Goal: Task Accomplishment & Management: Use online tool/utility

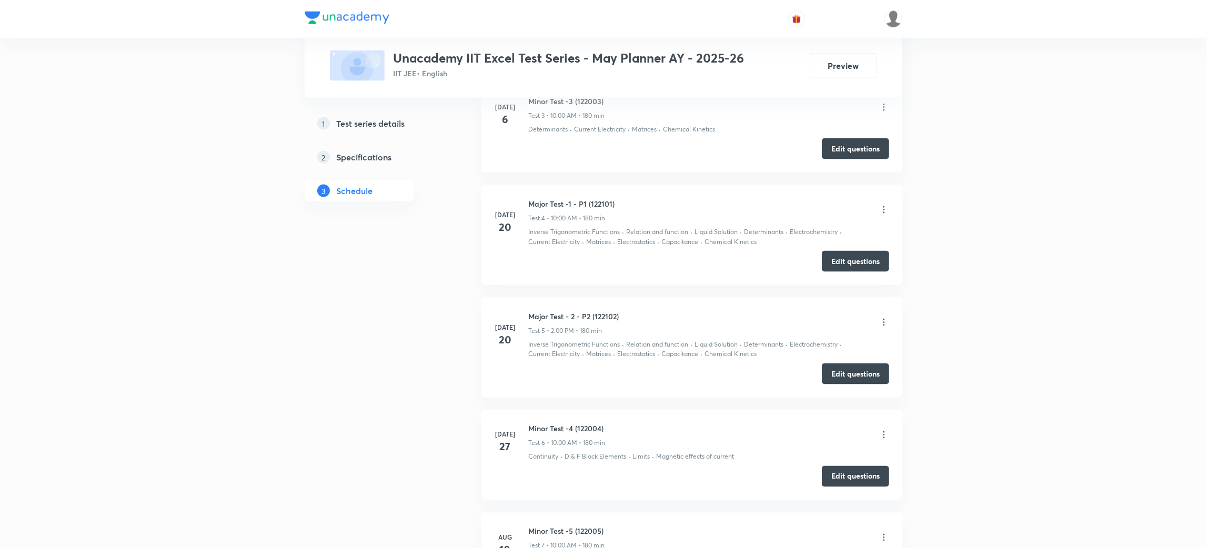
scroll to position [1238, 0]
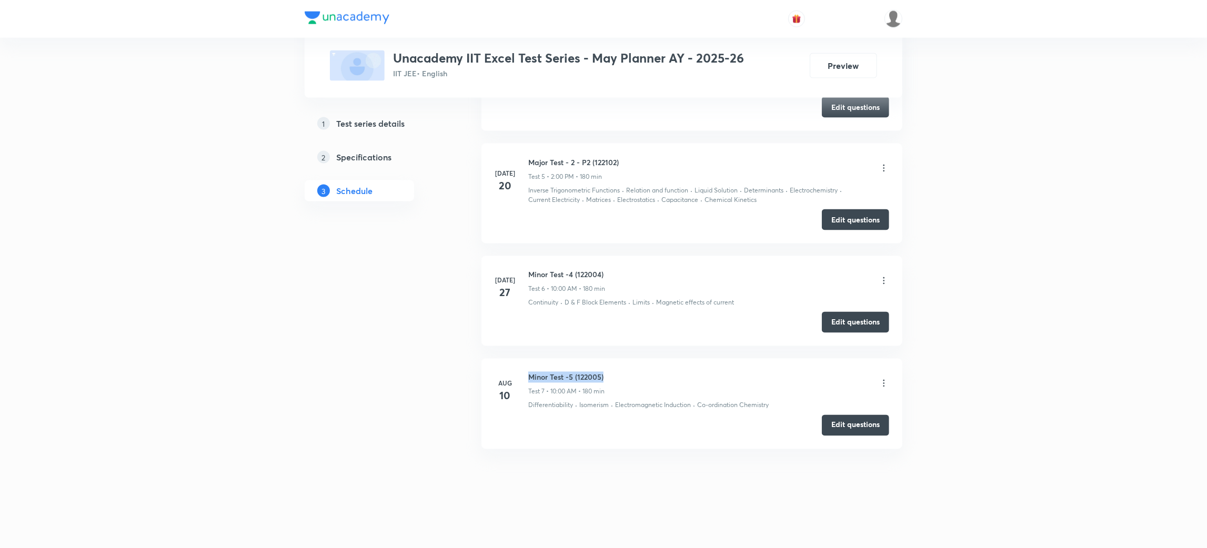
drag, startPoint x: 605, startPoint y: 378, endPoint x: 529, endPoint y: 378, distance: 75.8
click at [529, 378] on h6 "Minor Test -5 (122005)" at bounding box center [566, 377] width 76 height 11
copy h6 "Minor Test -5 (122005)"
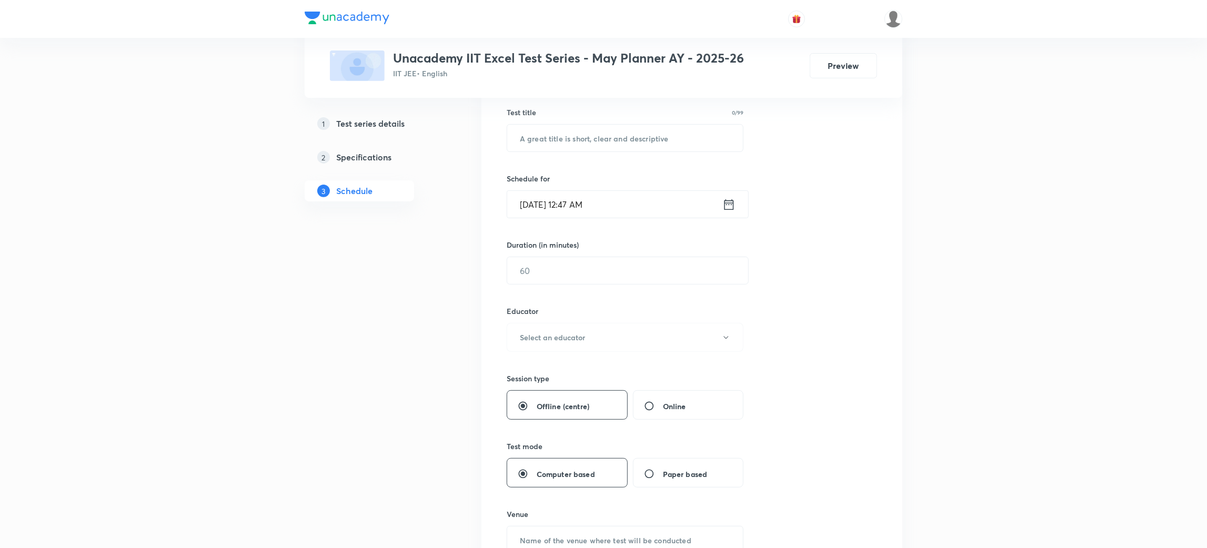
scroll to position [0, 0]
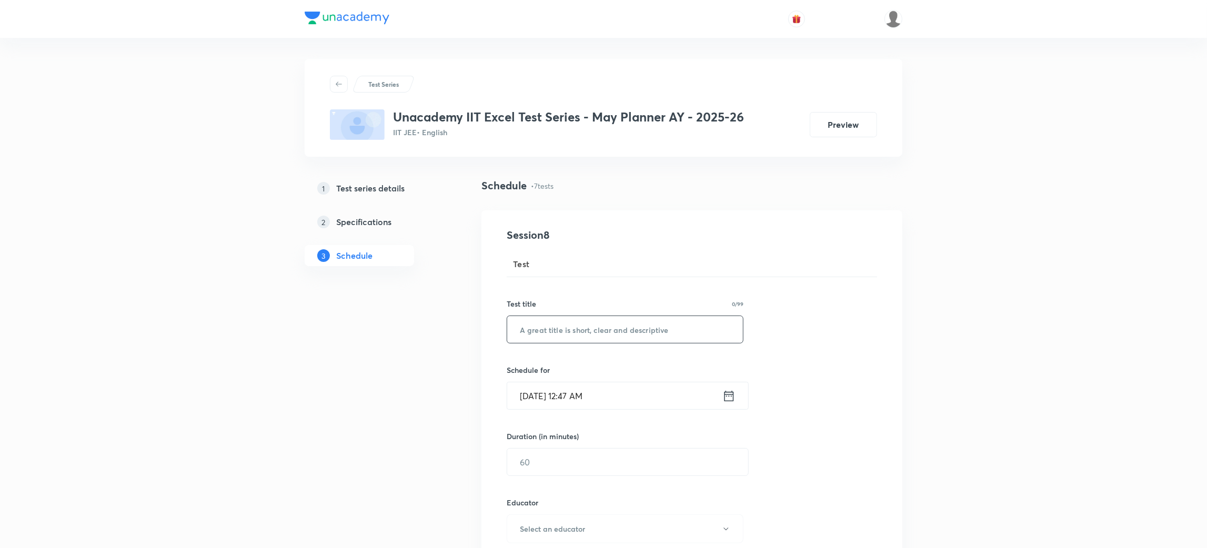
click at [558, 330] on input "text" at bounding box center [625, 329] width 236 height 27
paste input "Minor Test -5 (122005)"
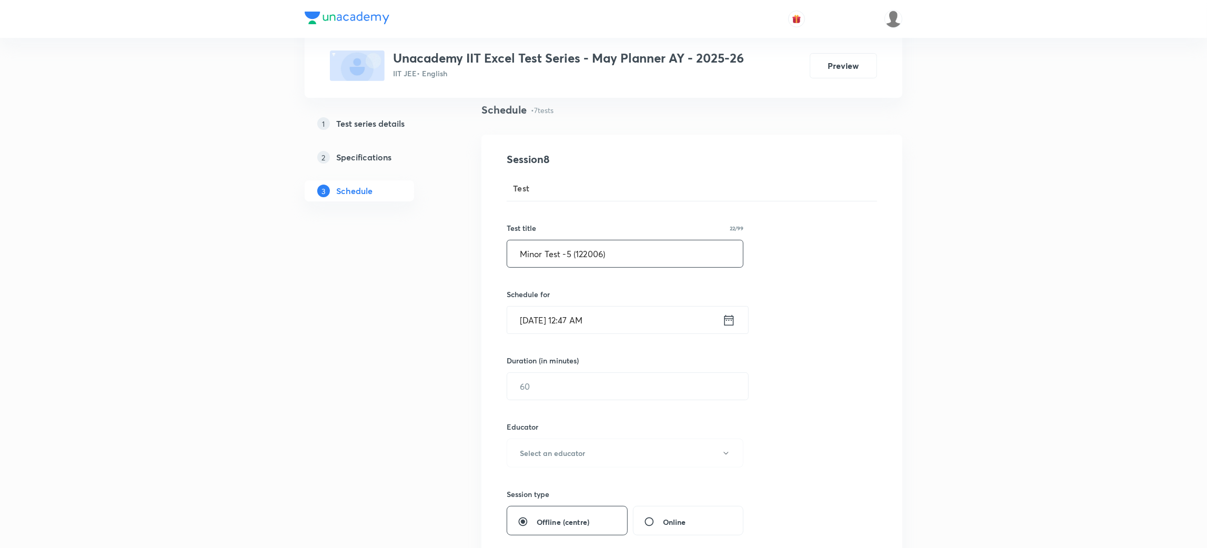
scroll to position [76, 0]
type input "Minor Test -5 (122006)"
click at [731, 318] on icon at bounding box center [729, 319] width 9 height 11
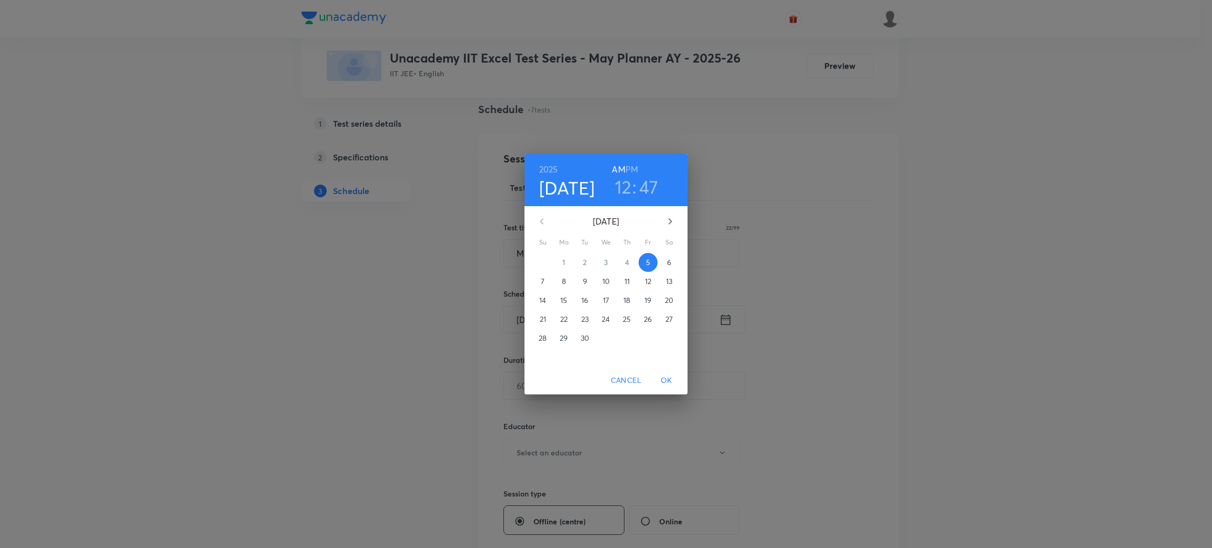
click at [542, 280] on p "7" at bounding box center [543, 281] width 4 height 11
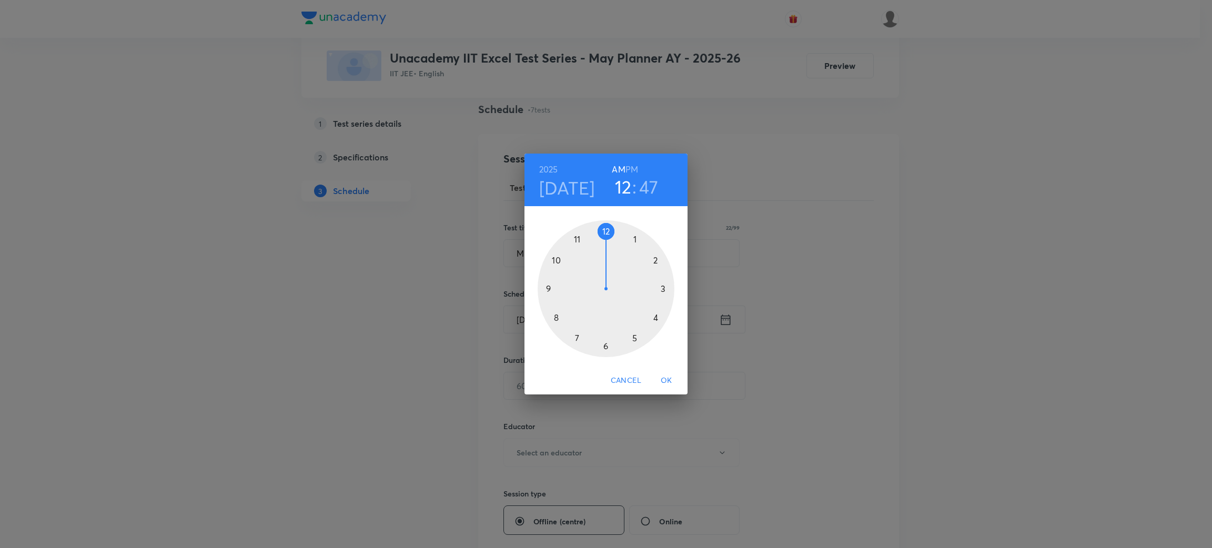
click at [557, 265] on div at bounding box center [606, 288] width 137 height 137
click at [606, 229] on div at bounding box center [606, 288] width 137 height 137
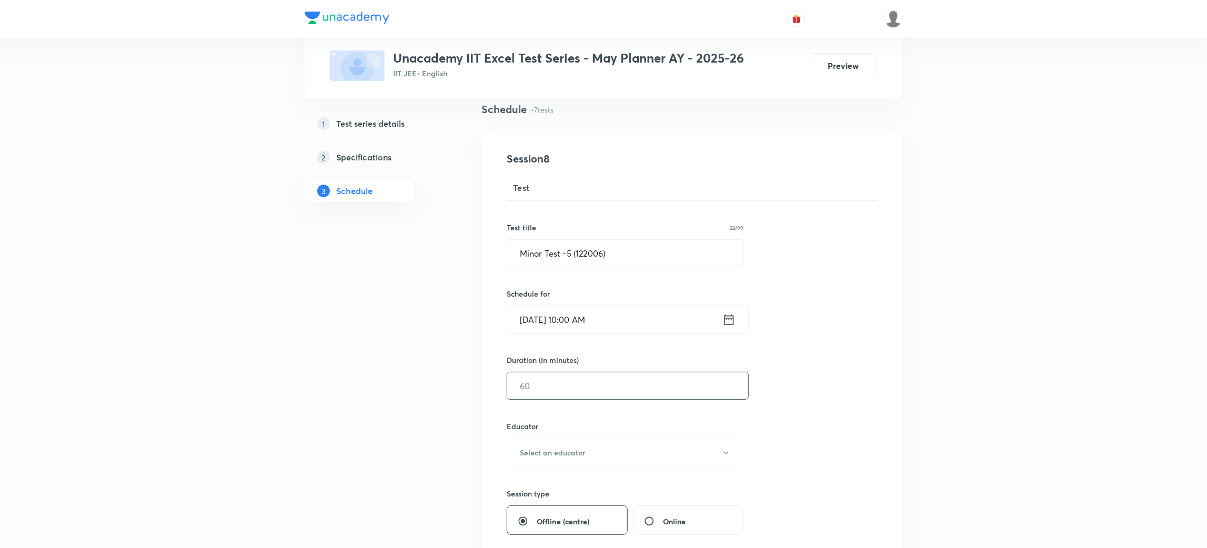
click at [576, 376] on input "text" at bounding box center [627, 386] width 241 height 27
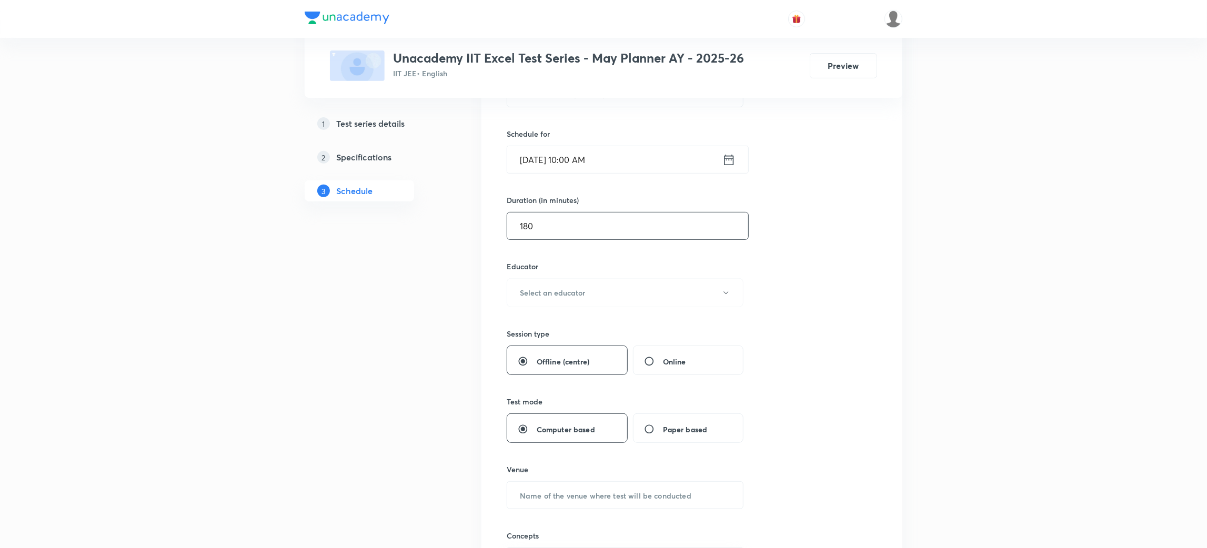
scroll to position [237, 0]
type input "180"
click at [616, 296] on button "Select an educator" at bounding box center [625, 291] width 237 height 29
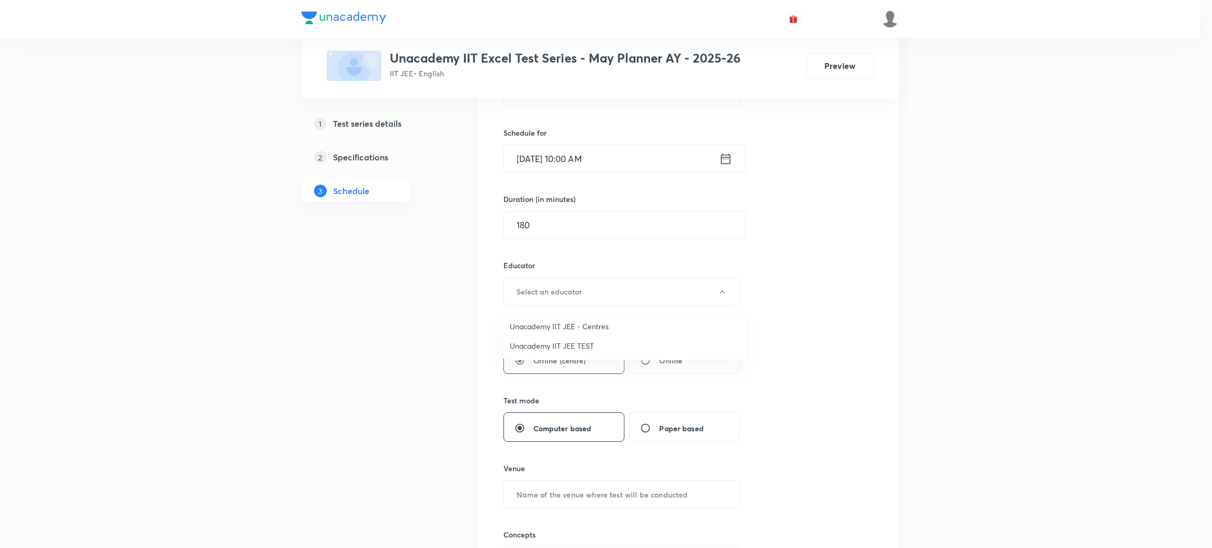
click at [583, 340] on span "Unacademy IIT JEE TEST" at bounding box center [625, 345] width 230 height 11
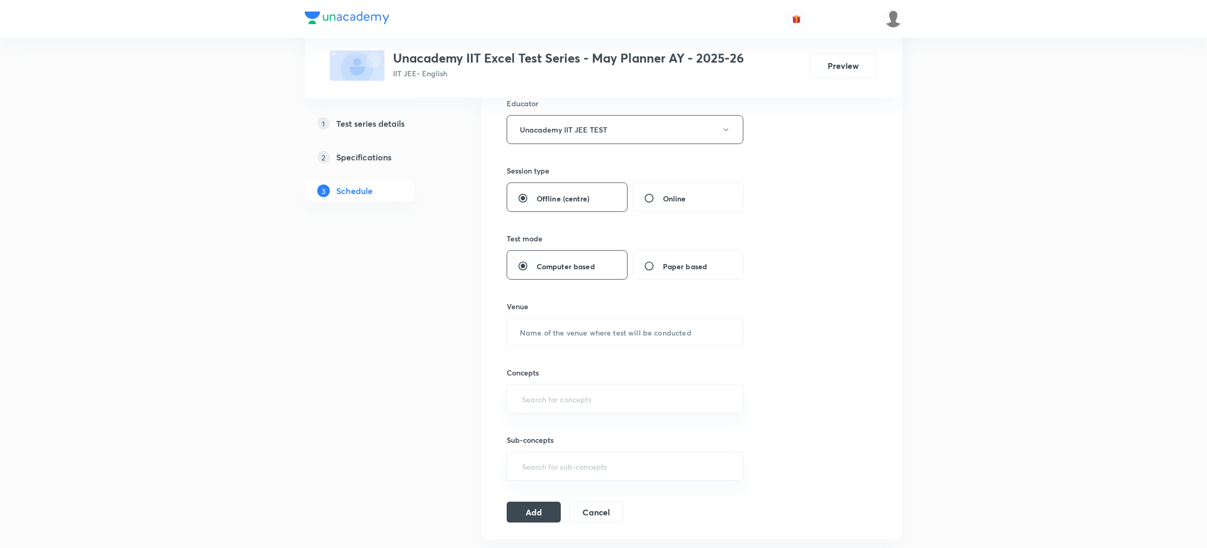
scroll to position [400, 0]
click at [589, 330] on input "text" at bounding box center [625, 331] width 236 height 27
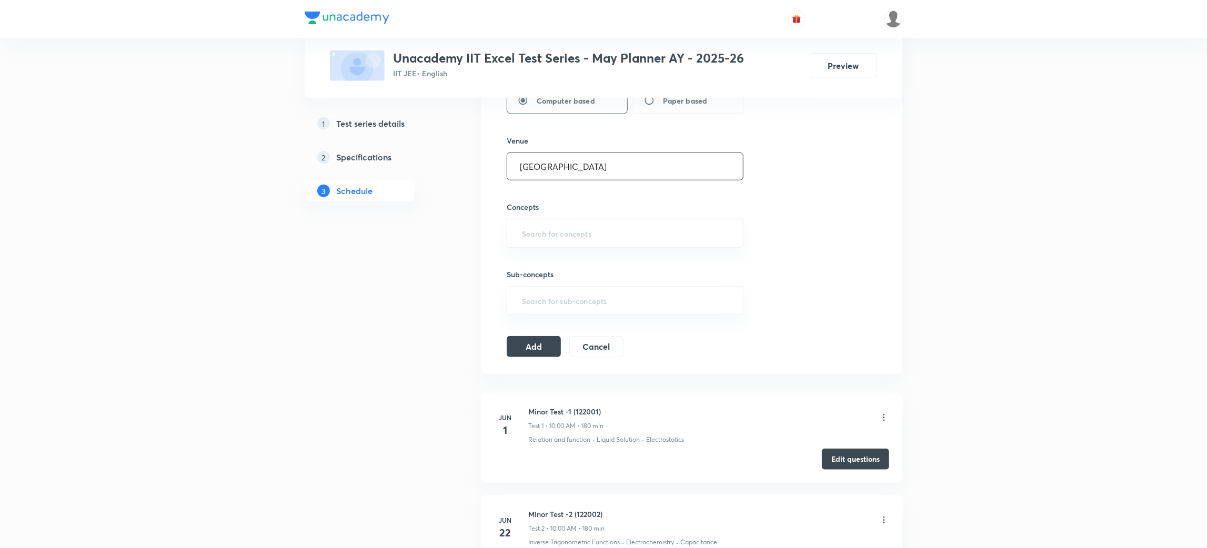
scroll to position [559, 0]
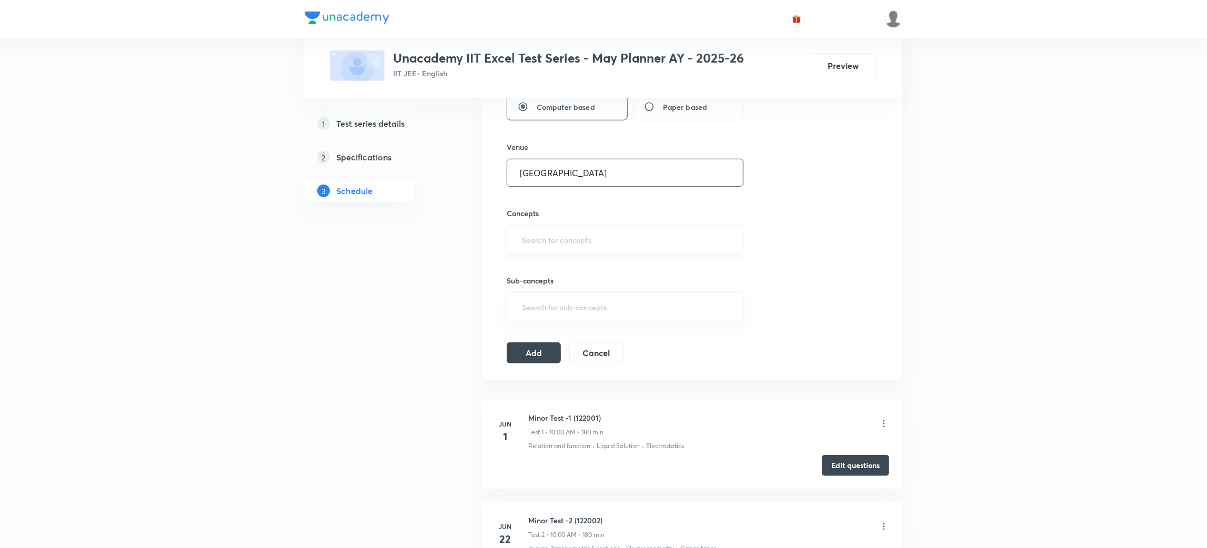
type input "Unacademy Center"
click at [585, 246] on input "text" at bounding box center [625, 239] width 210 height 19
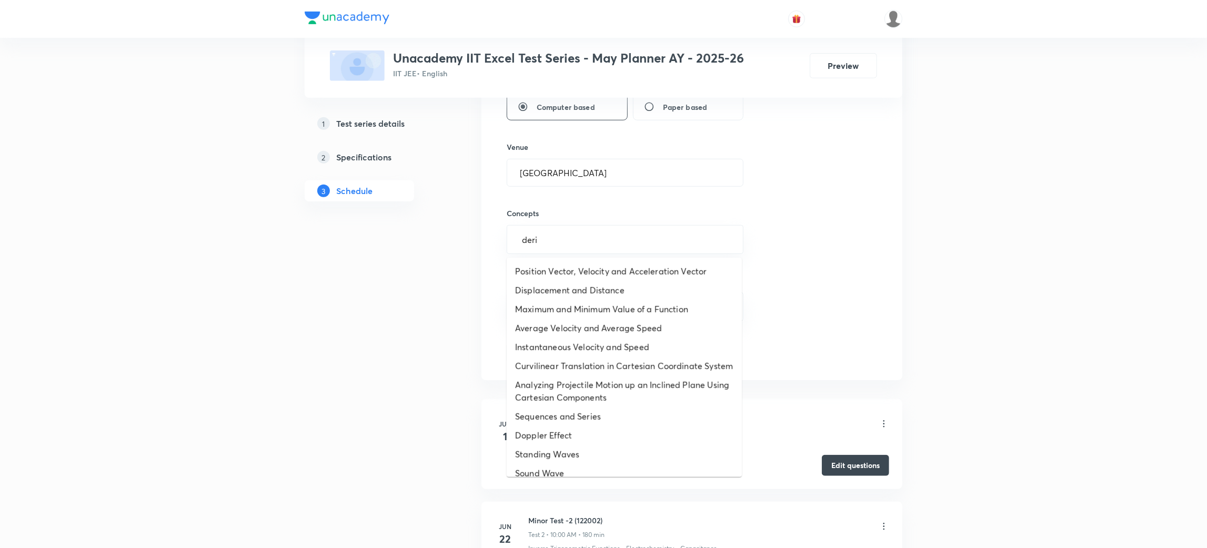
type input "deriv"
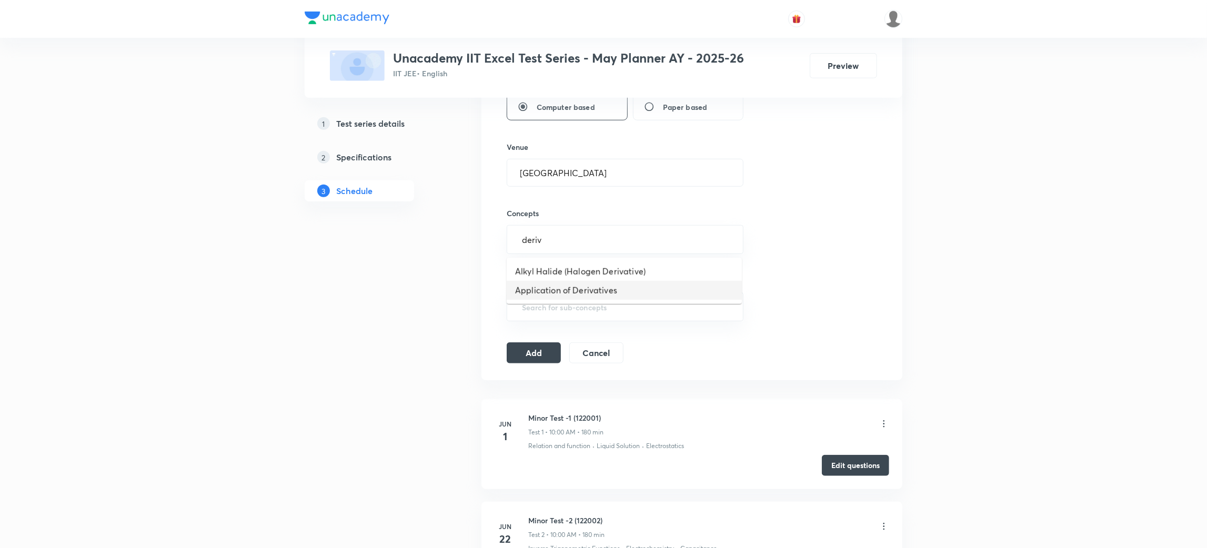
click at [585, 283] on li "Application of Derivatives" at bounding box center [624, 290] width 235 height 19
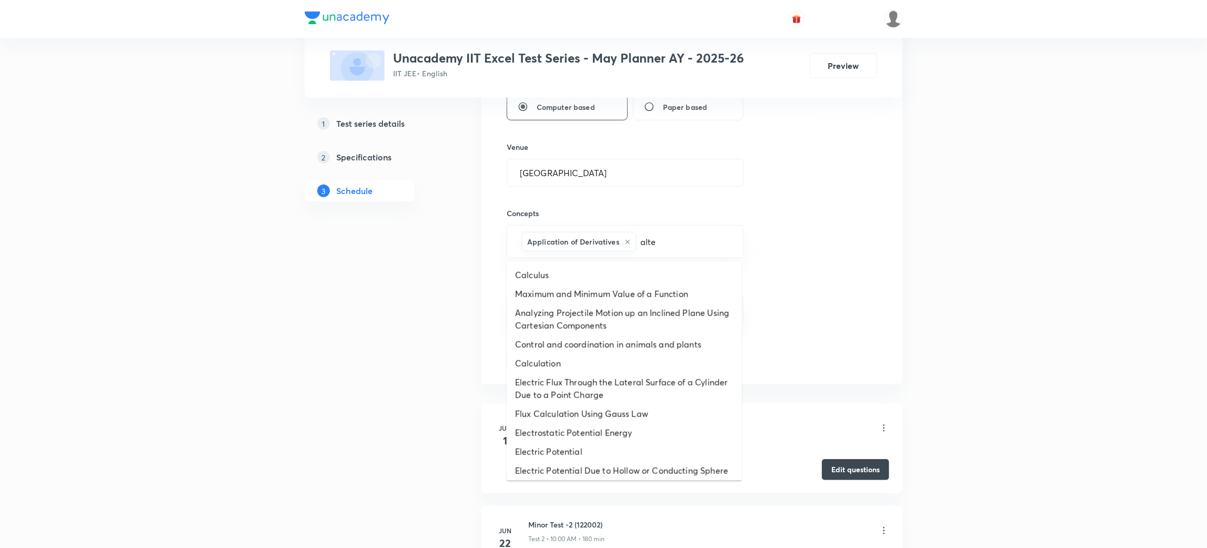
type input "alter"
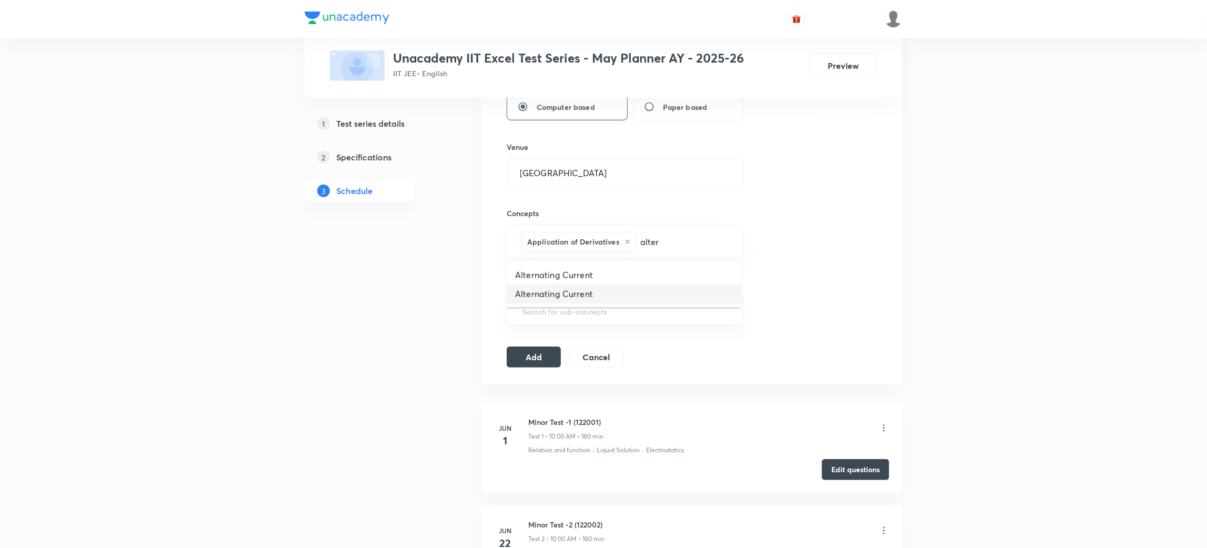
click at [566, 295] on li "Alternating Current" at bounding box center [624, 294] width 235 height 19
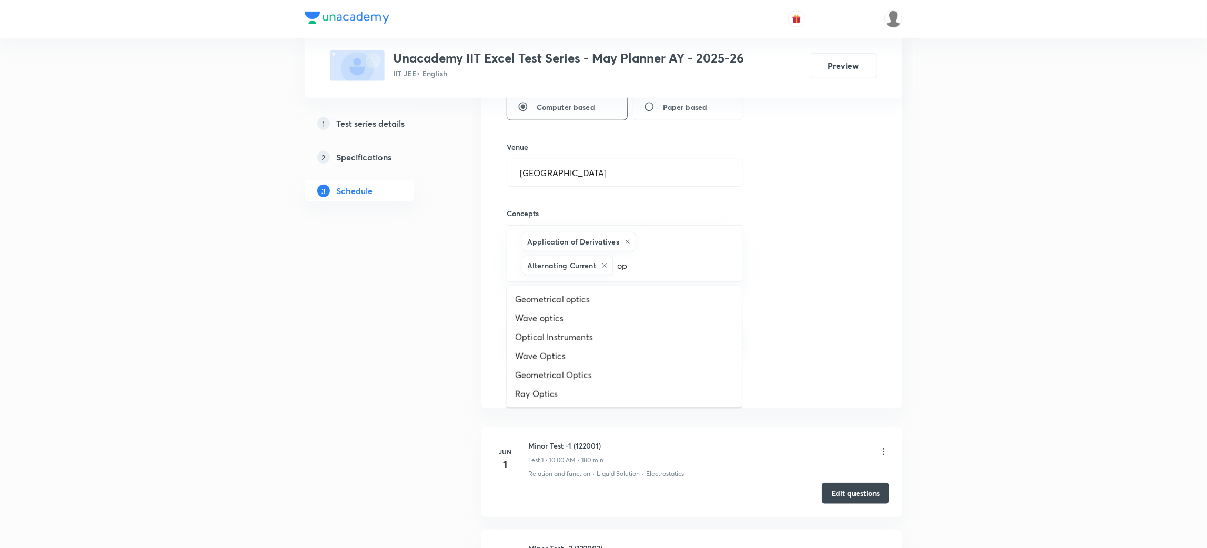
type input "o"
type input "isom"
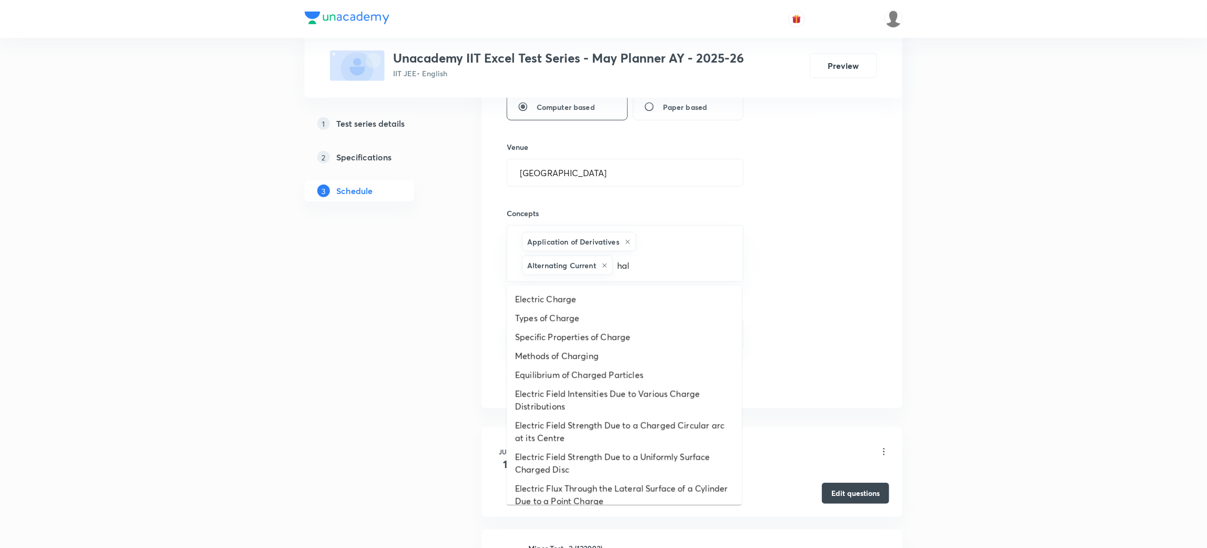
type input "hali"
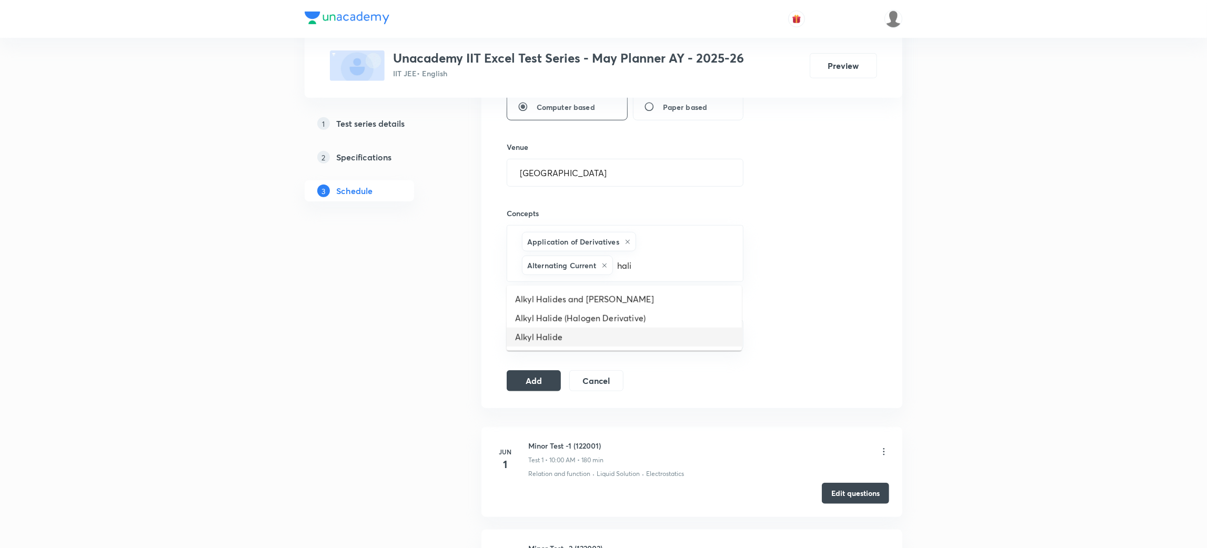
click at [543, 337] on li "Alkyl Halide" at bounding box center [624, 337] width 235 height 19
click at [538, 385] on button "Add" at bounding box center [534, 379] width 54 height 21
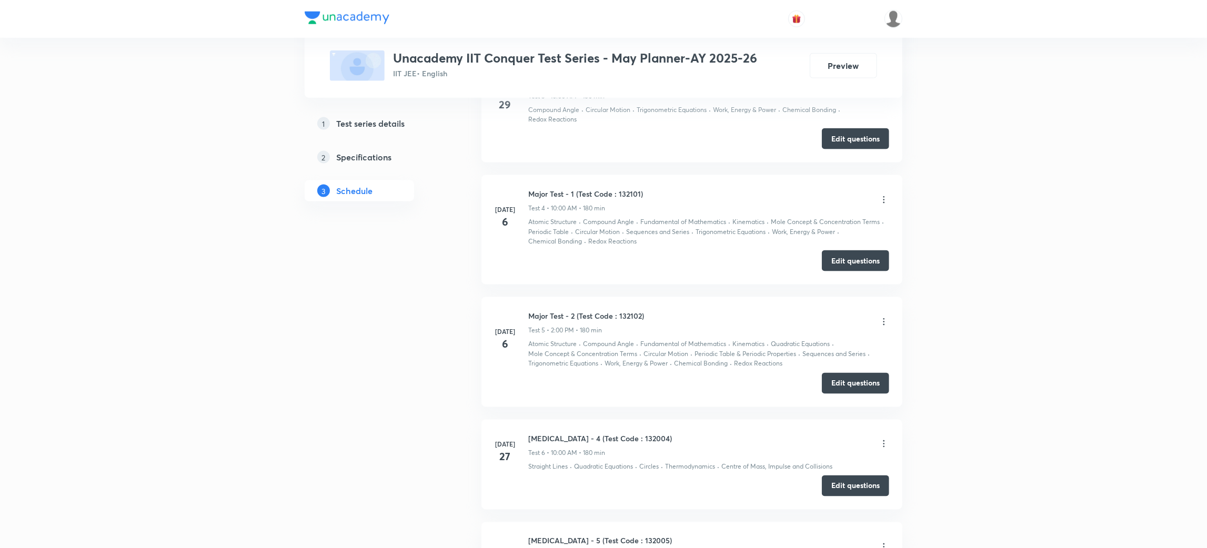
scroll to position [1029, 0]
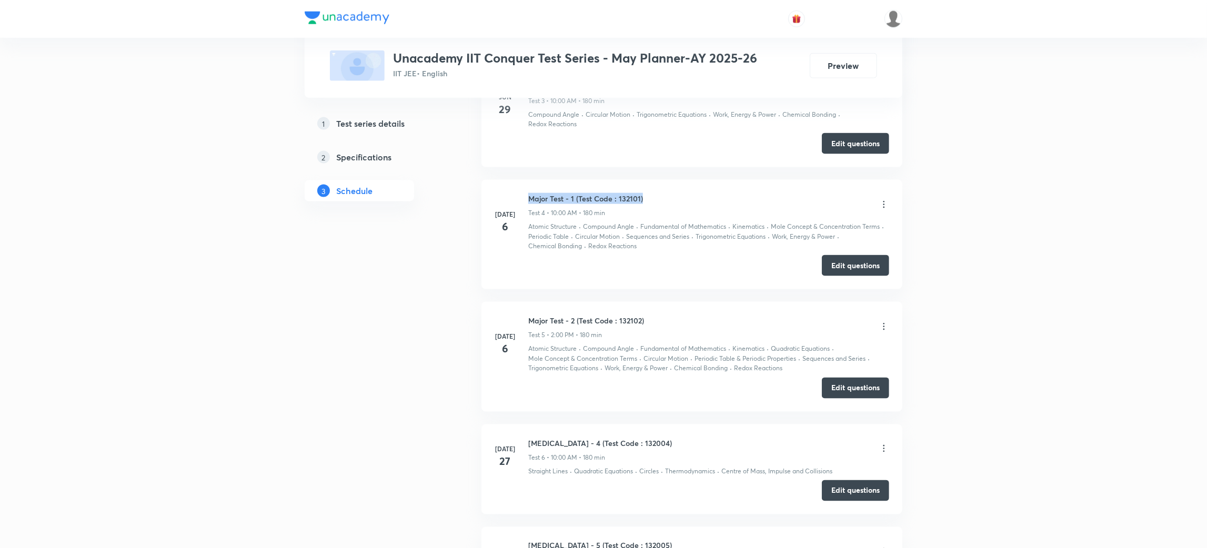
drag, startPoint x: 643, startPoint y: 200, endPoint x: 528, endPoint y: 203, distance: 115.3
click at [528, 203] on div "Major Test - 1 (Test Code : 132101) Test 4 • 10:00 AM • 180 min" at bounding box center [708, 205] width 361 height 25
copy h6 "Major Test - 1 (Test Code : 132101)"
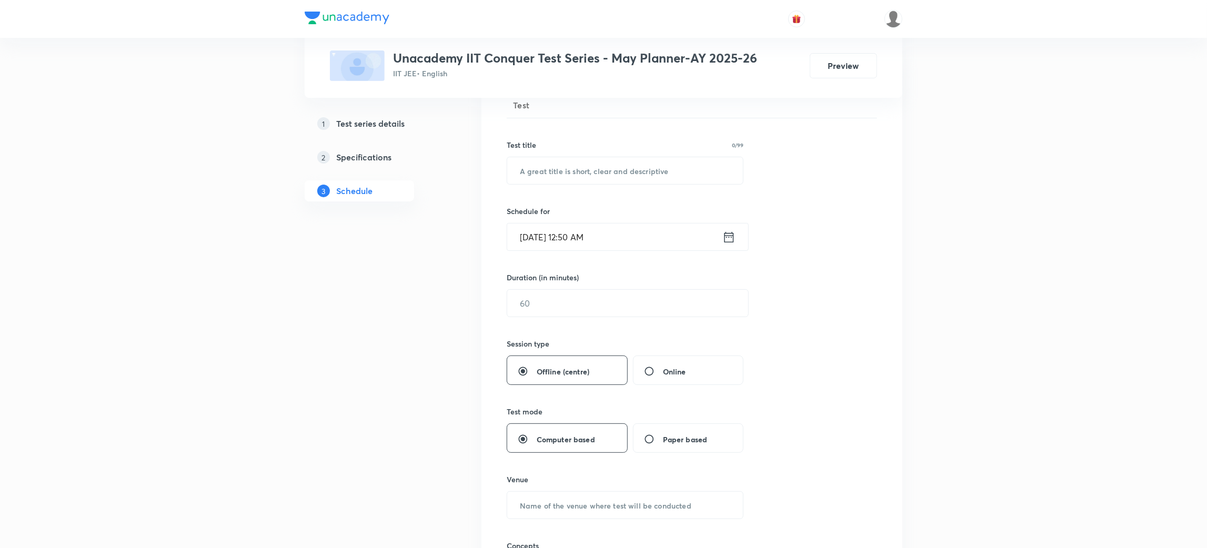
scroll to position [0, 0]
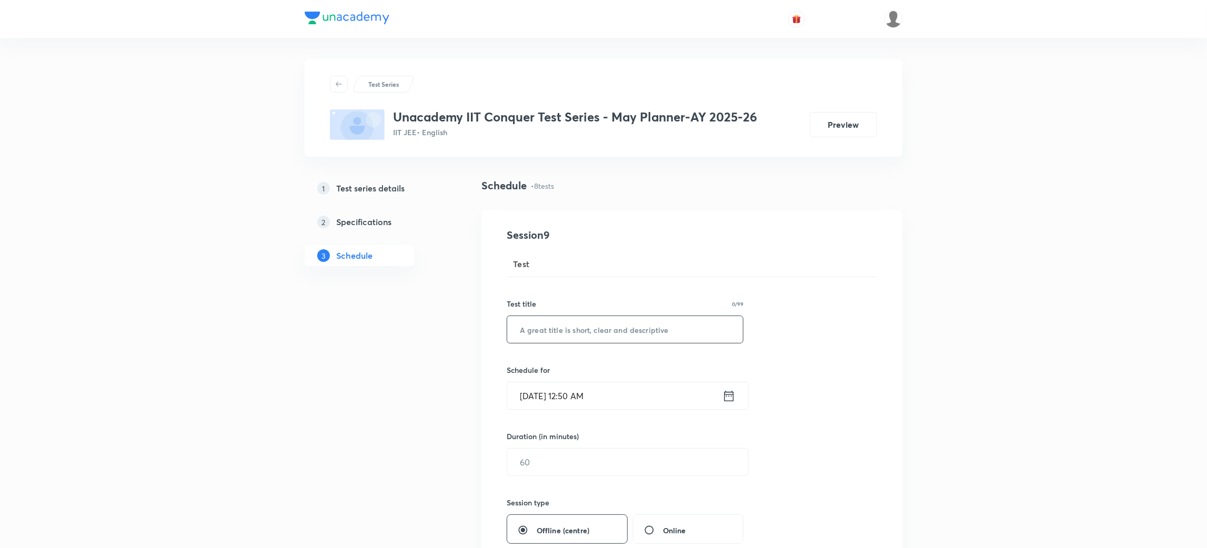
click at [563, 333] on input "text" at bounding box center [625, 329] width 236 height 27
paste input "Major Test - 1 (Test Code : 132101)"
click at [571, 328] on input "Major Test - 1 (Test Code : 132101)" at bounding box center [625, 329] width 236 height 27
click at [630, 330] on input "Major Test - 2 (Test Code : 132101)" at bounding box center [625, 329] width 236 height 27
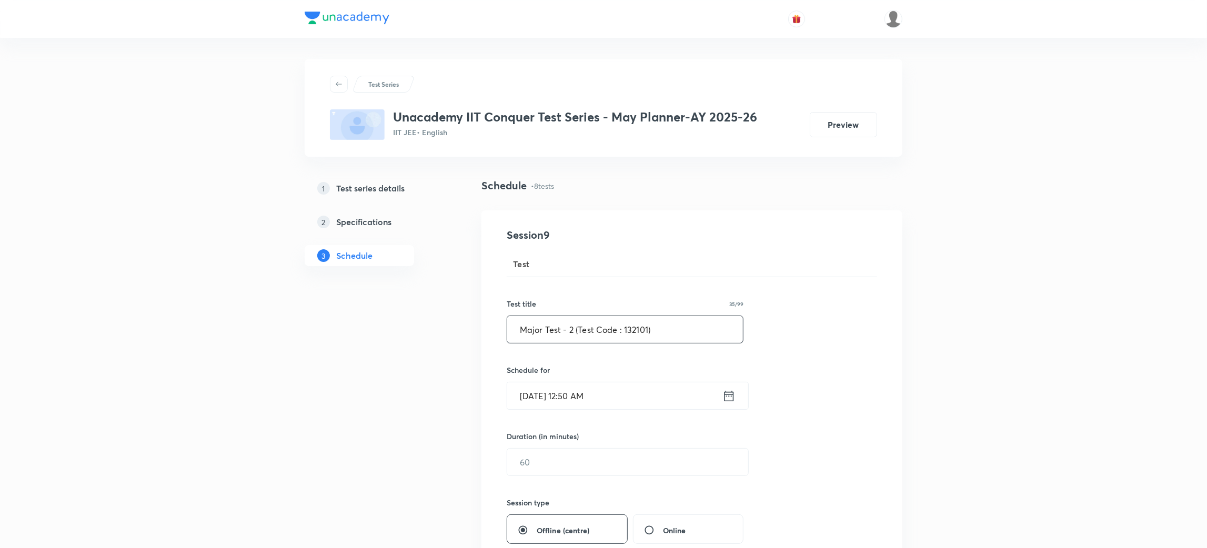
paste input "3"
type input "Major Test - 2 (Test Code : 132103)"
click at [728, 397] on icon at bounding box center [728, 396] width 13 height 15
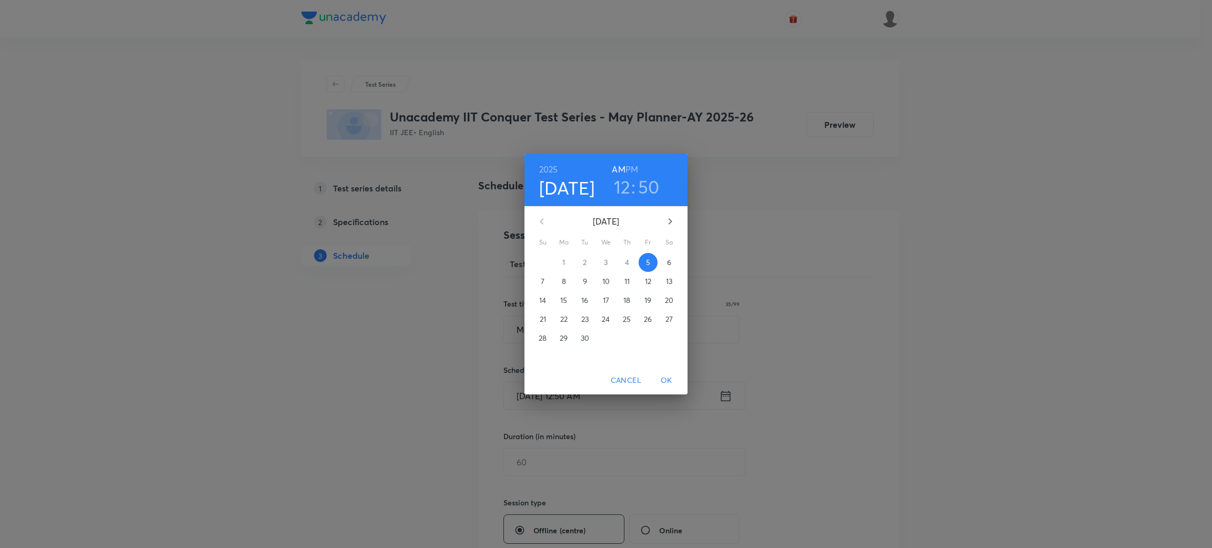
click at [544, 277] on p "7" at bounding box center [543, 281] width 4 height 11
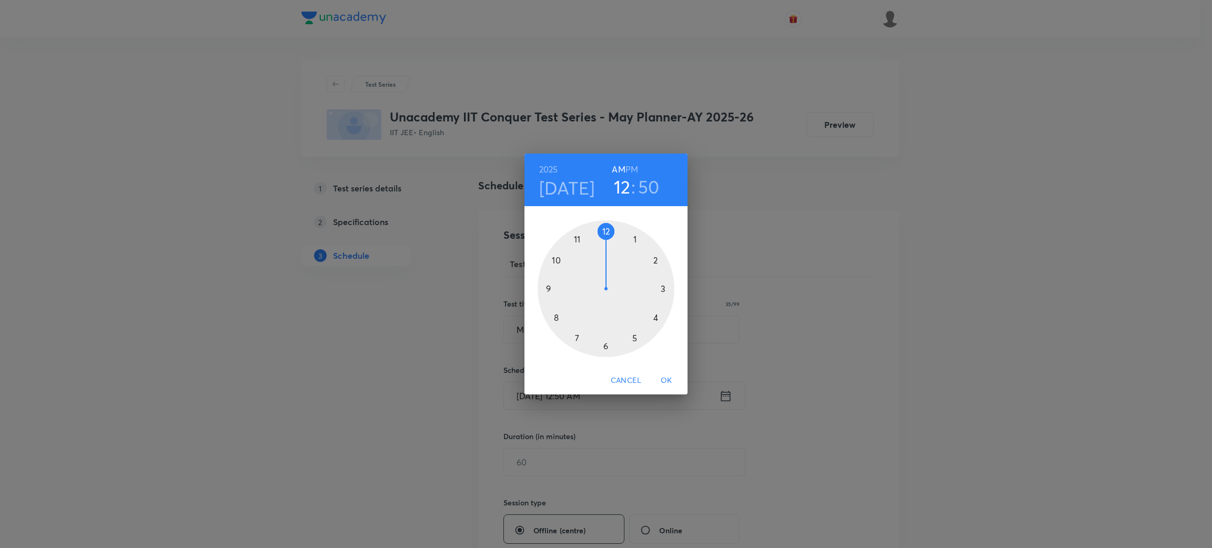
click at [555, 257] on div at bounding box center [606, 288] width 137 height 137
click at [605, 228] on div at bounding box center [606, 288] width 137 height 137
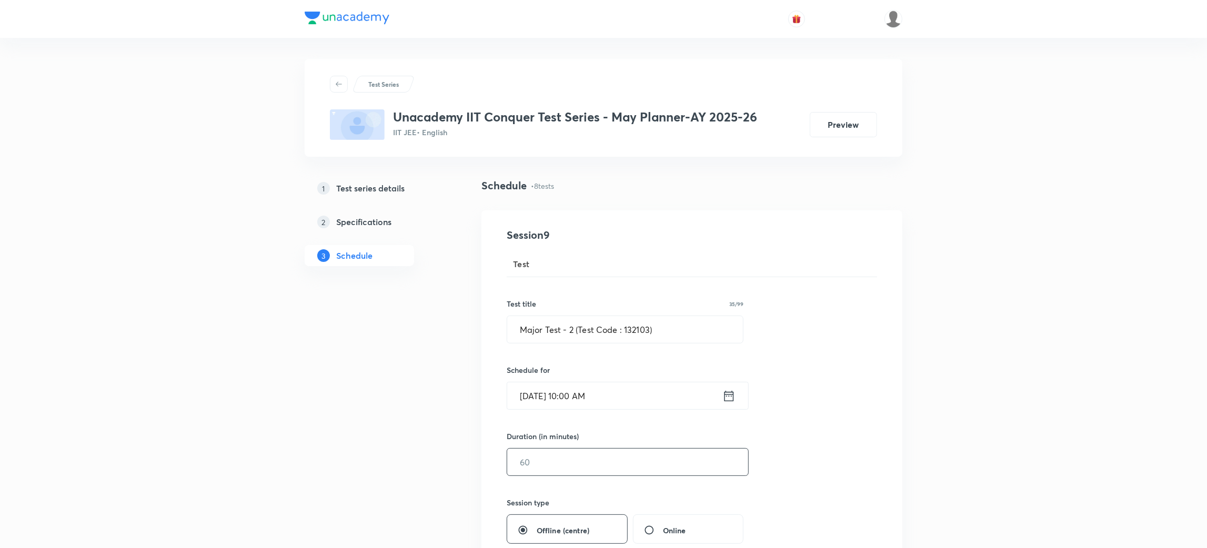
click at [561, 465] on input "text" at bounding box center [627, 462] width 241 height 27
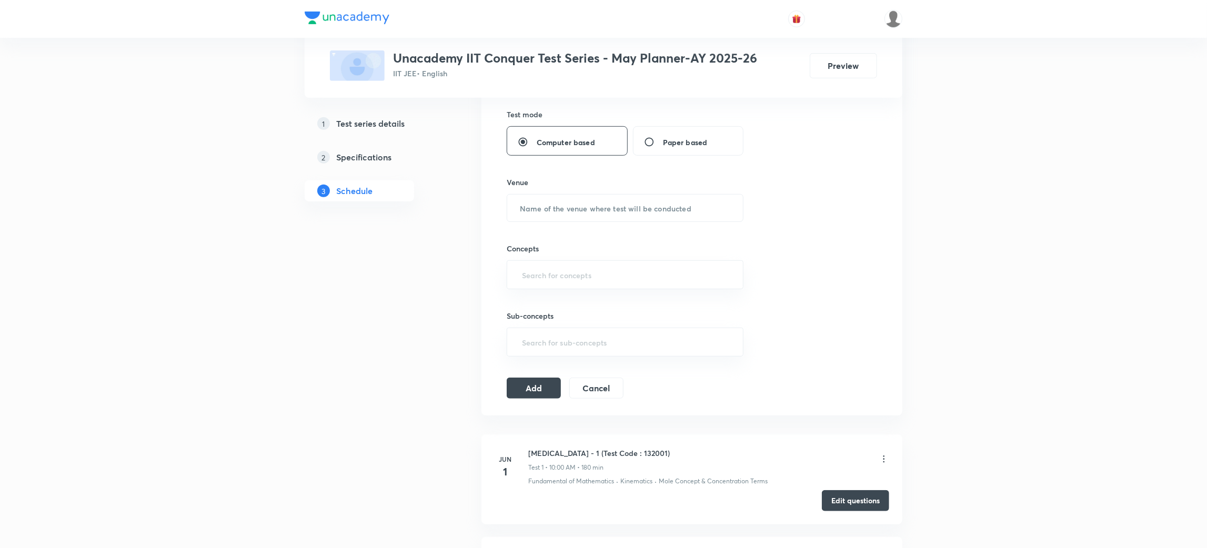
scroll to position [457, 0]
type input "180"
click at [624, 216] on input "text" at bounding box center [625, 207] width 236 height 27
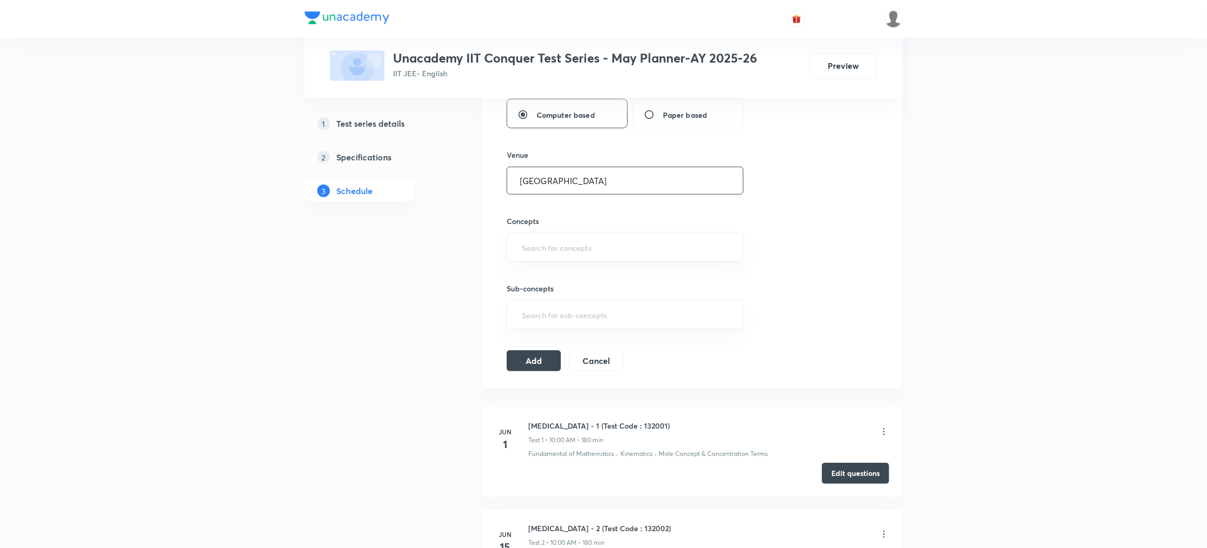
scroll to position [486, 0]
click at [591, 234] on div "​" at bounding box center [625, 245] width 237 height 29
type input "[GEOGRAPHIC_DATA]"
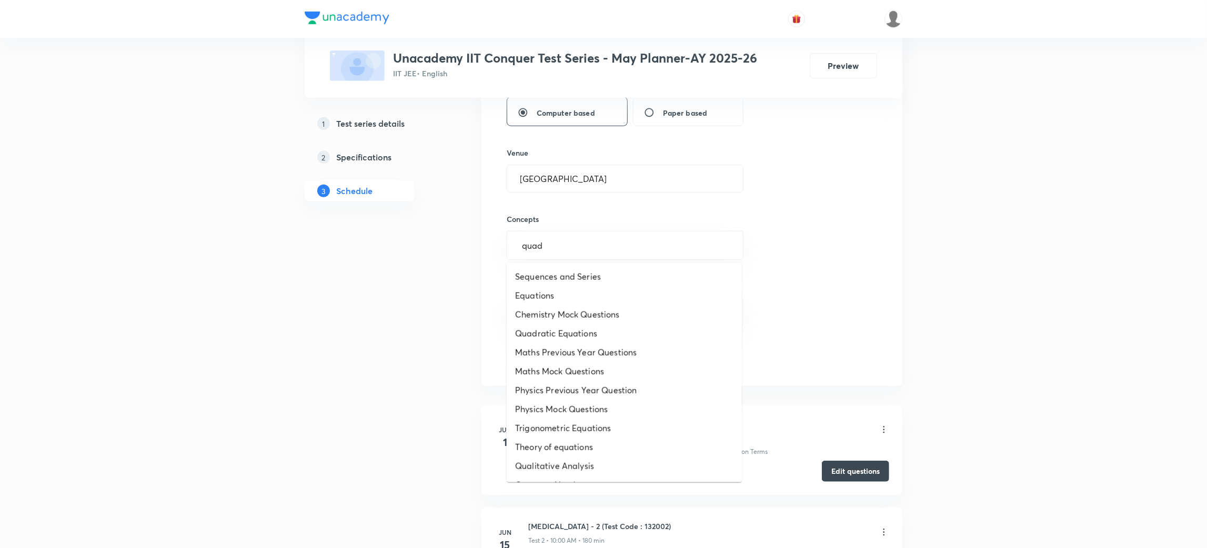
type input "quadr"
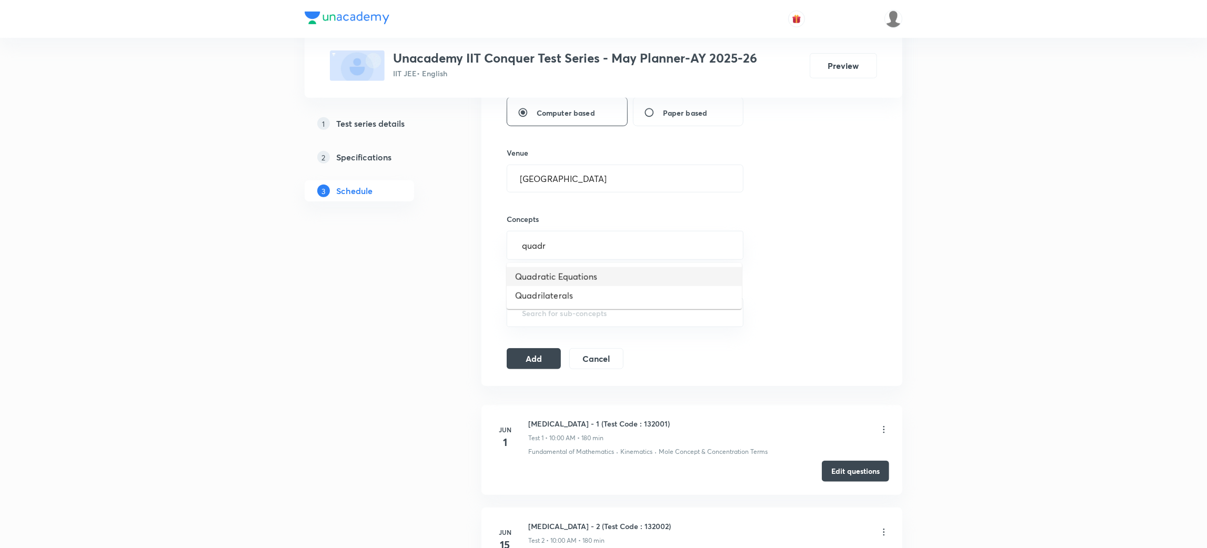
click at [583, 281] on li "Quadratic Equations" at bounding box center [624, 276] width 235 height 19
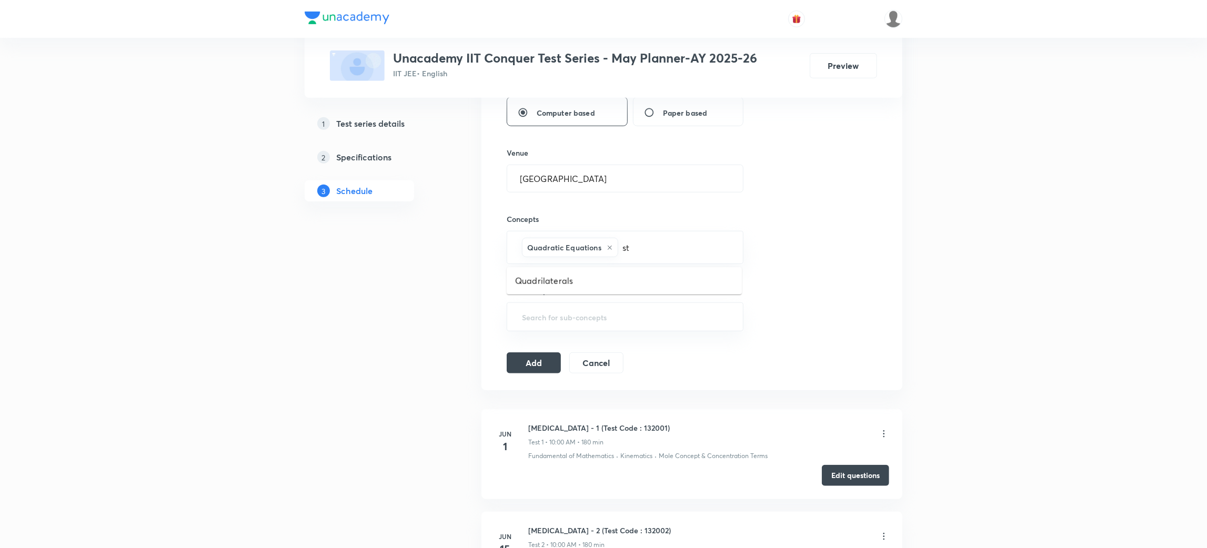
type input "str"
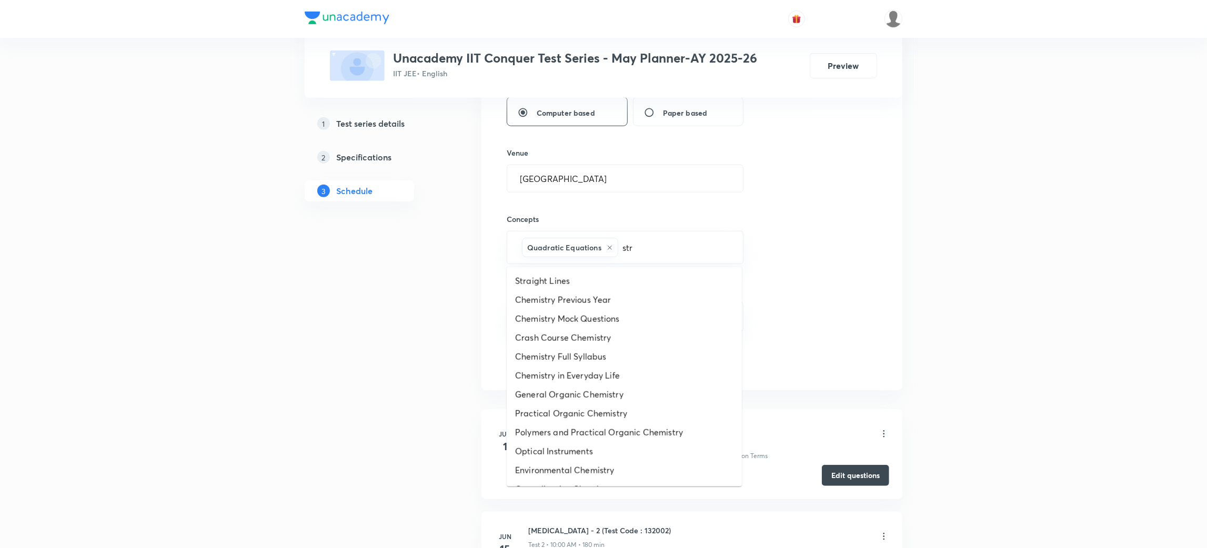
click at [583, 281] on li "Straight Lines" at bounding box center [624, 281] width 235 height 19
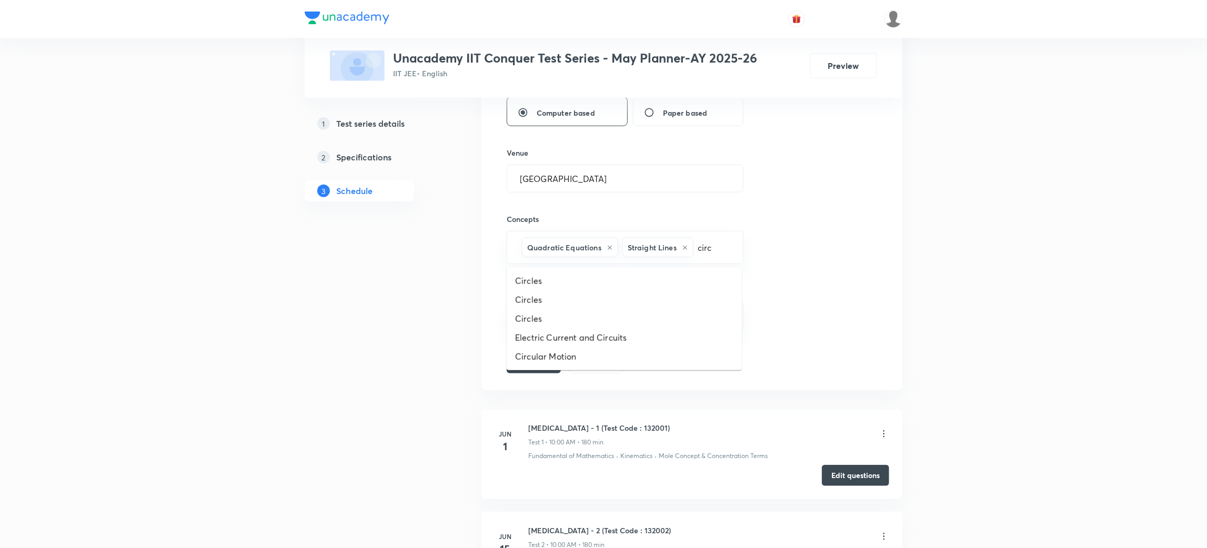
type input "circl"
click at [528, 280] on li "Circles" at bounding box center [624, 281] width 235 height 19
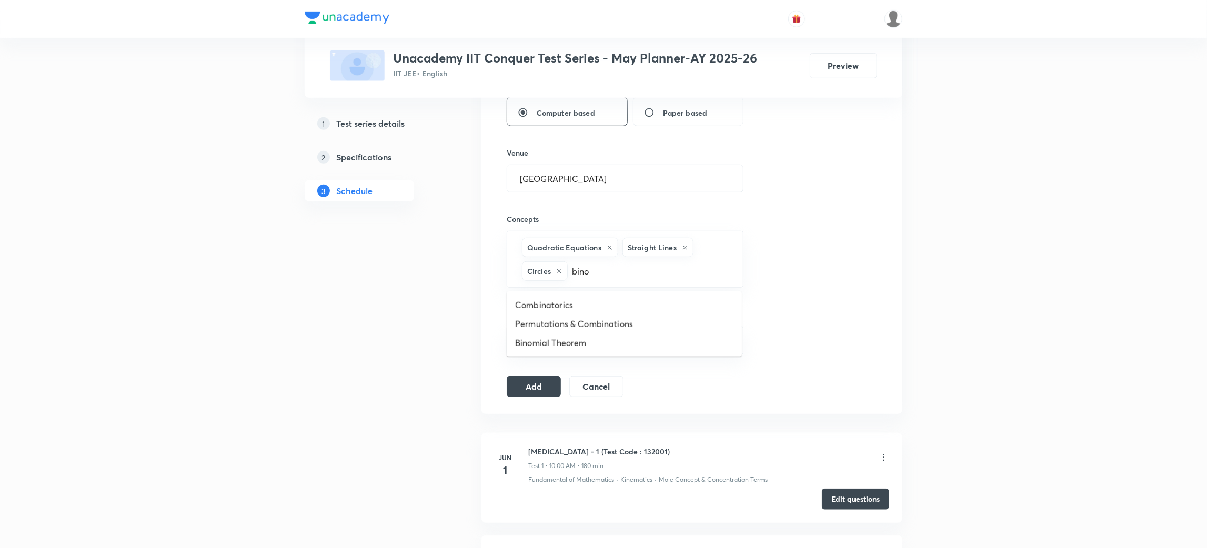
type input "binom"
click at [533, 299] on li "Binomial Theorem" at bounding box center [624, 305] width 235 height 19
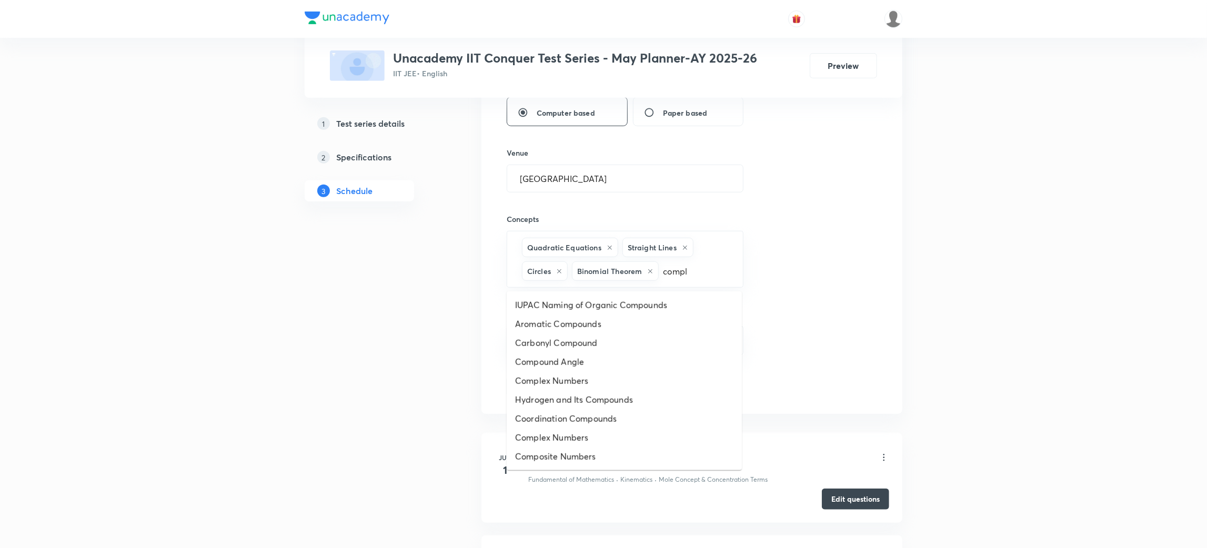
type input "comple"
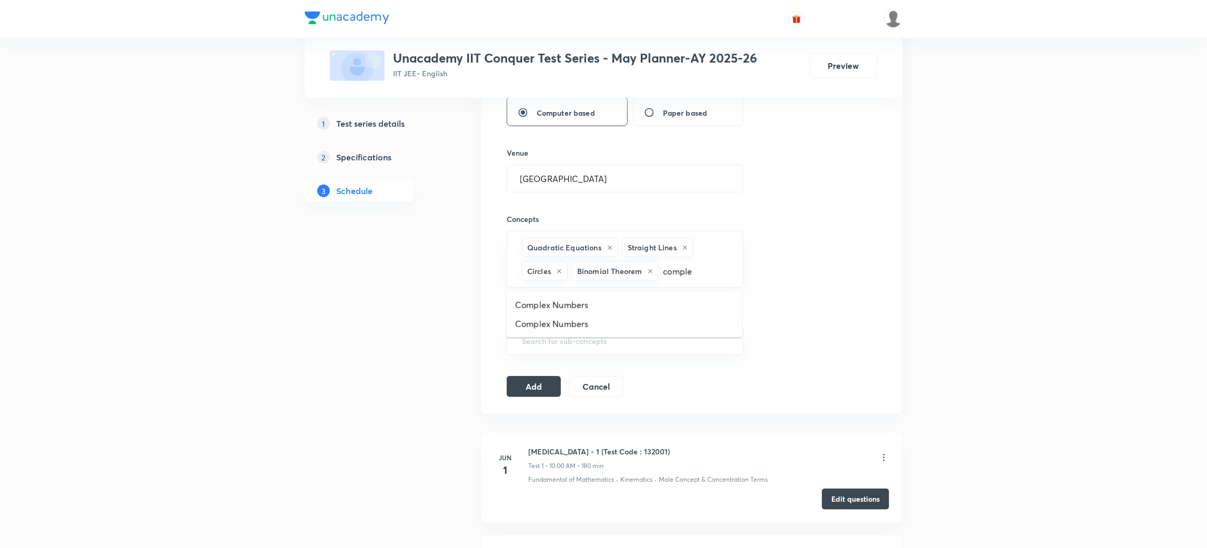
click at [533, 299] on li "Complex Numbers" at bounding box center [624, 305] width 235 height 19
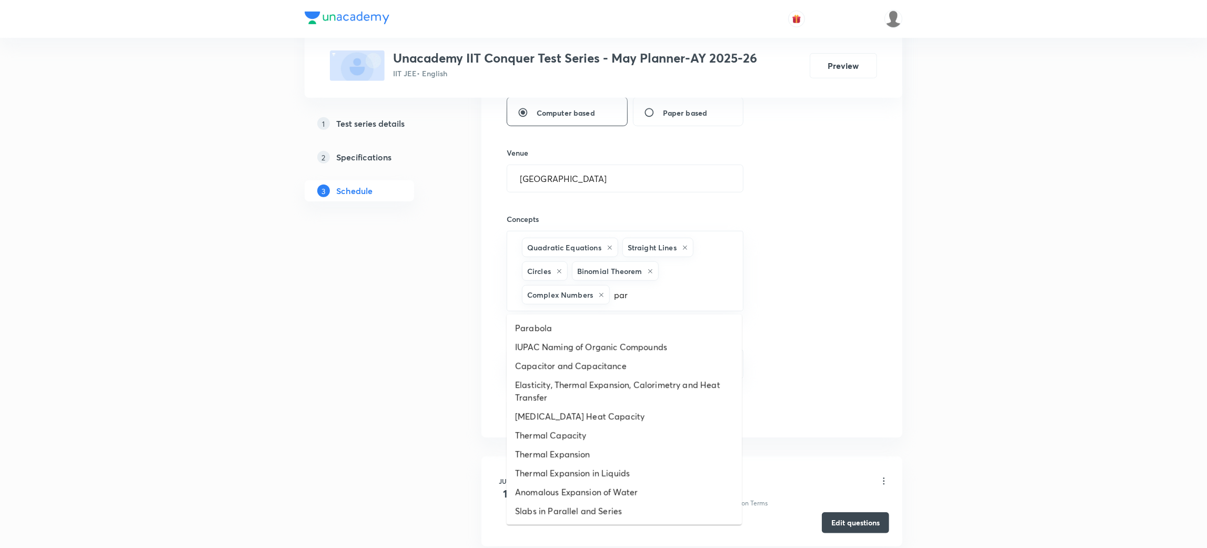
type input "para"
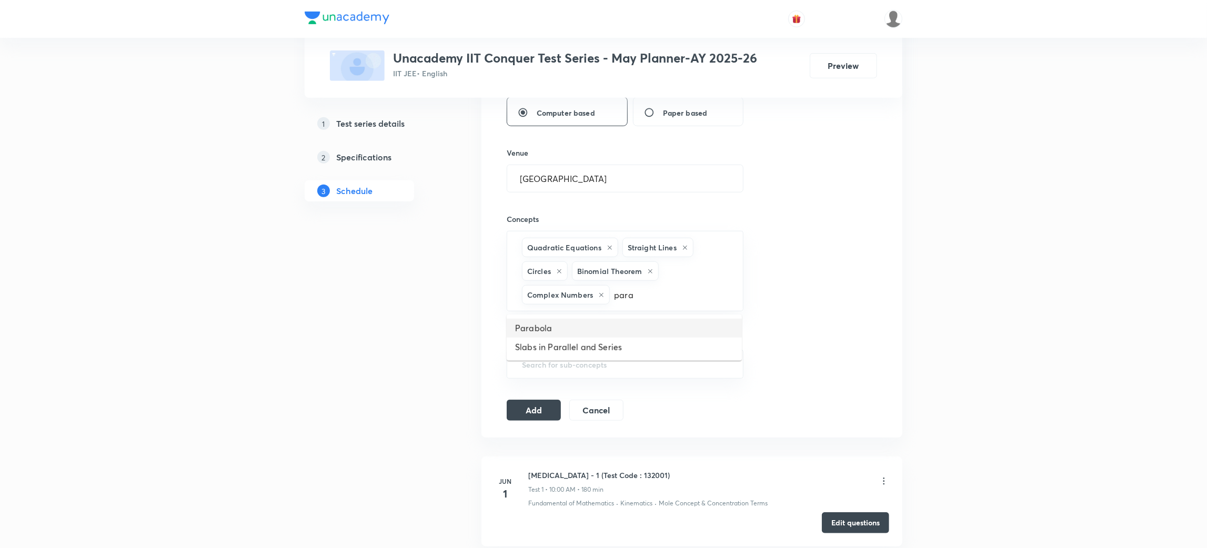
click at [541, 324] on li "Parabola" at bounding box center [624, 328] width 235 height 19
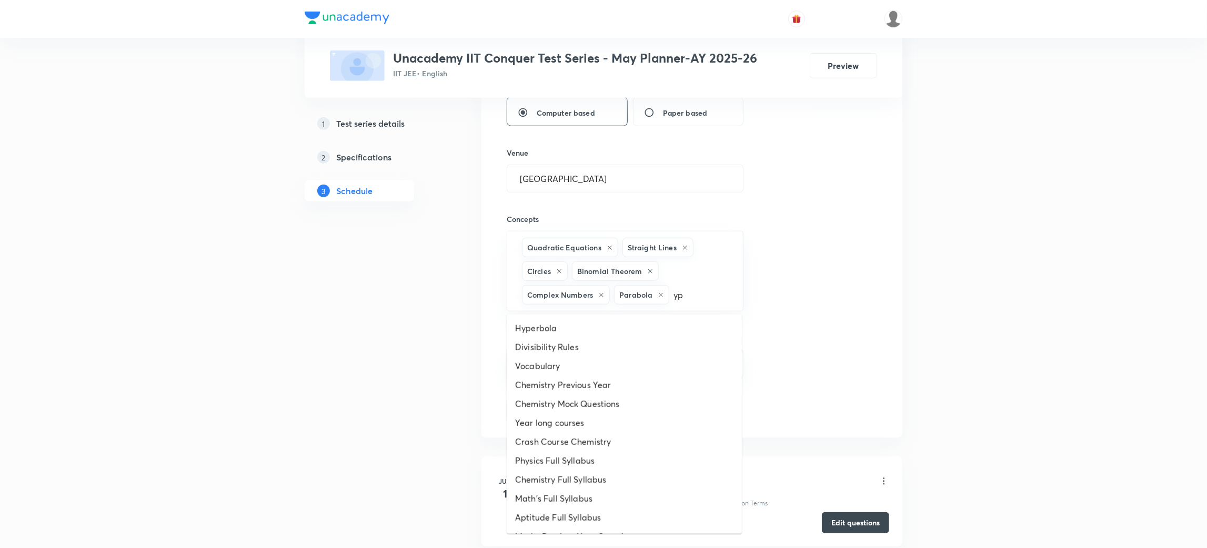
type input "ype"
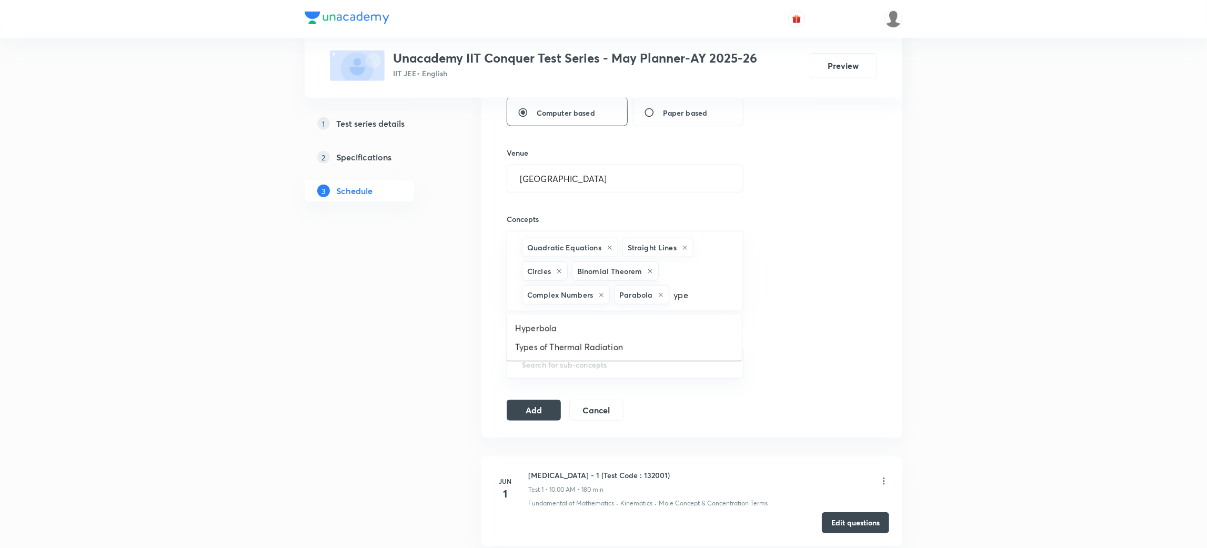
click at [541, 324] on li "Hyperbola" at bounding box center [624, 328] width 235 height 19
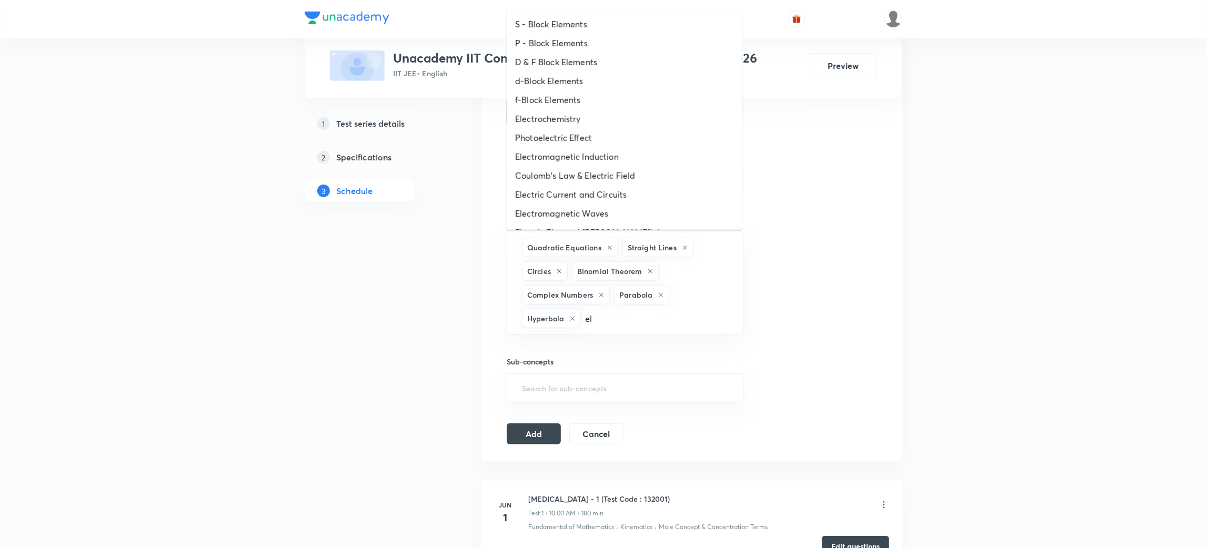
type input "e"
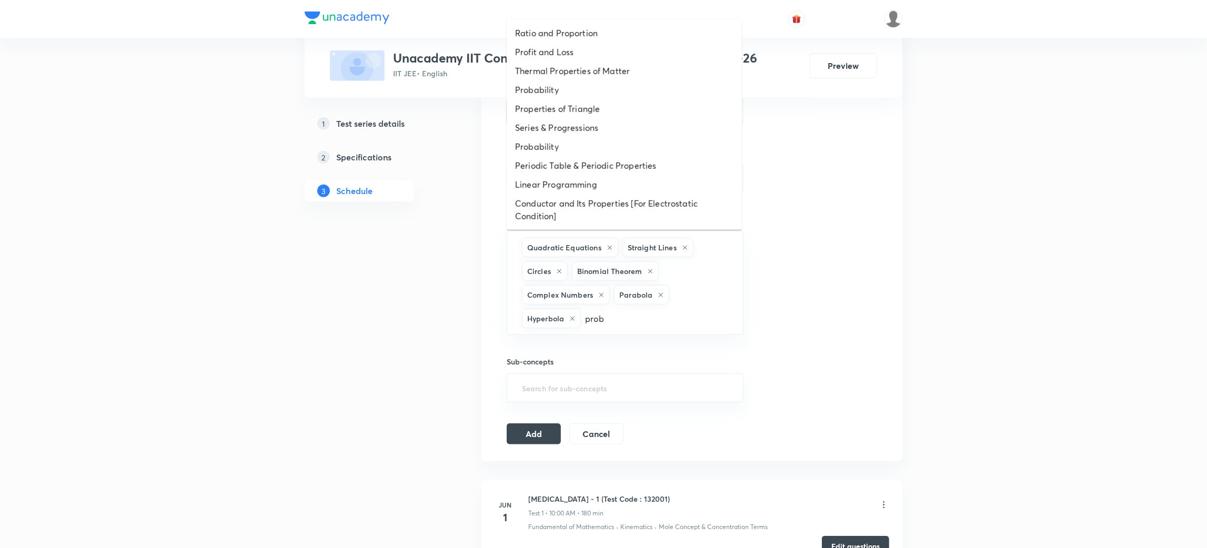
type input "proba"
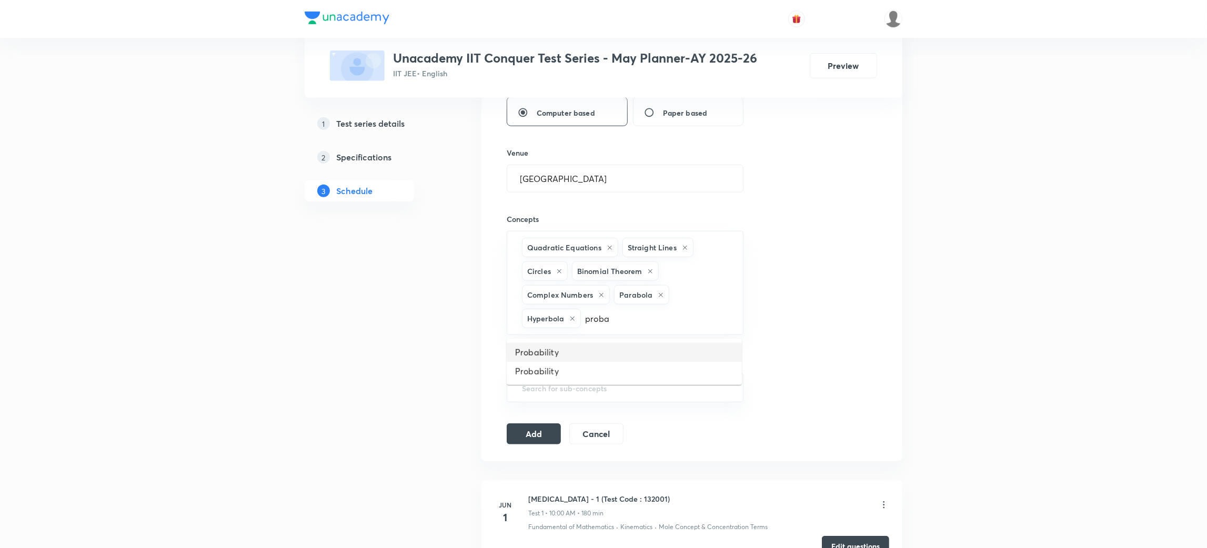
click at [531, 353] on li "Probability" at bounding box center [624, 352] width 235 height 19
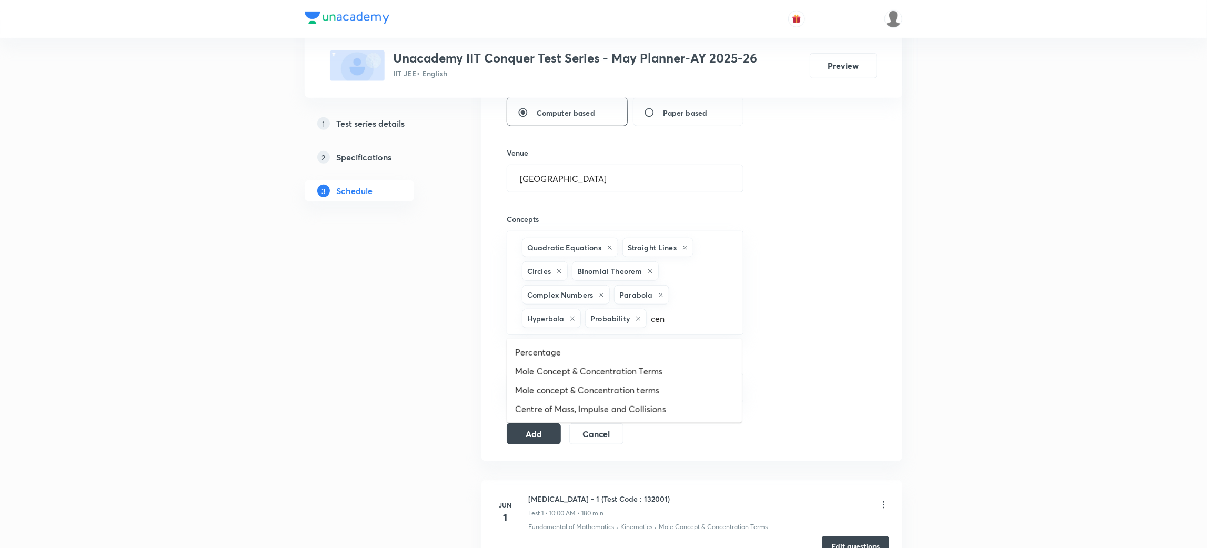
type input "cent"
click at [586, 411] on li "Centre of Mass, Impulse and Collisions" at bounding box center [624, 409] width 235 height 19
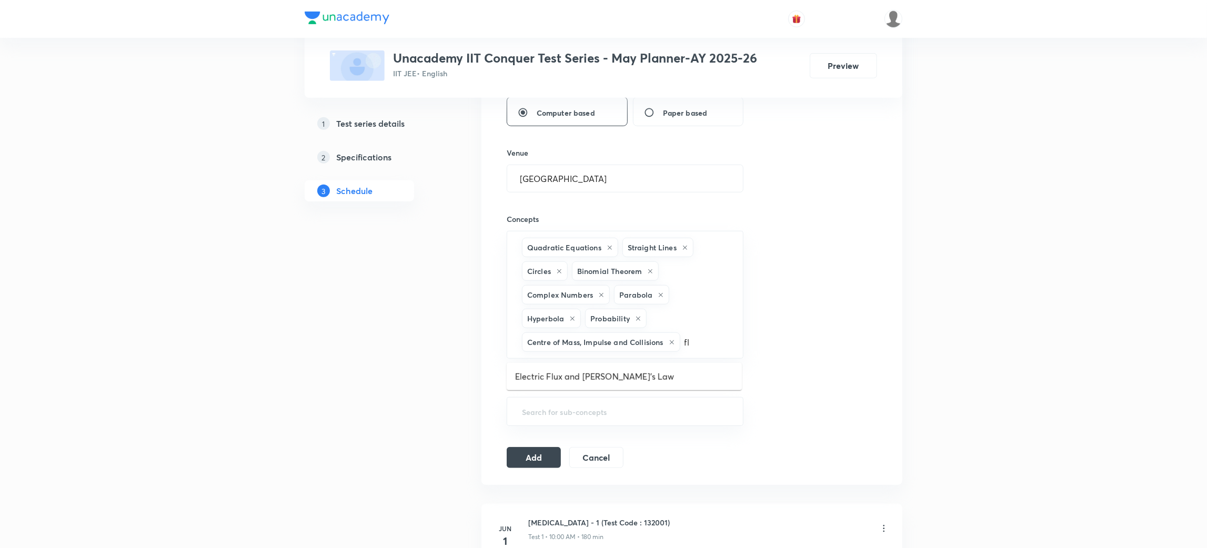
type input "f"
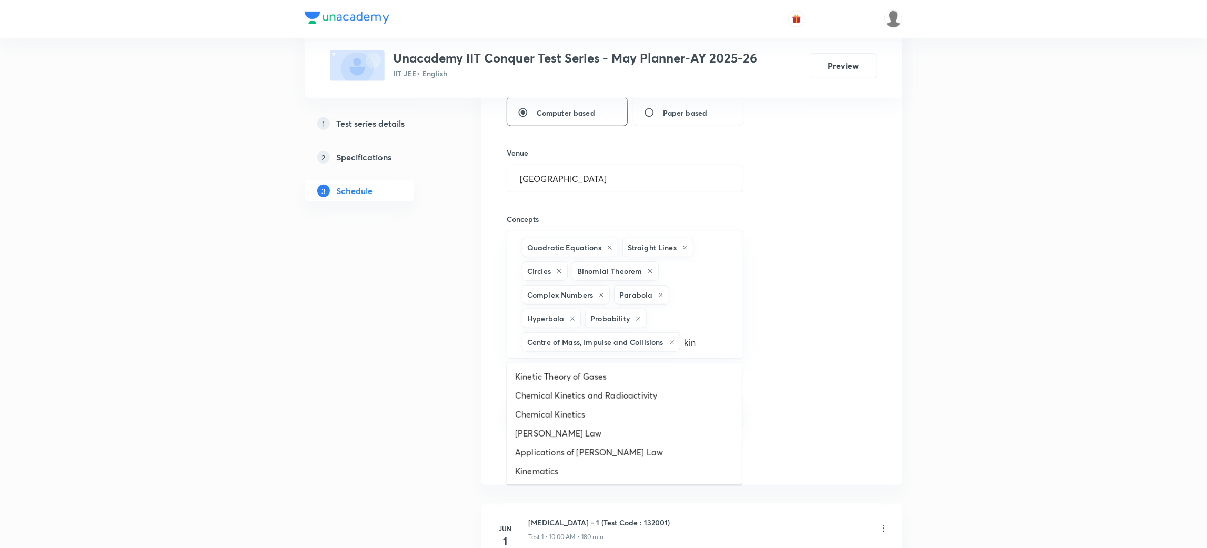
type input "kine"
click at [551, 375] on li "Kinetic Theory of Gases" at bounding box center [624, 376] width 235 height 19
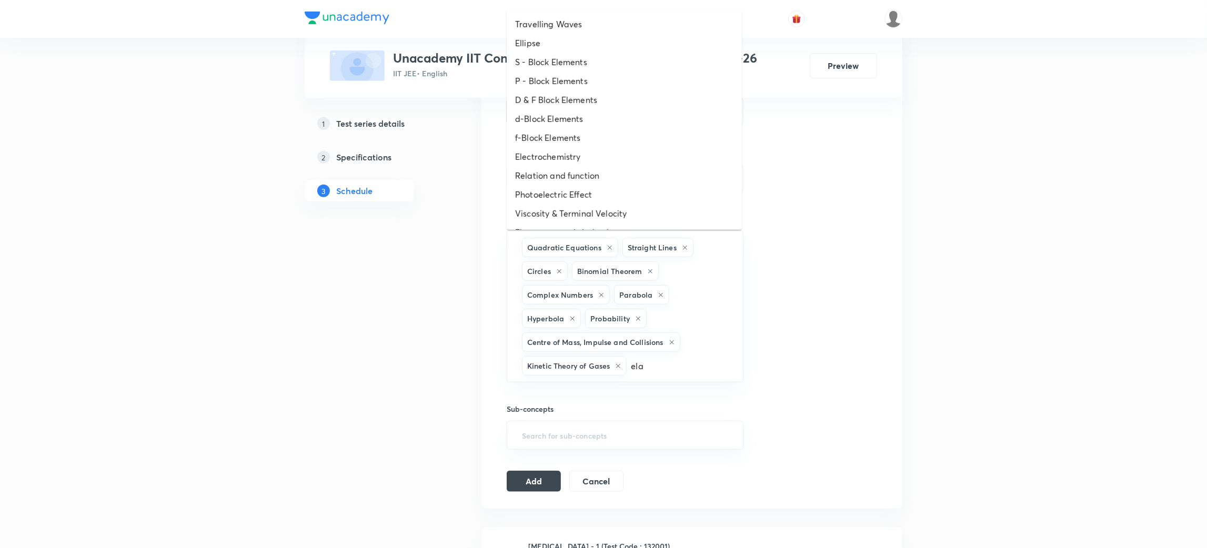
type input "elas"
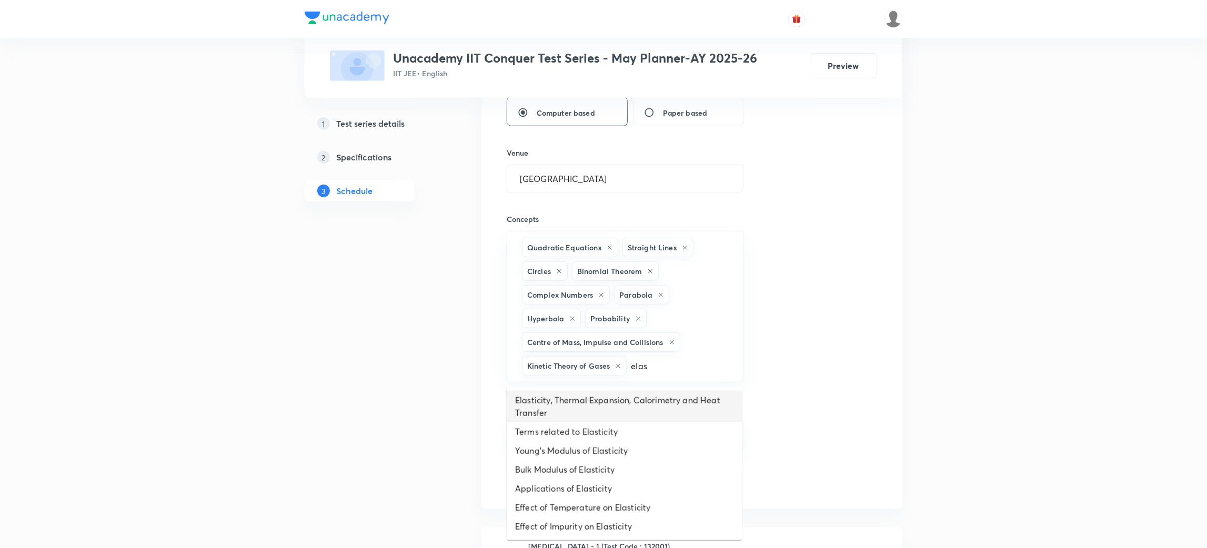
click at [569, 404] on li "Elasticity, Thermal Expansion, Calorimetry and Heat Transfer" at bounding box center [624, 407] width 235 height 32
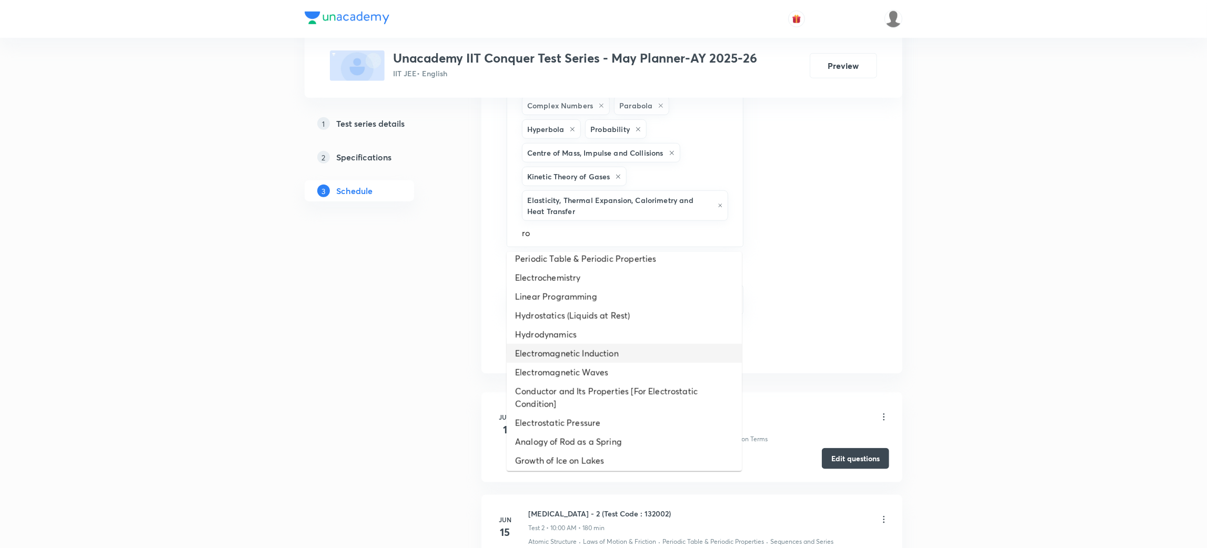
scroll to position [198, 0]
type input "r"
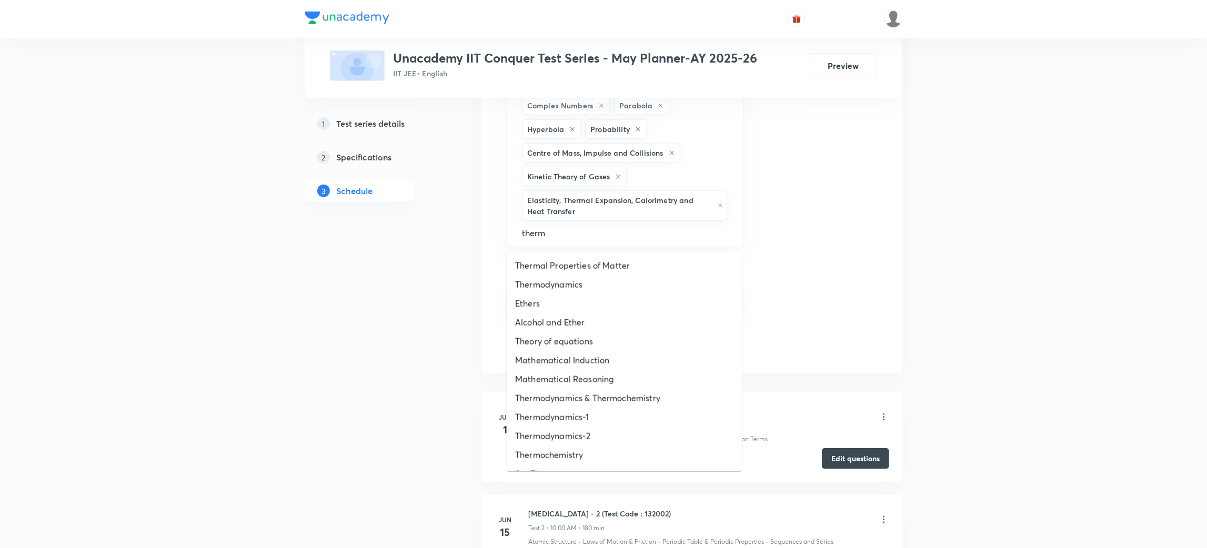
type input "thermo"
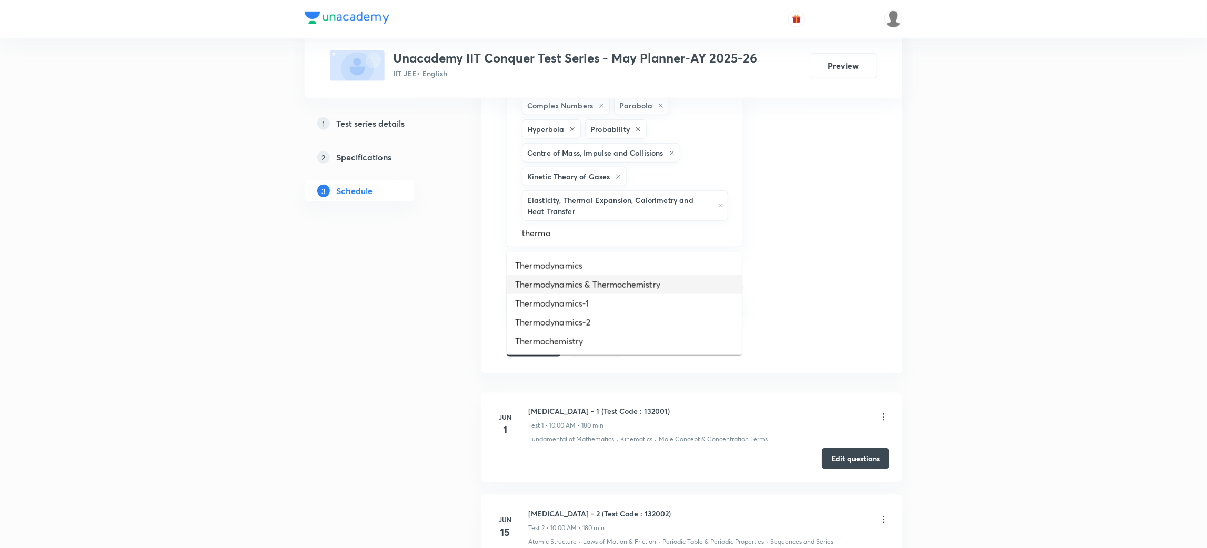
click at [580, 281] on li "Thermodynamics & Thermochemistry" at bounding box center [624, 284] width 235 height 19
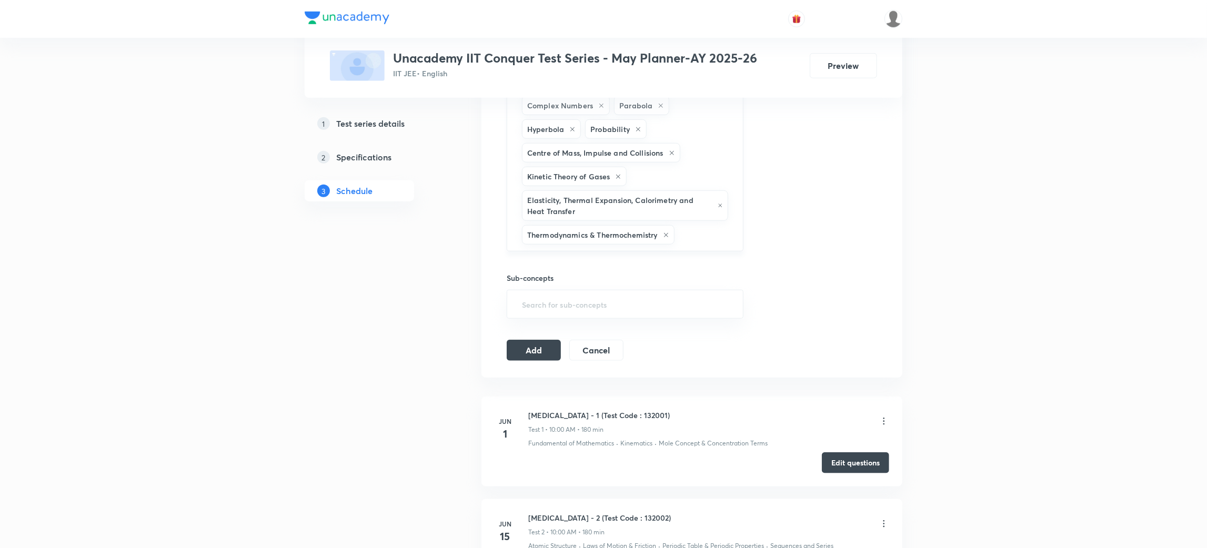
click at [668, 236] on icon at bounding box center [666, 235] width 4 height 4
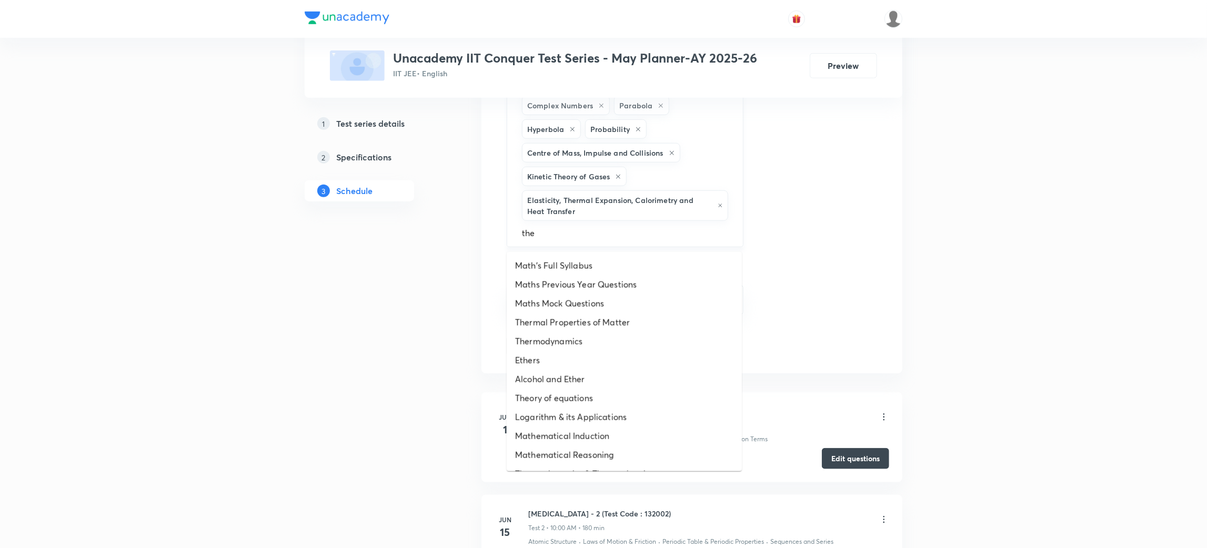
type input "ther"
click at [572, 280] on li "Thermodynamics" at bounding box center [624, 284] width 235 height 19
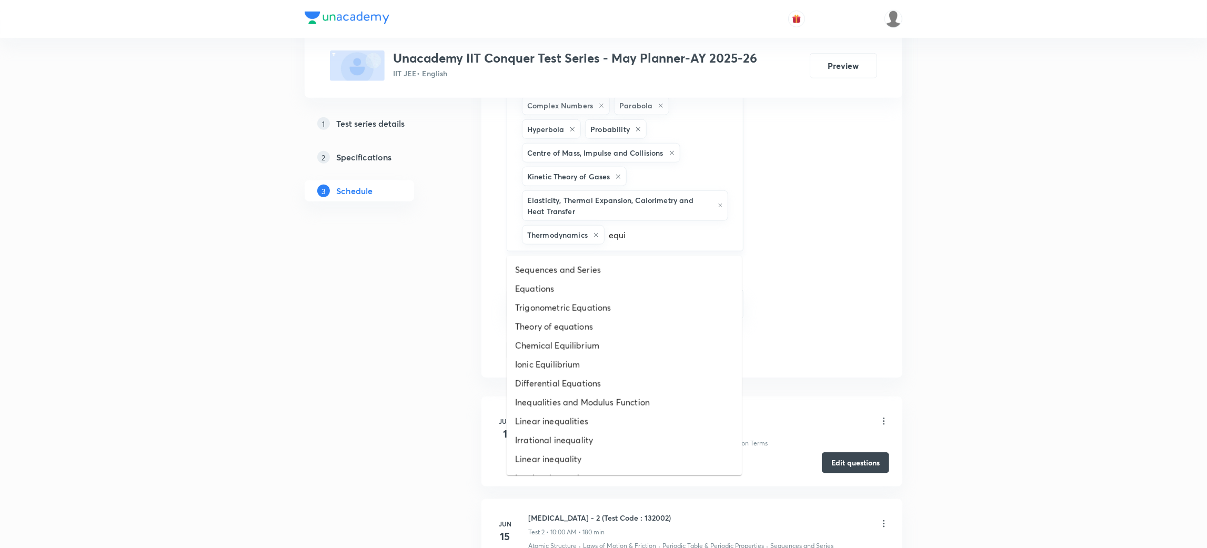
type input "equil"
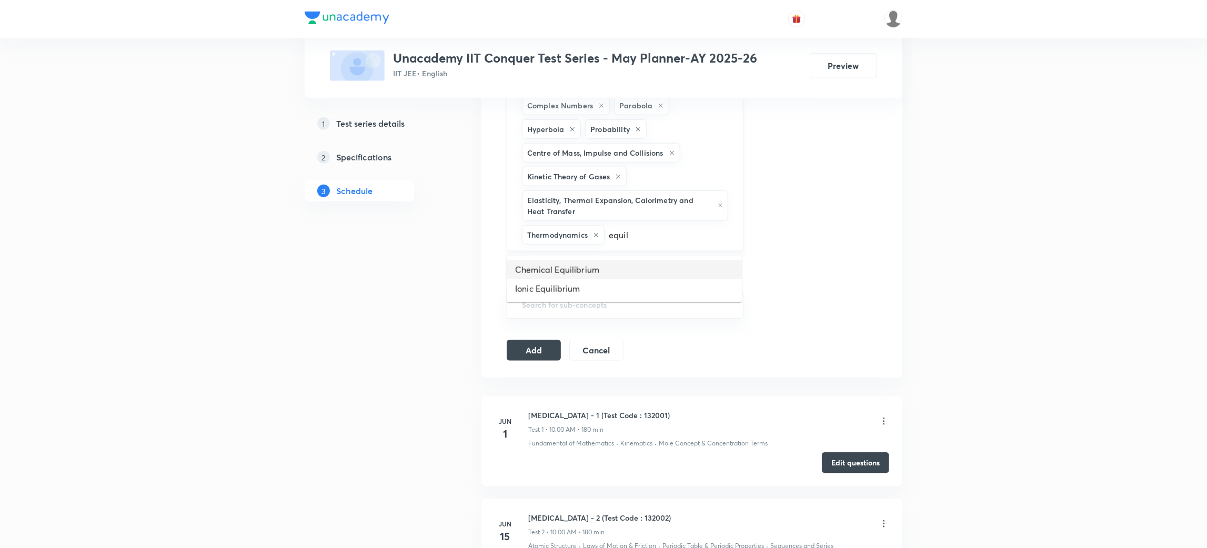
click at [568, 273] on li "Chemical Equilibrium" at bounding box center [624, 269] width 235 height 19
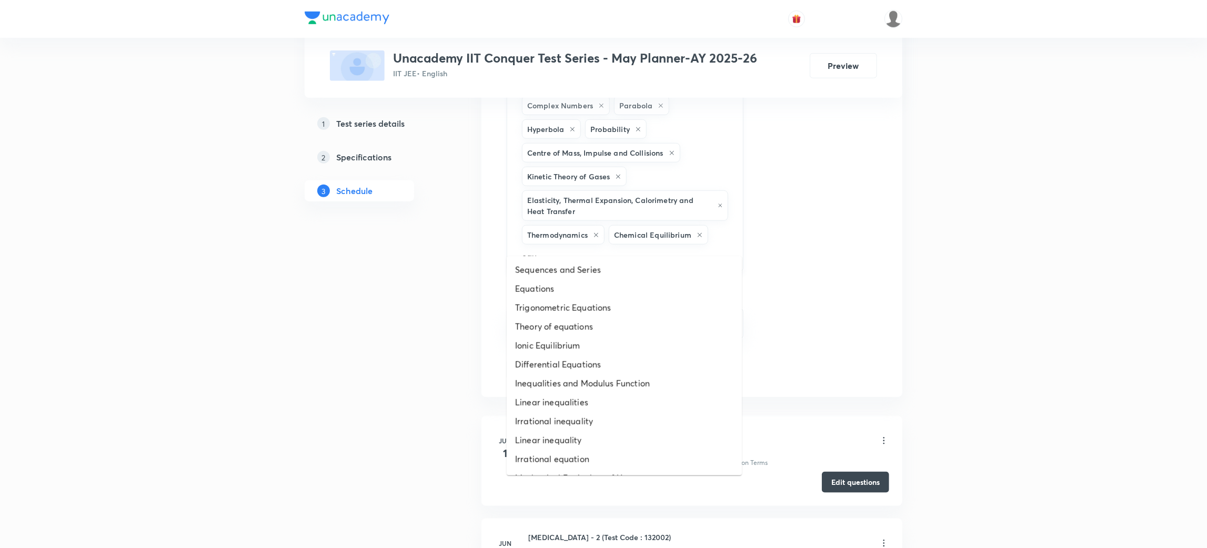
type input "equi"
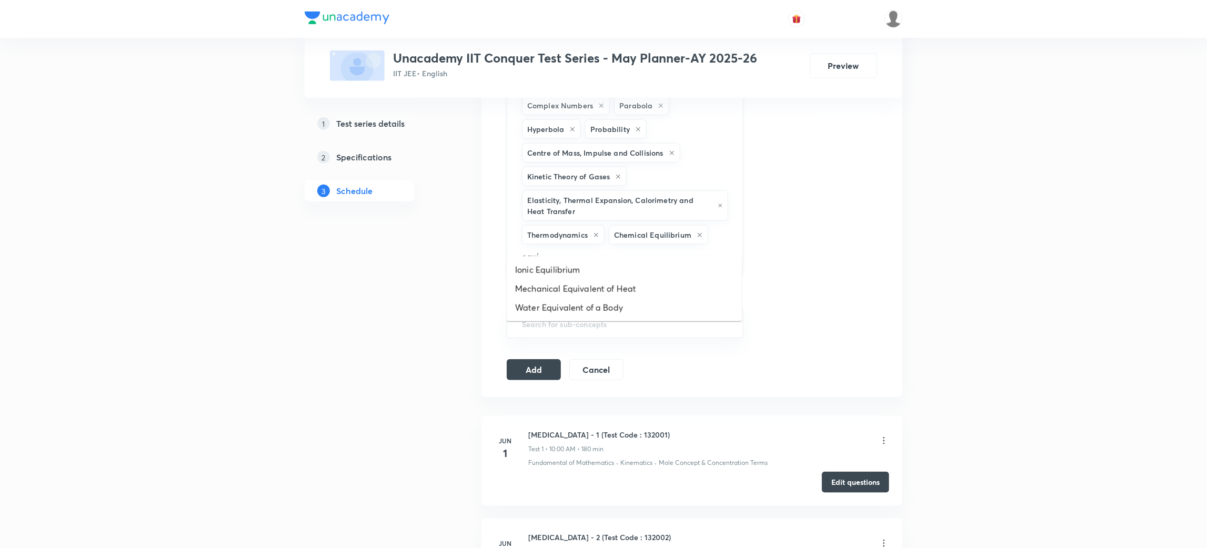
click at [568, 273] on li "Ionic Equilibrium" at bounding box center [624, 269] width 235 height 19
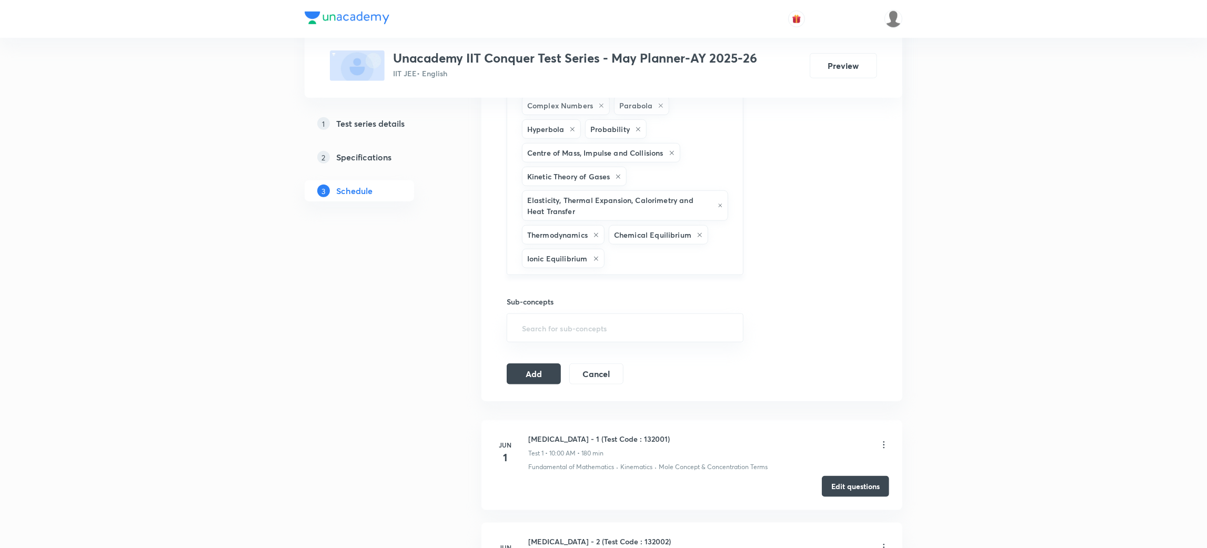
scroll to position [0, 0]
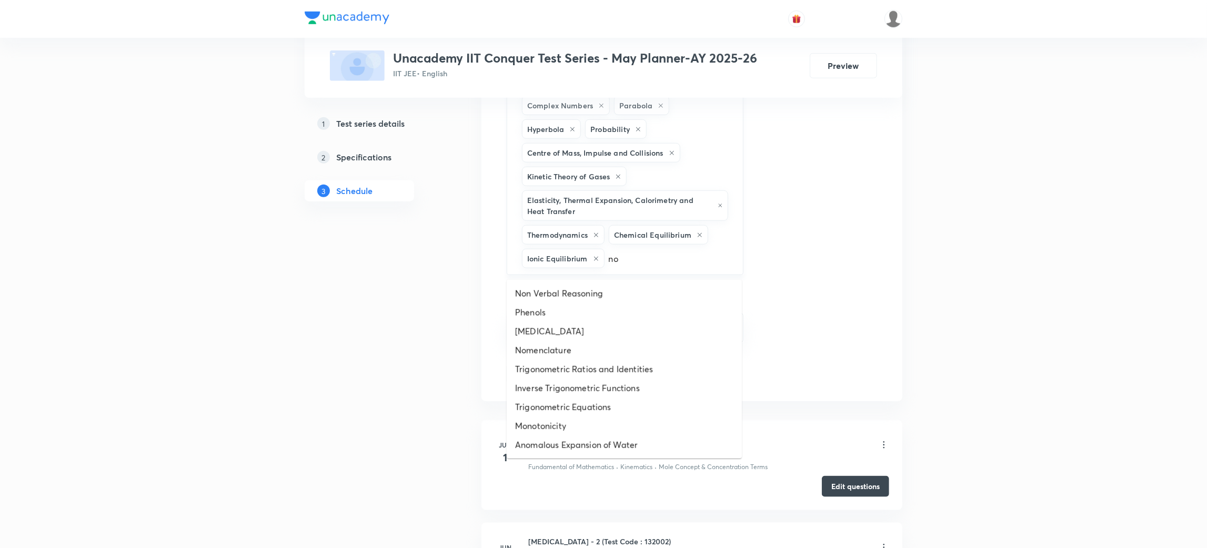
type input "n"
type input "nomen"
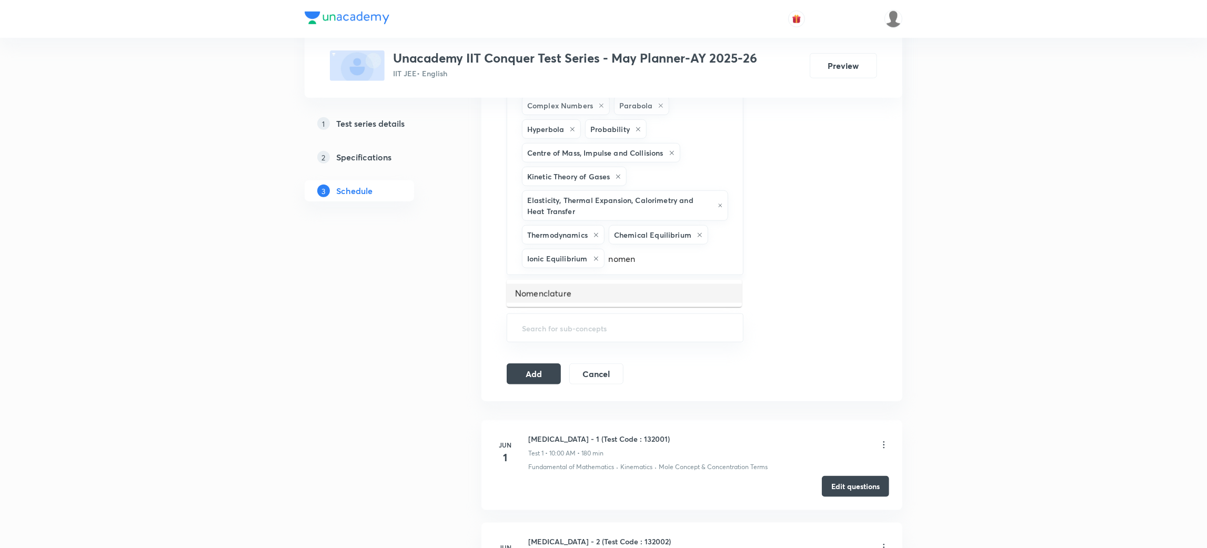
click at [551, 301] on li "Nomenclature" at bounding box center [624, 293] width 235 height 19
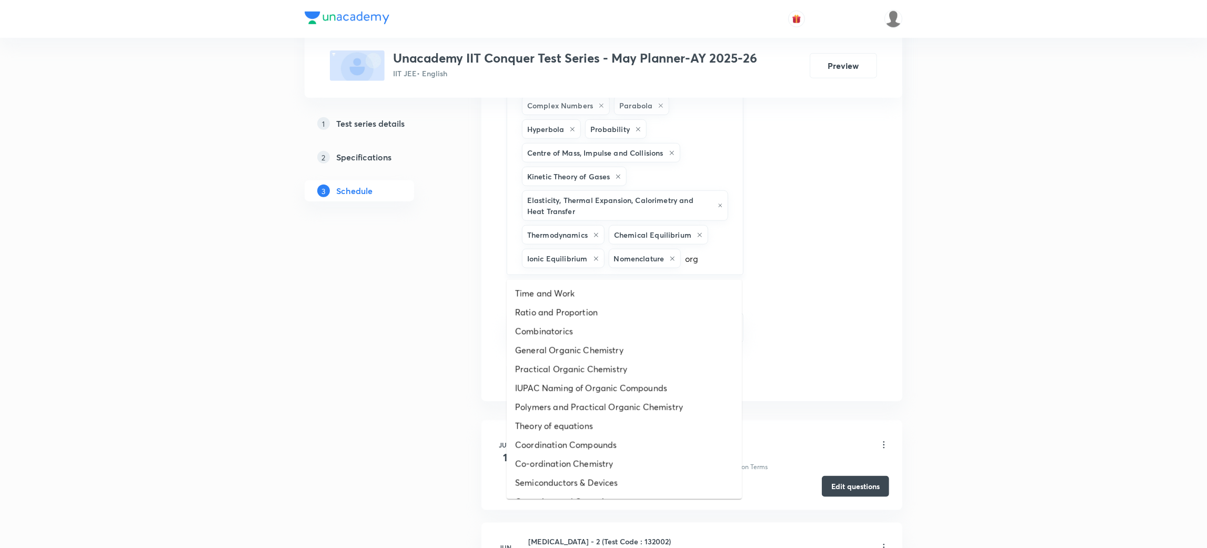
type input "orga"
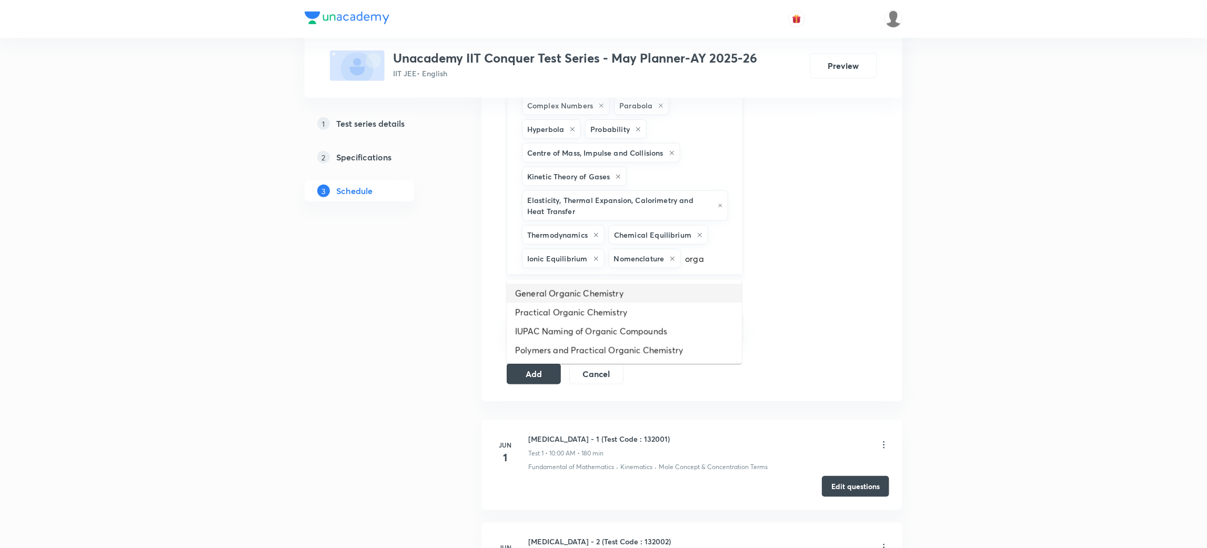
click at [590, 295] on li "General Organic Chemistry" at bounding box center [624, 293] width 235 height 19
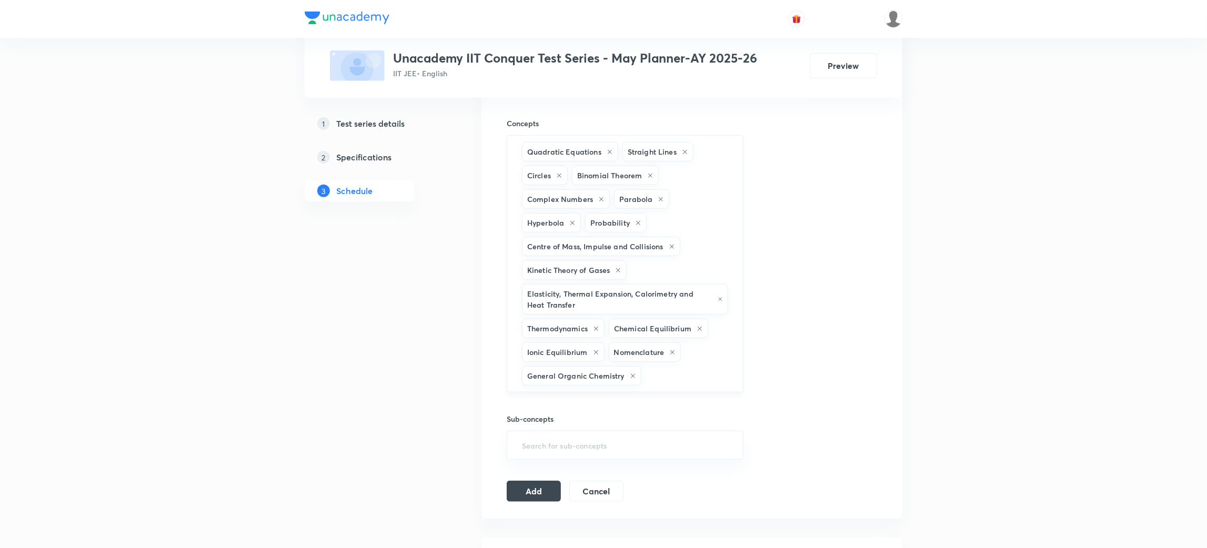
scroll to position [588, 0]
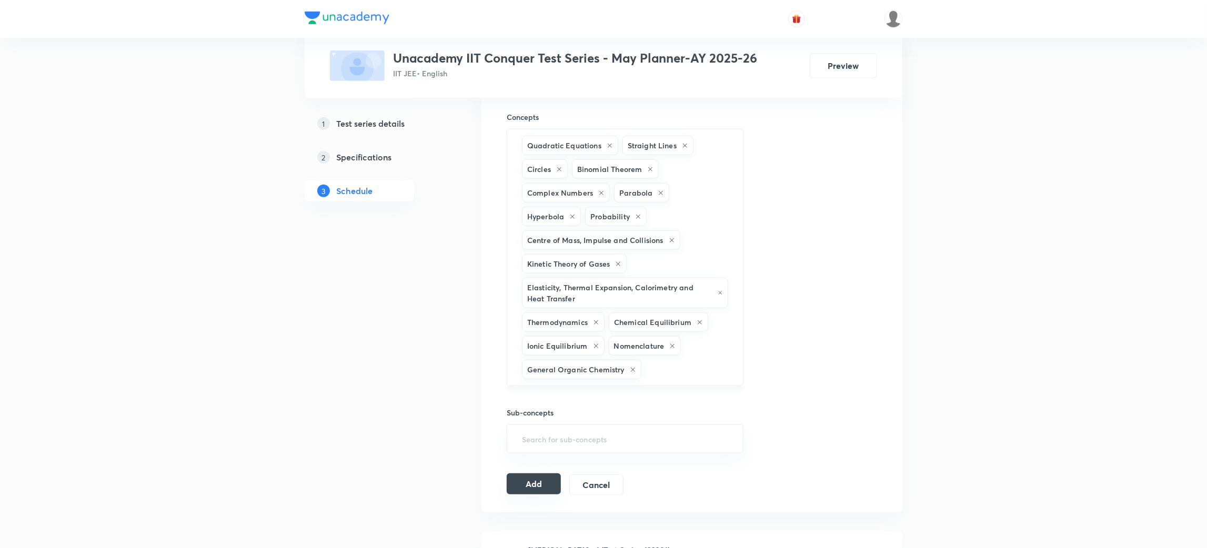
click at [537, 486] on button "Add" at bounding box center [534, 484] width 54 height 21
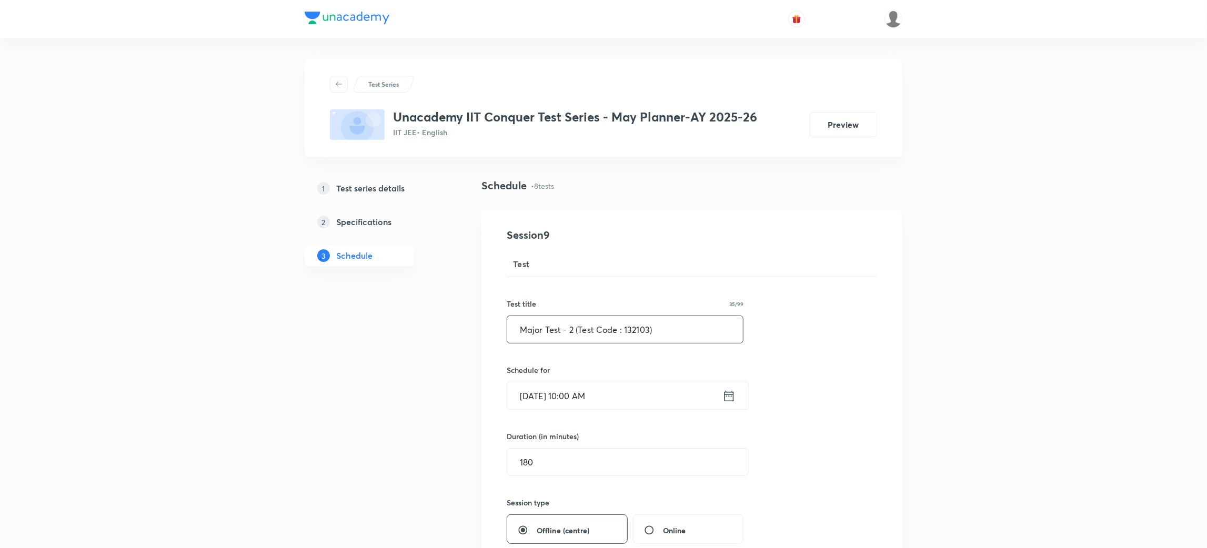
drag, startPoint x: 659, startPoint y: 335, endPoint x: 435, endPoint y: 342, distance: 224.3
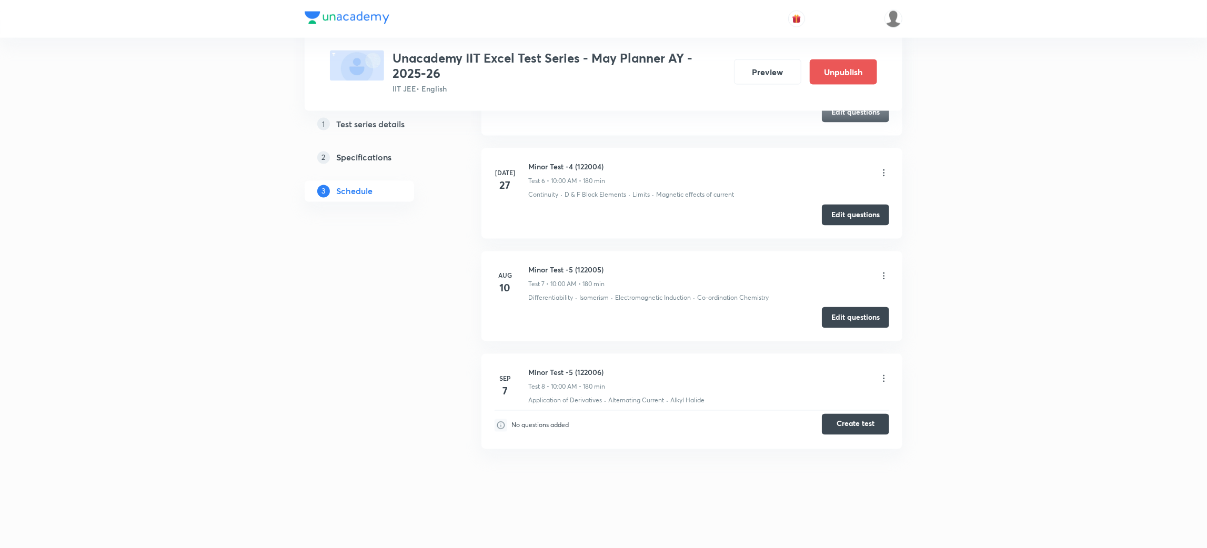
click at [852, 432] on button "Create test" at bounding box center [855, 424] width 67 height 21
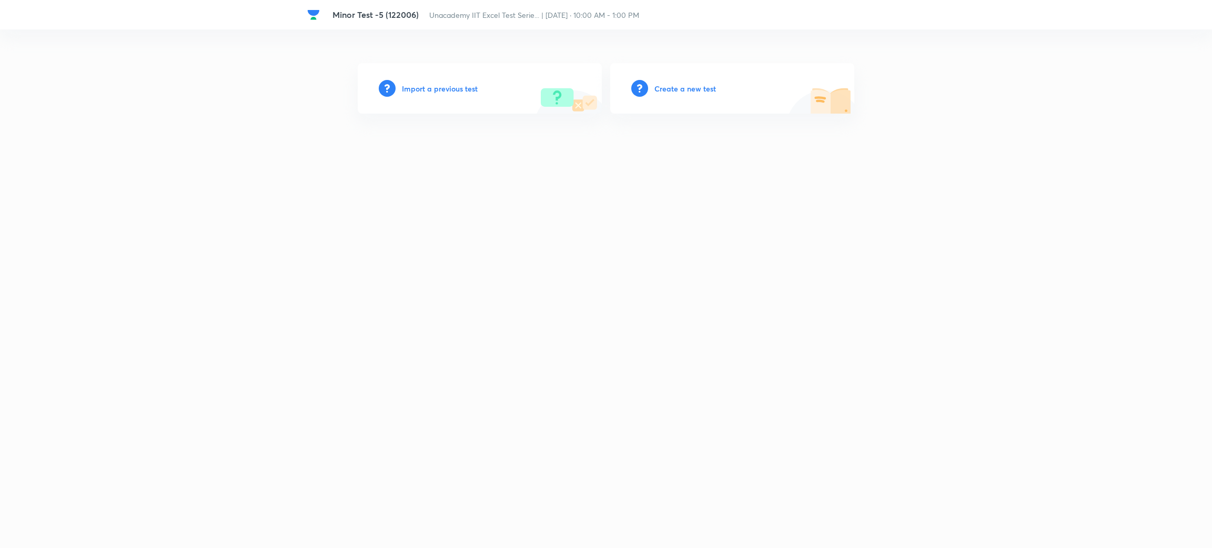
click at [688, 90] on h6 "Create a new test" at bounding box center [686, 88] width 62 height 11
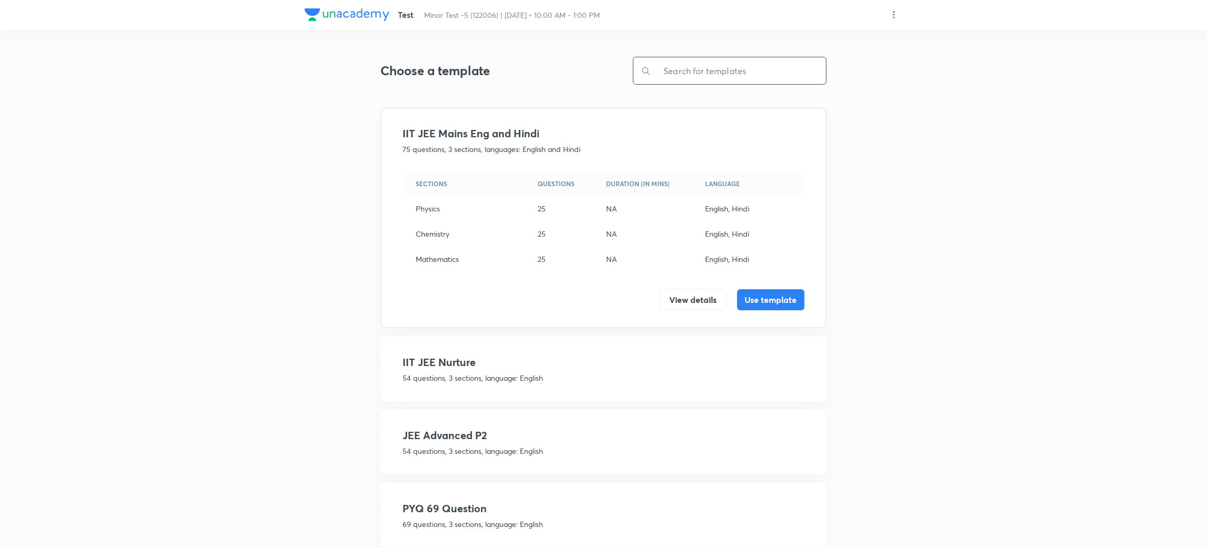
click at [699, 78] on input "text" at bounding box center [738, 70] width 175 height 27
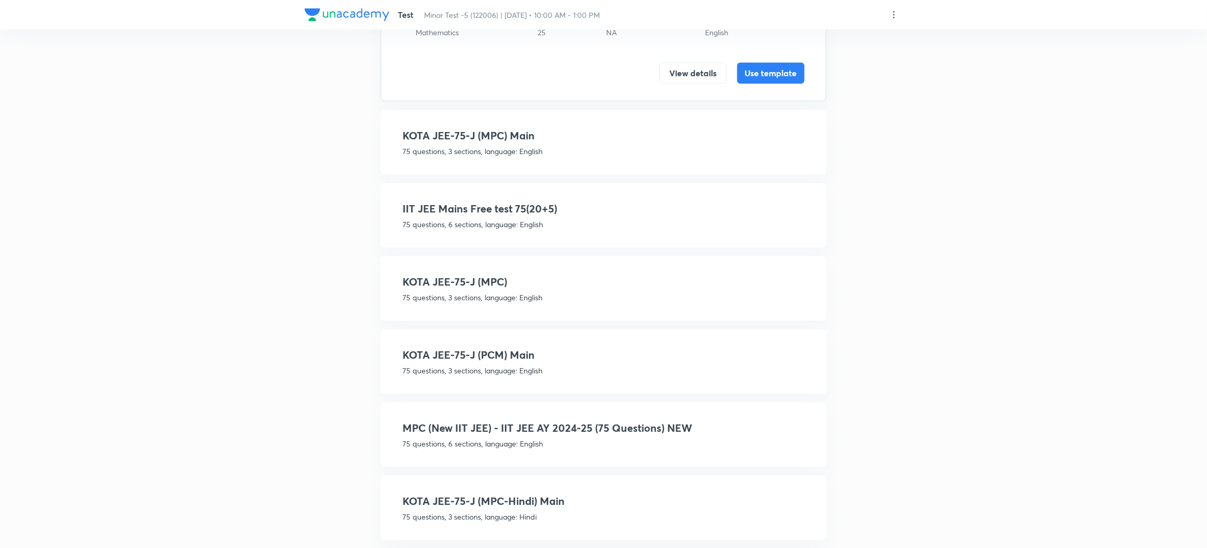
scroll to position [239, 0]
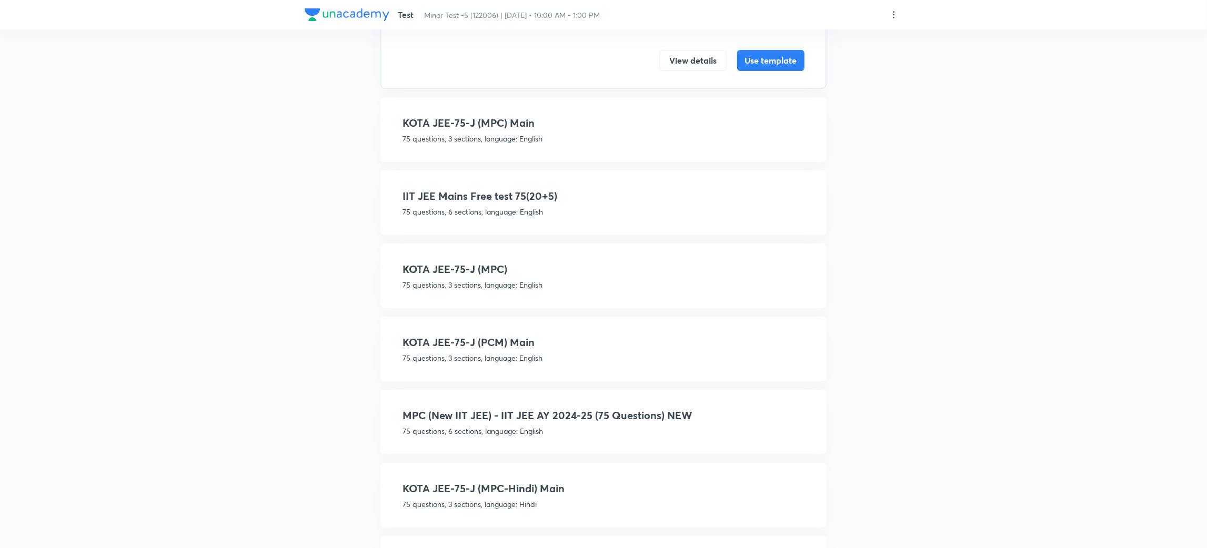
type input "75"
click at [597, 408] on h4 "MPC (New IIT JEE) - IIT JEE AY 2024-25 (75 Questions) NEW" at bounding box center [604, 416] width 402 height 16
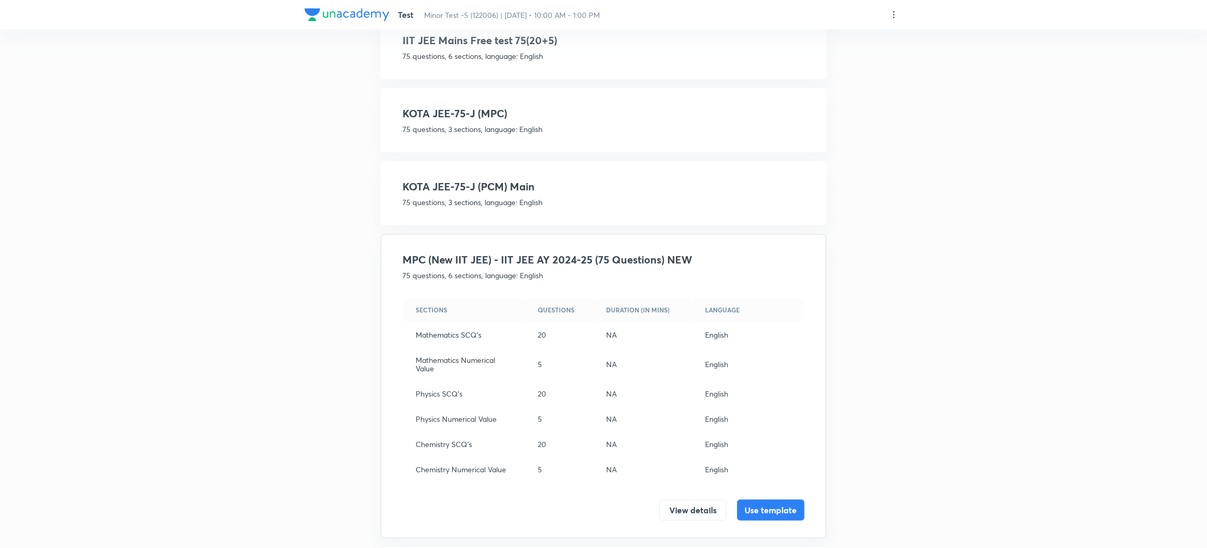
scroll to position [397, 0]
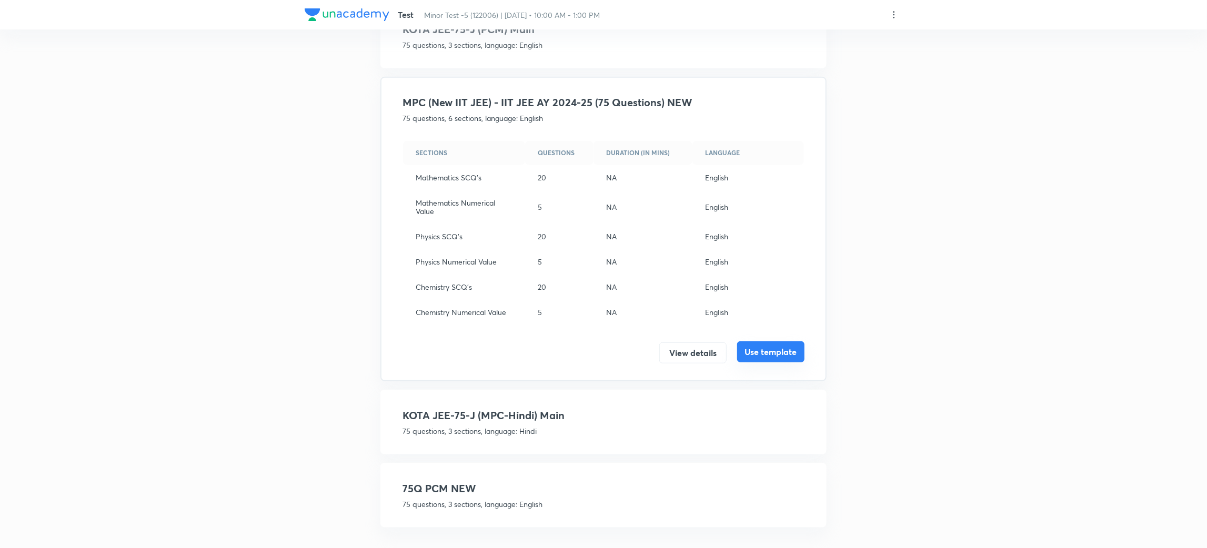
click at [776, 348] on button "Use template" at bounding box center [770, 352] width 67 height 21
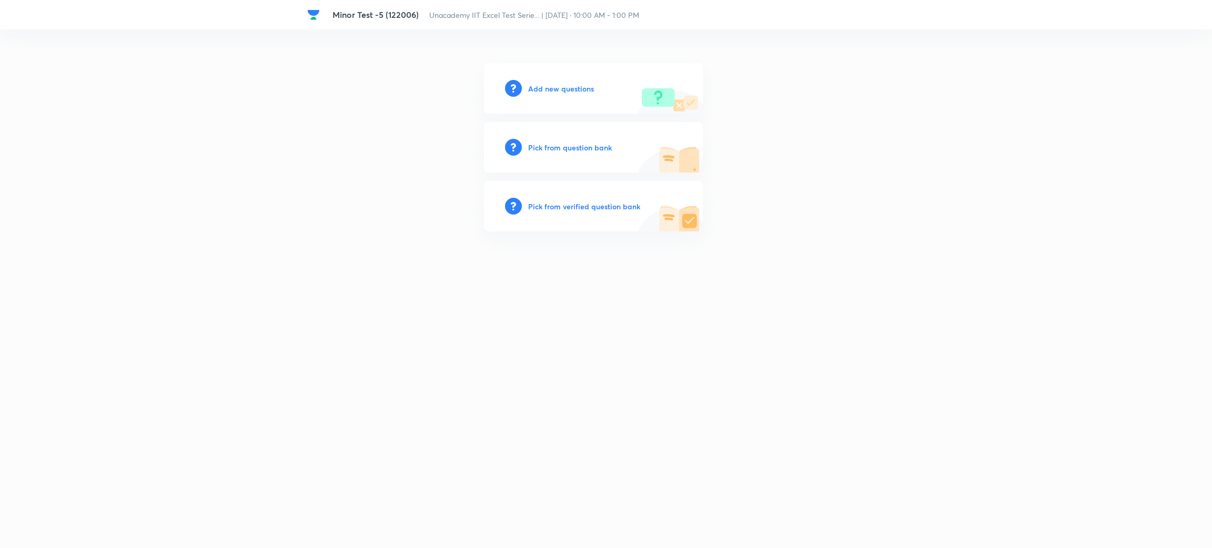
click at [567, 87] on h6 "Add new questions" at bounding box center [561, 88] width 66 height 11
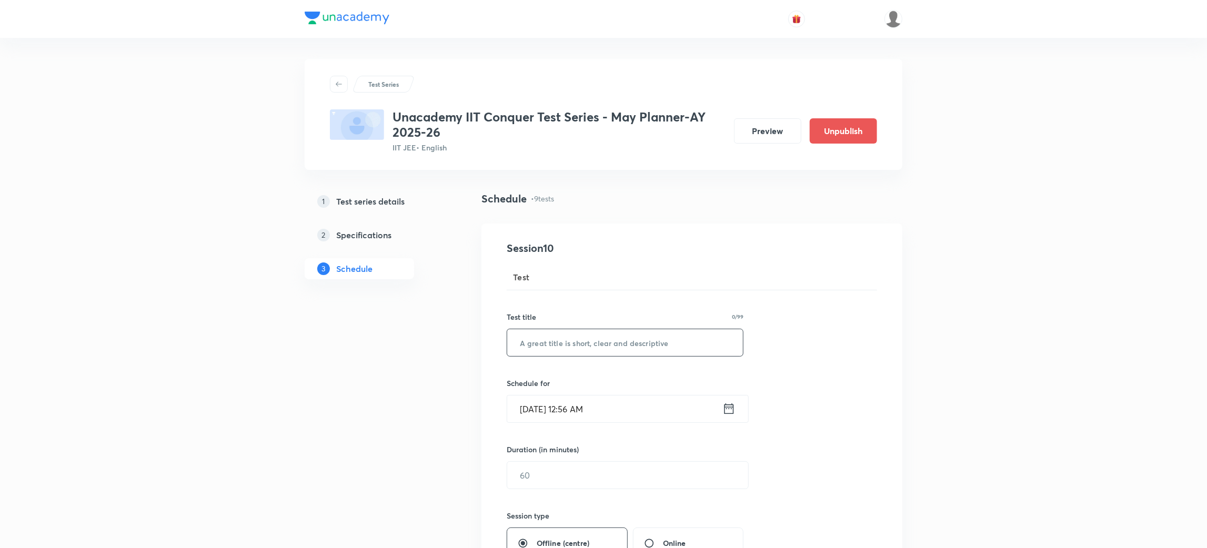
click at [552, 339] on input "text" at bounding box center [625, 342] width 236 height 27
paste input "Major Test - 2 (Test Code : 132103)"
click at [574, 344] on input "Major Test - 2 (Test Code : 132103)" at bounding box center [625, 342] width 236 height 27
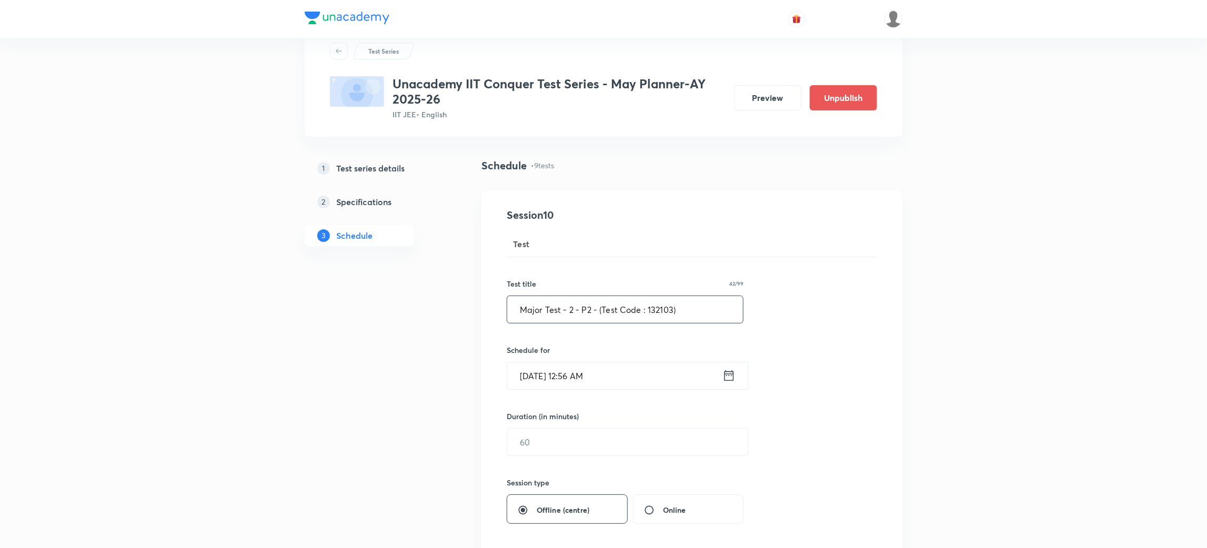
scroll to position [38, 0]
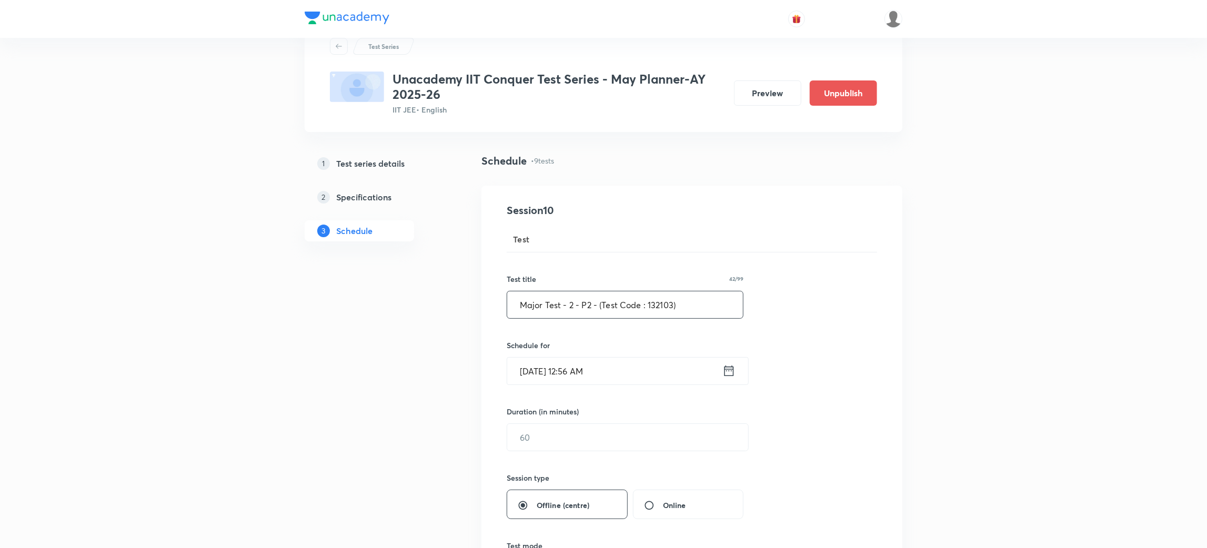
click at [674, 302] on input "Major Test - 2 - P2 - (Test Code : 132103)" at bounding box center [625, 305] width 236 height 27
type input "Major Test - 2 - P2 - (Test Code : 132104)"
click at [728, 371] on icon at bounding box center [729, 371] width 9 height 11
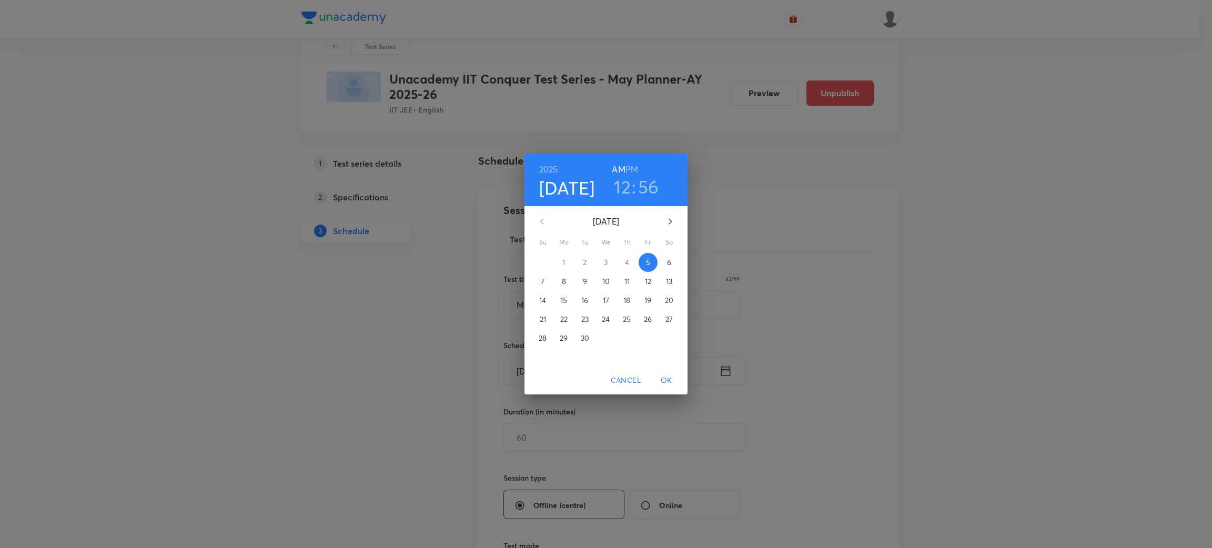
click at [539, 277] on span "7" at bounding box center [543, 281] width 19 height 11
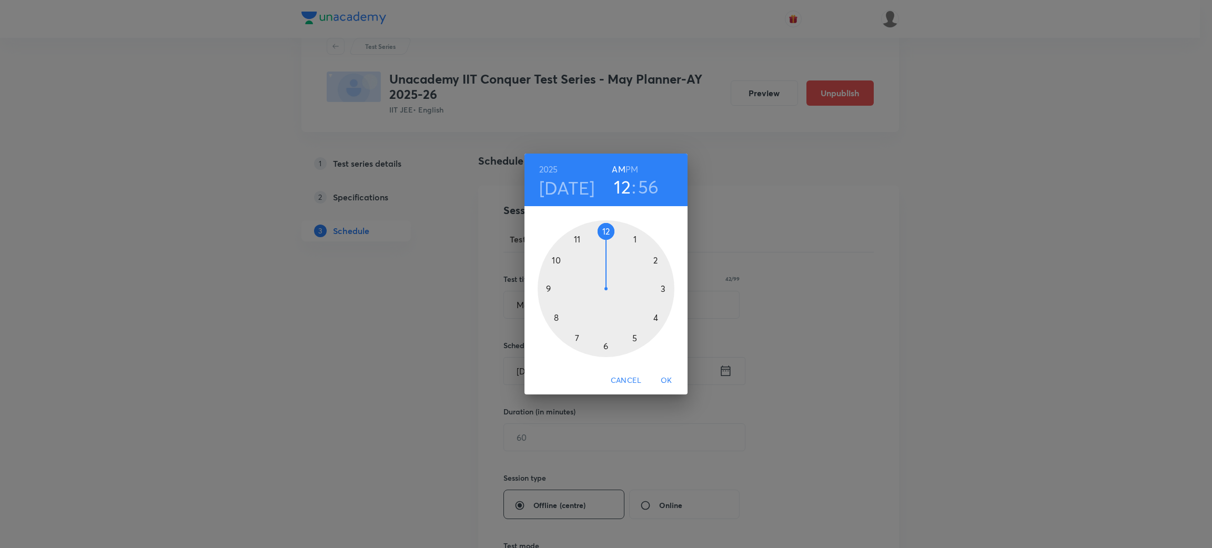
click at [654, 260] on div at bounding box center [606, 288] width 137 height 137
click at [633, 166] on h6 "PM" at bounding box center [632, 169] width 13 height 15
click at [606, 230] on div at bounding box center [606, 288] width 137 height 137
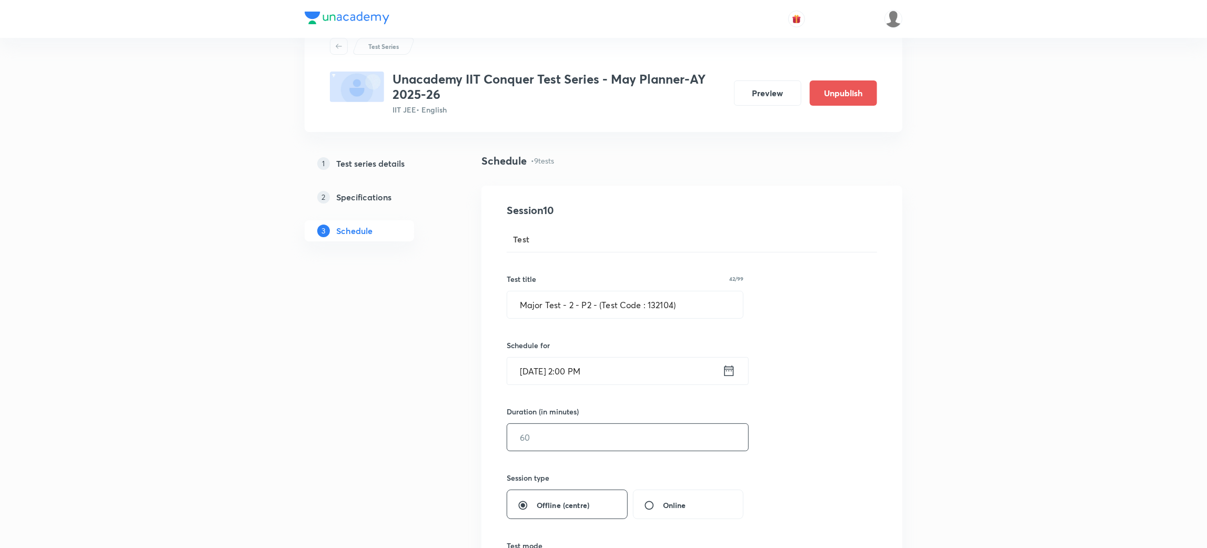
click at [560, 444] on input "text" at bounding box center [627, 437] width 241 height 27
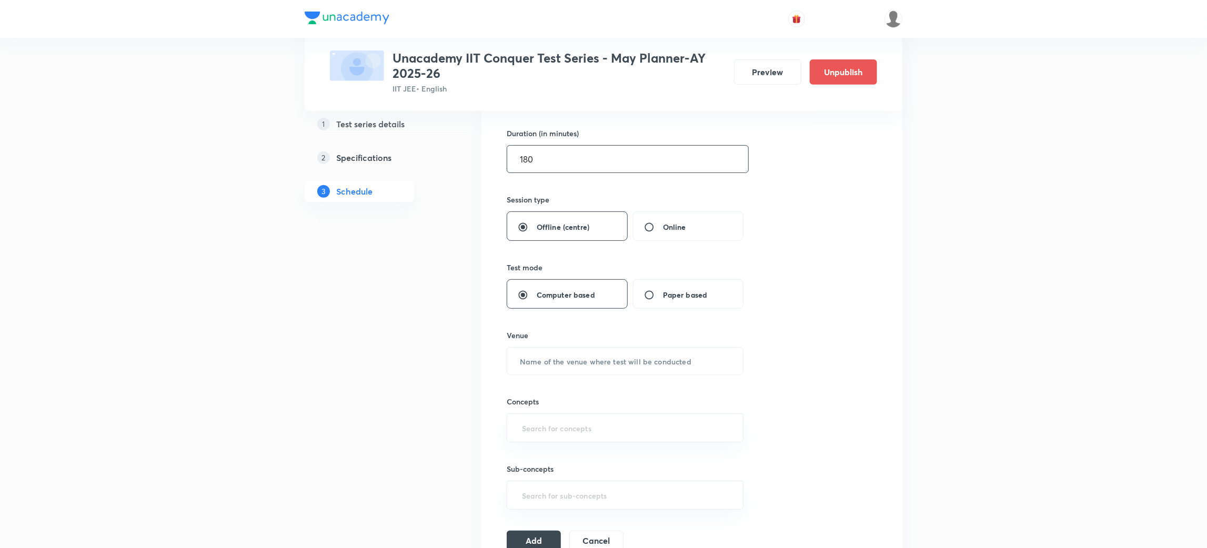
scroll to position [319, 0]
type input "180"
click at [598, 356] on input "text" at bounding box center [625, 358] width 236 height 27
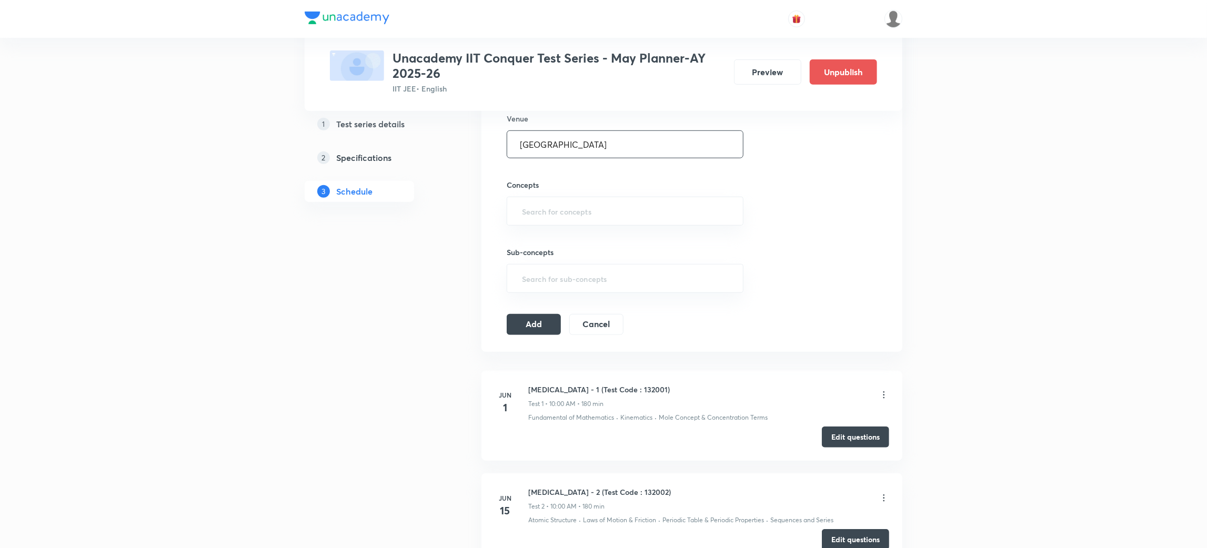
scroll to position [534, 0]
type input "Unacademy center"
click at [613, 210] on input "text" at bounding box center [625, 209] width 210 height 19
type input "pro"
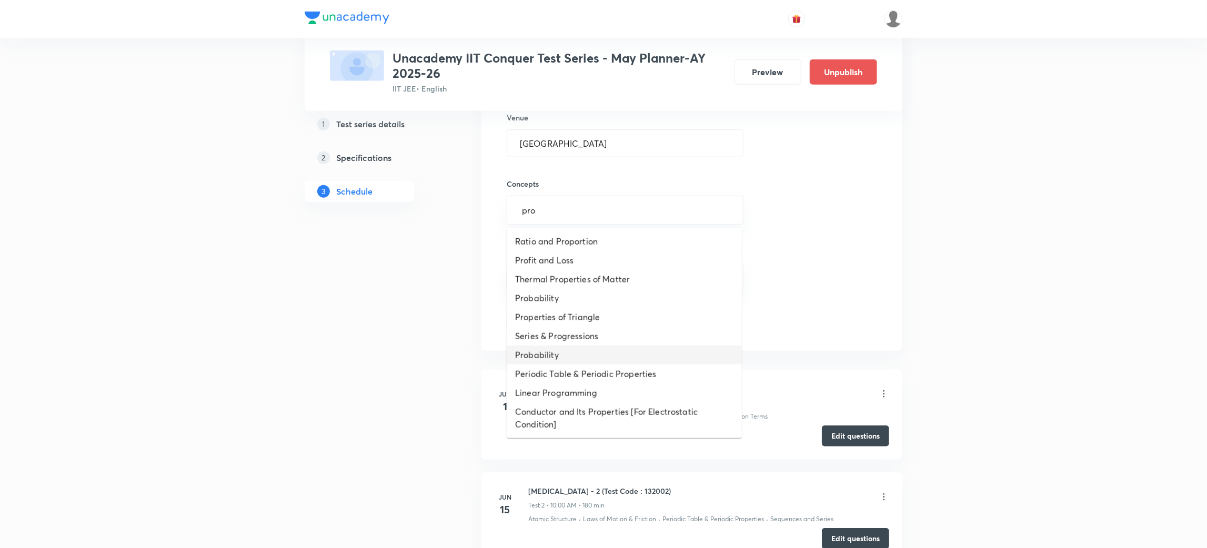
click at [551, 348] on li "Probability" at bounding box center [624, 355] width 235 height 19
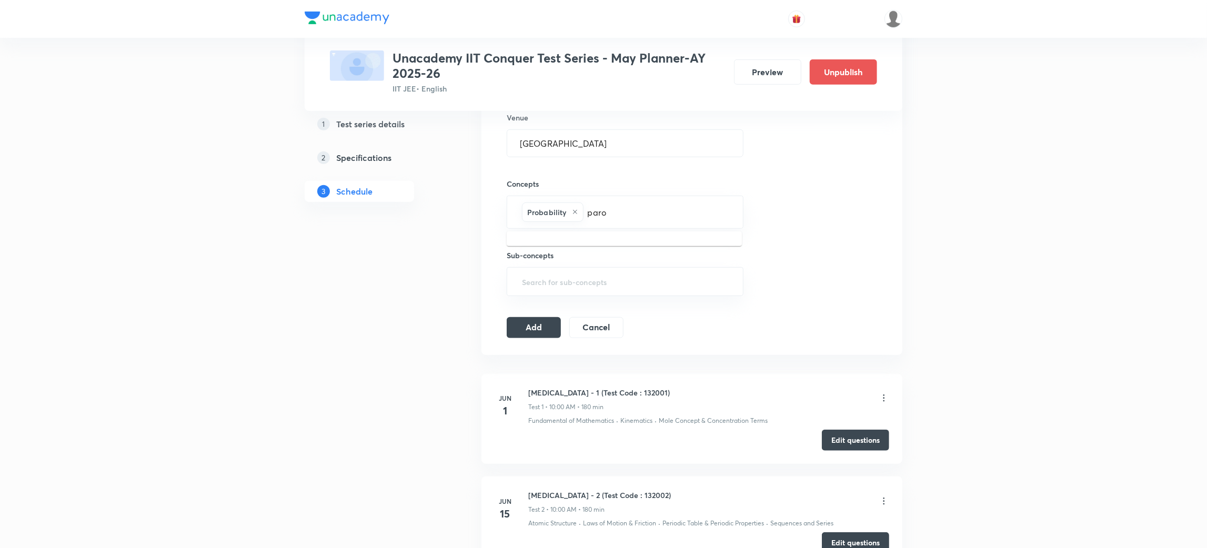
type input "par"
click at [541, 243] on li "Parabola" at bounding box center [624, 245] width 235 height 19
type input "hype"
click at [541, 243] on li "Hyperbola" at bounding box center [624, 245] width 235 height 19
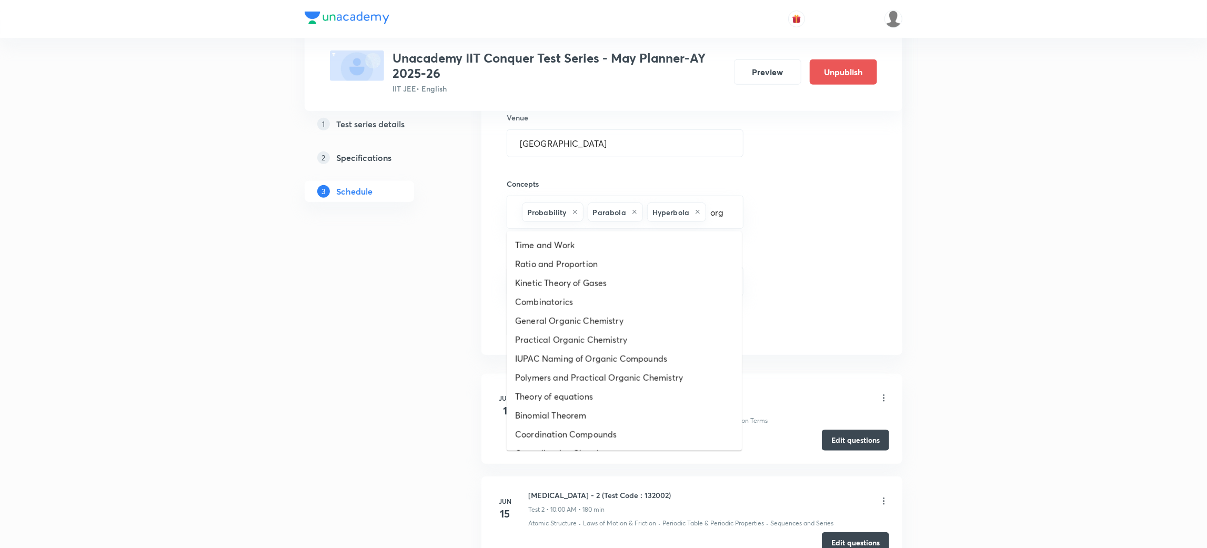
type input "orga"
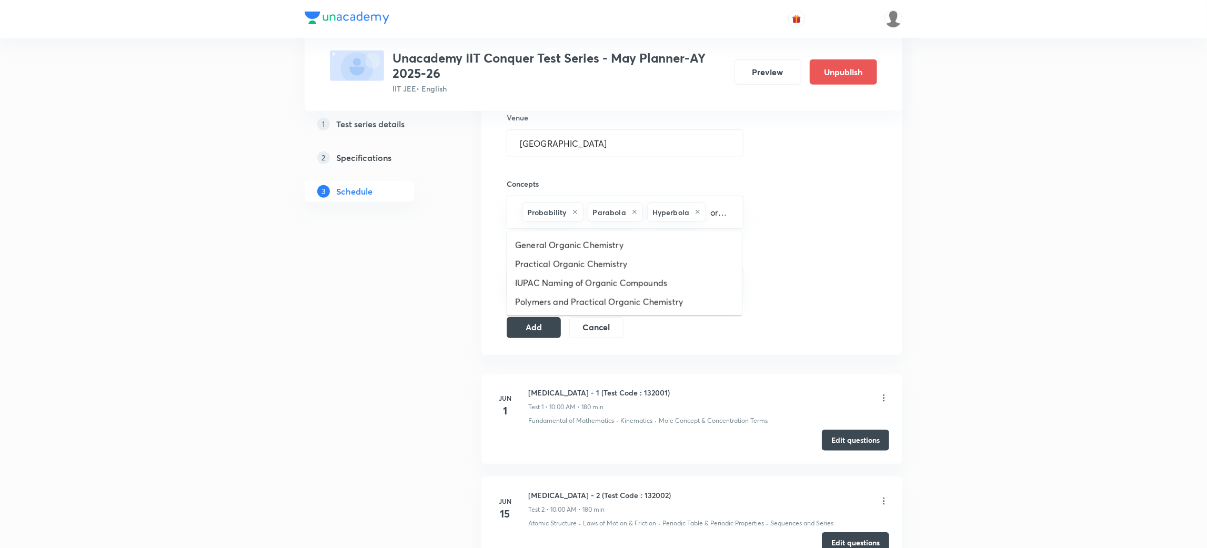
click at [541, 243] on li "General Organic Chemistry" at bounding box center [624, 245] width 235 height 19
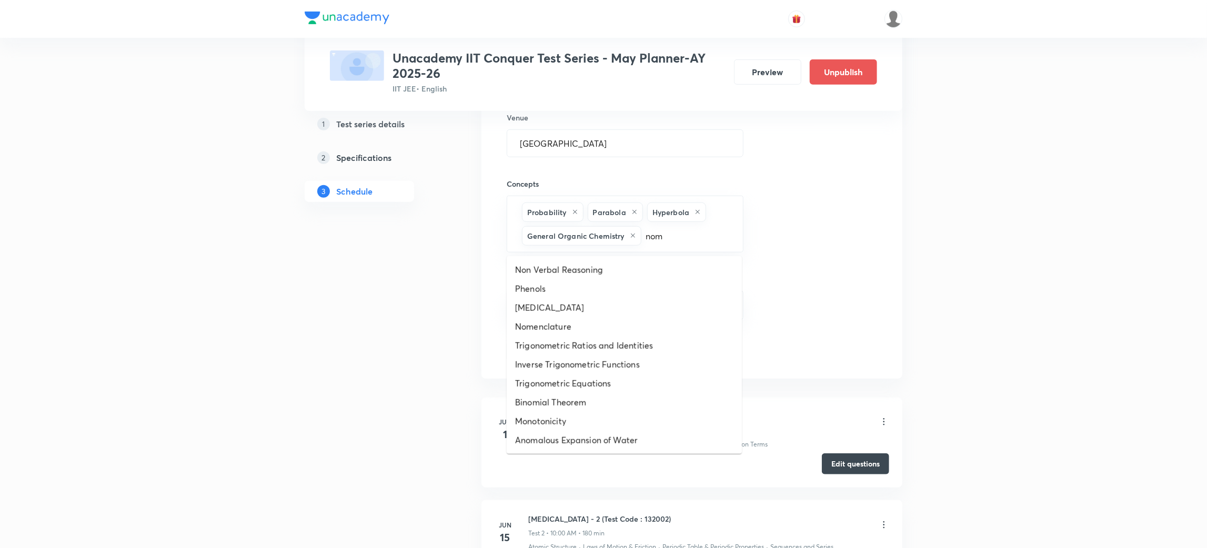
type input "nome"
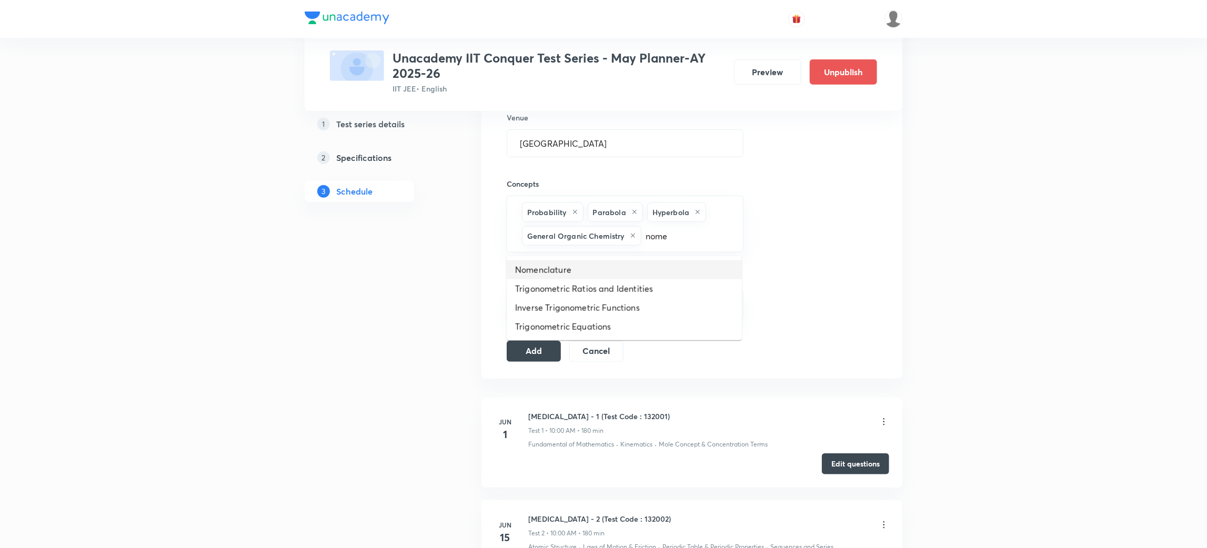
click at [539, 265] on li "Nomenclature" at bounding box center [624, 269] width 235 height 19
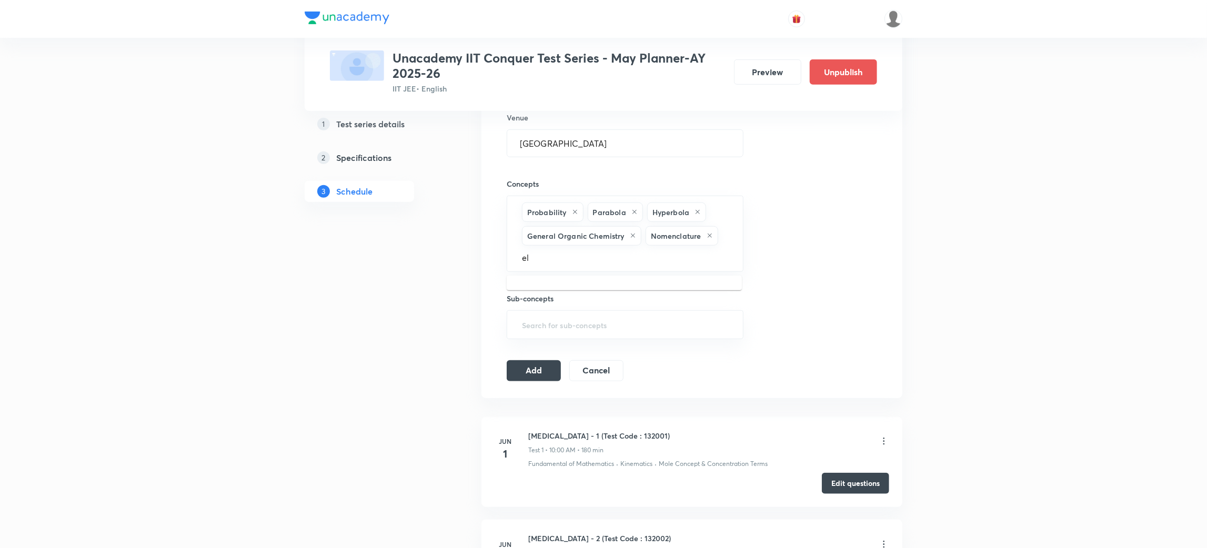
type input "e"
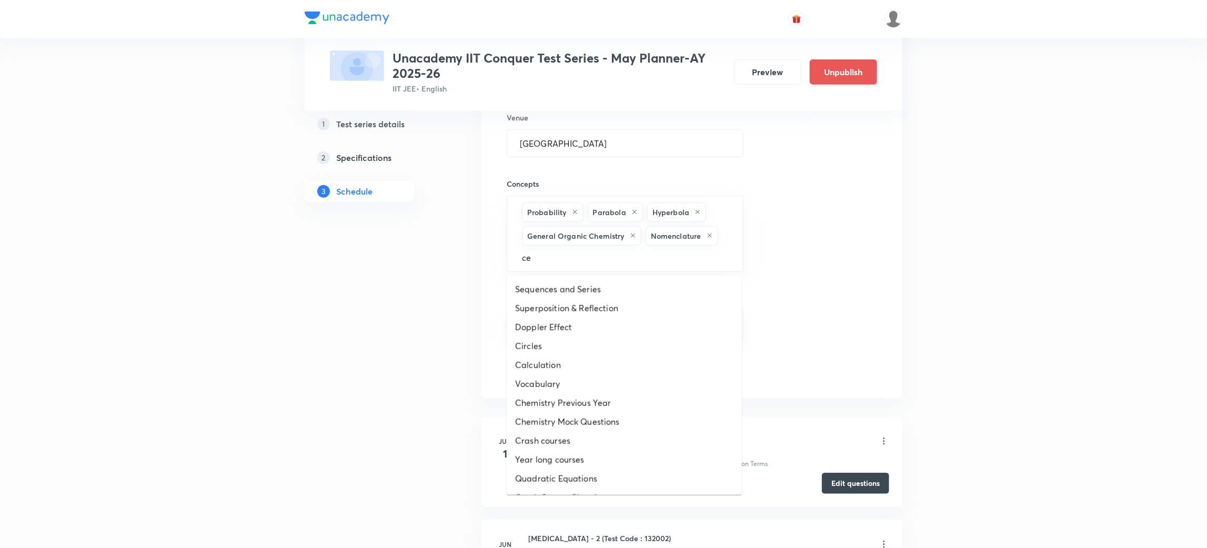
type input "cen"
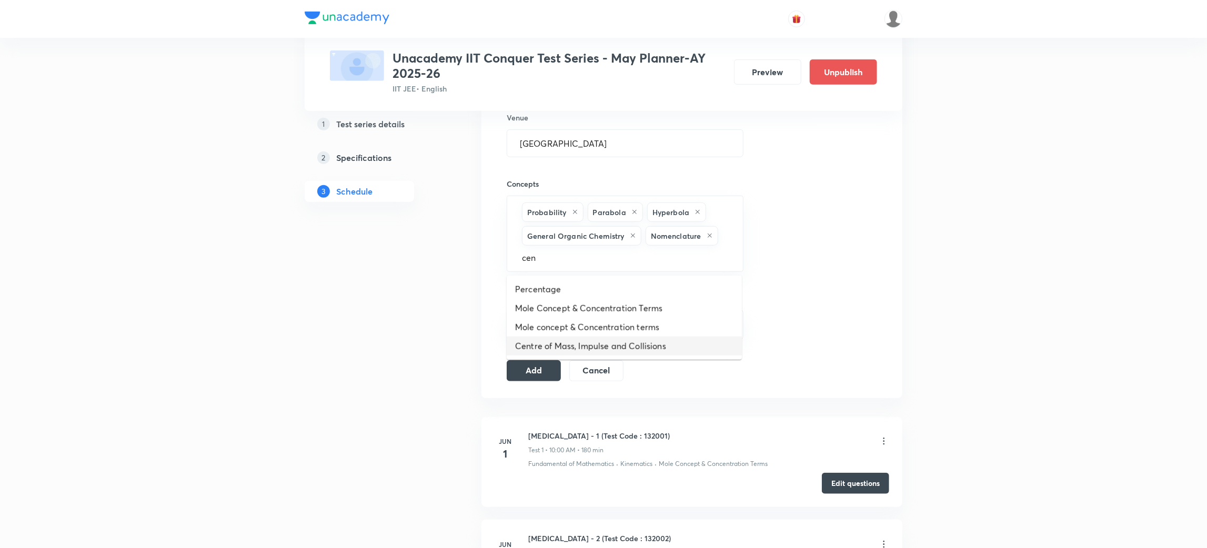
click at [557, 348] on li "Centre of Mass, Impulse and Collisions" at bounding box center [624, 346] width 235 height 19
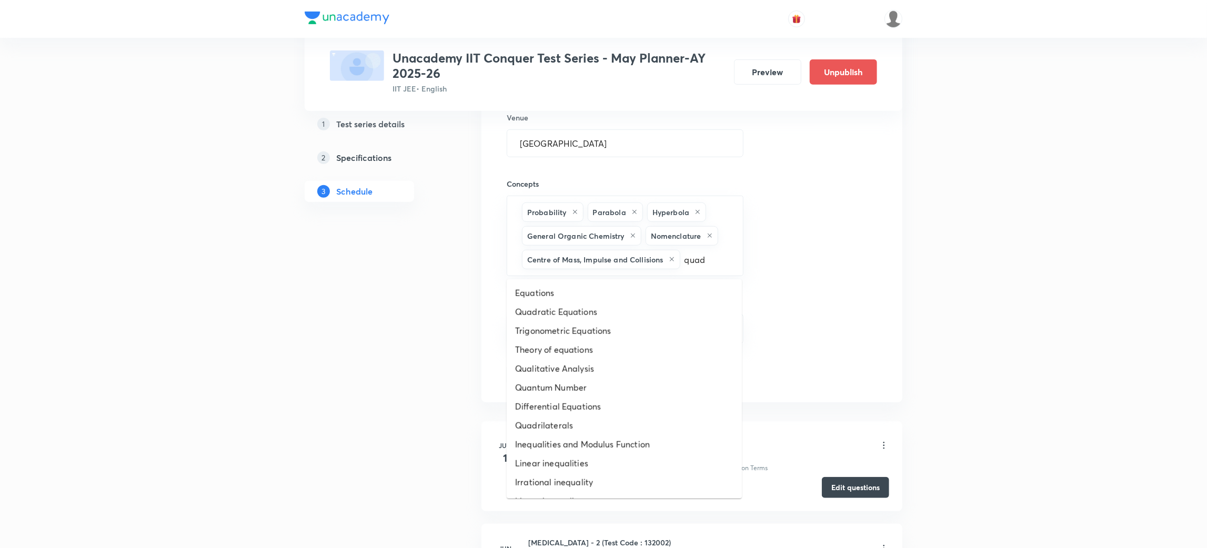
type input "quadr"
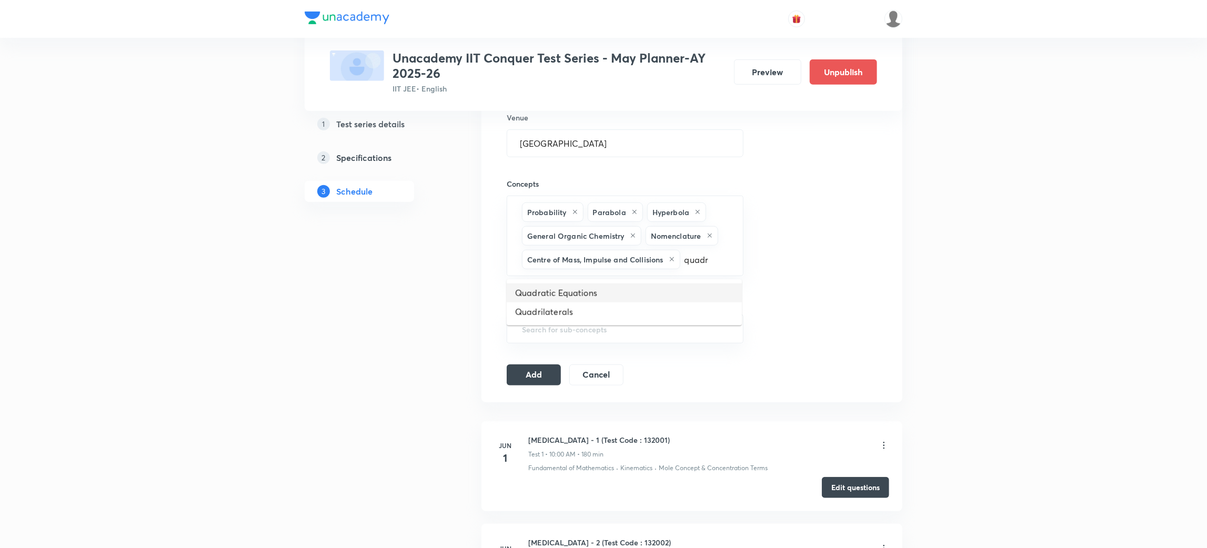
click at [583, 292] on li "Quadratic Equations" at bounding box center [624, 293] width 235 height 19
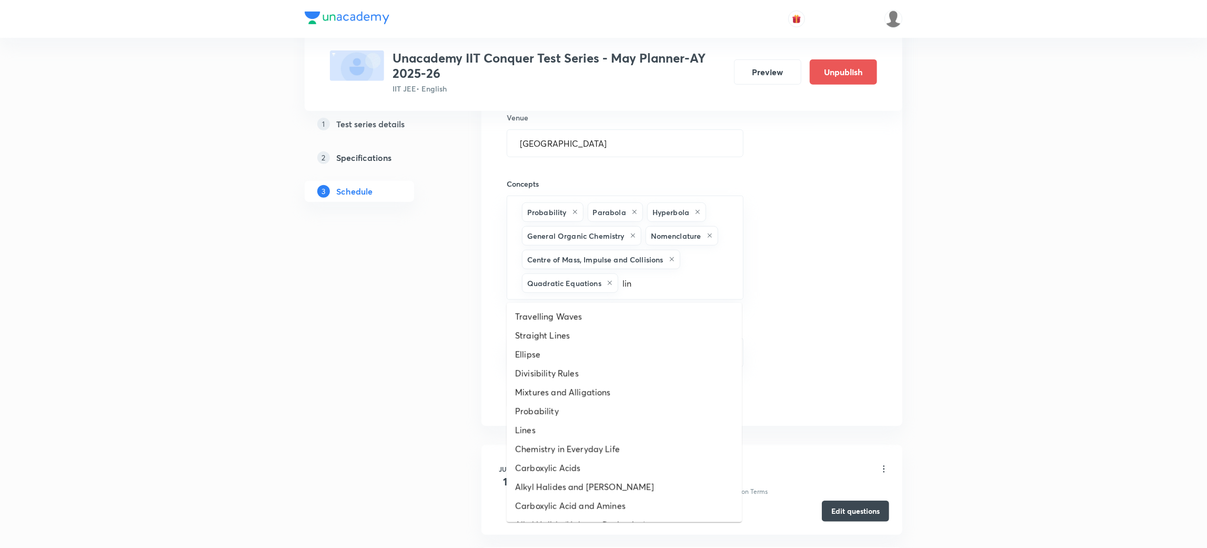
type input "line"
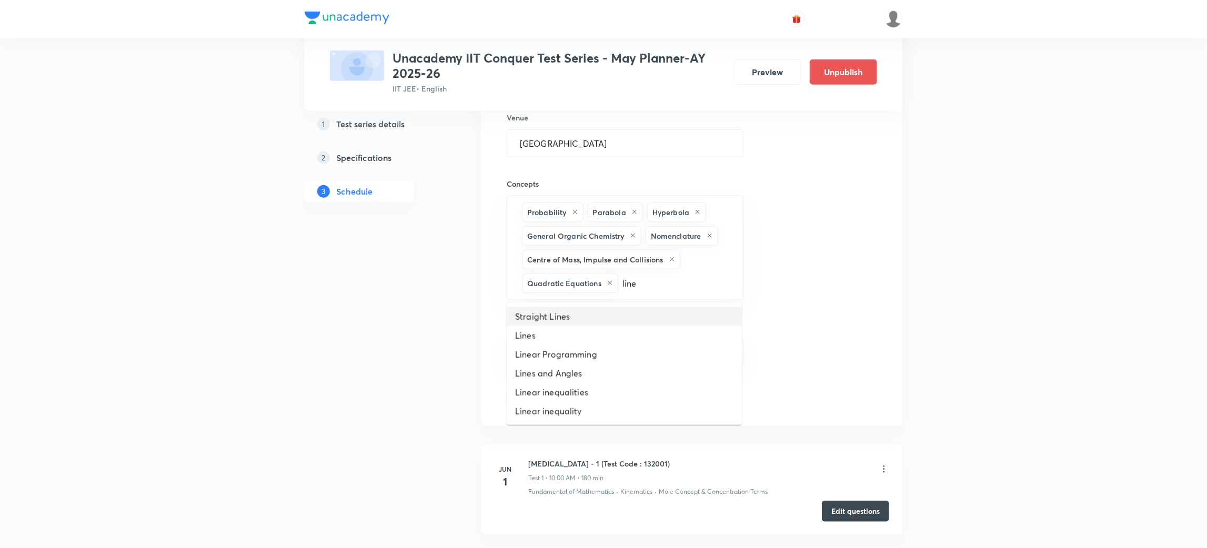
click at [557, 316] on li "Straight Lines" at bounding box center [624, 316] width 235 height 19
type input "cir"
click at [533, 311] on li "Circles" at bounding box center [624, 316] width 235 height 19
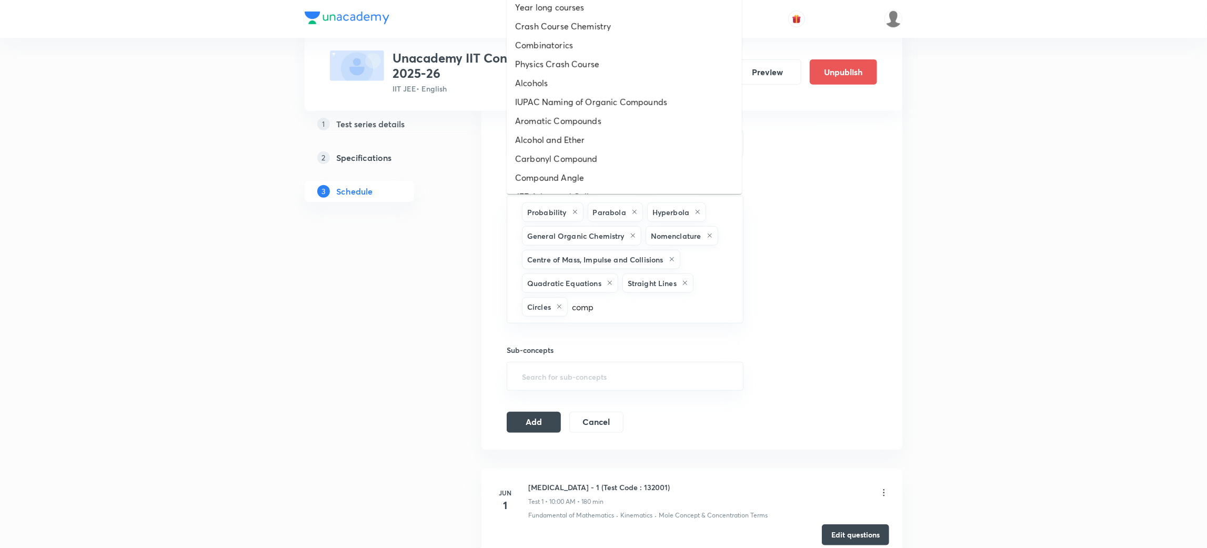
type input "compl"
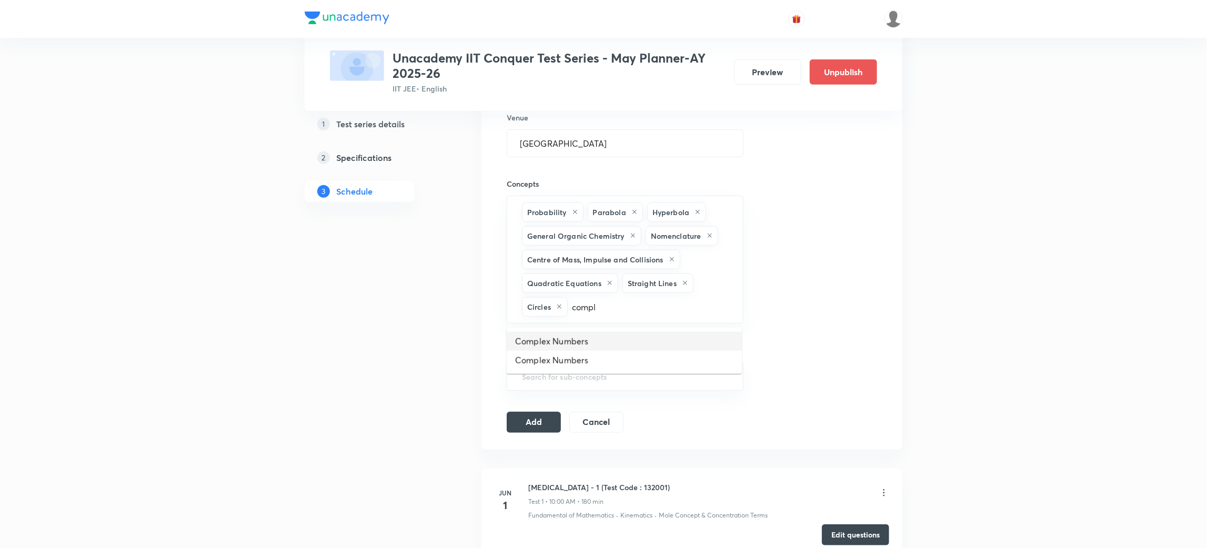
click at [565, 343] on li "Complex Numbers" at bounding box center [624, 341] width 235 height 19
type input "bino"
click at [543, 345] on li "Binomial Theorem" at bounding box center [624, 341] width 235 height 19
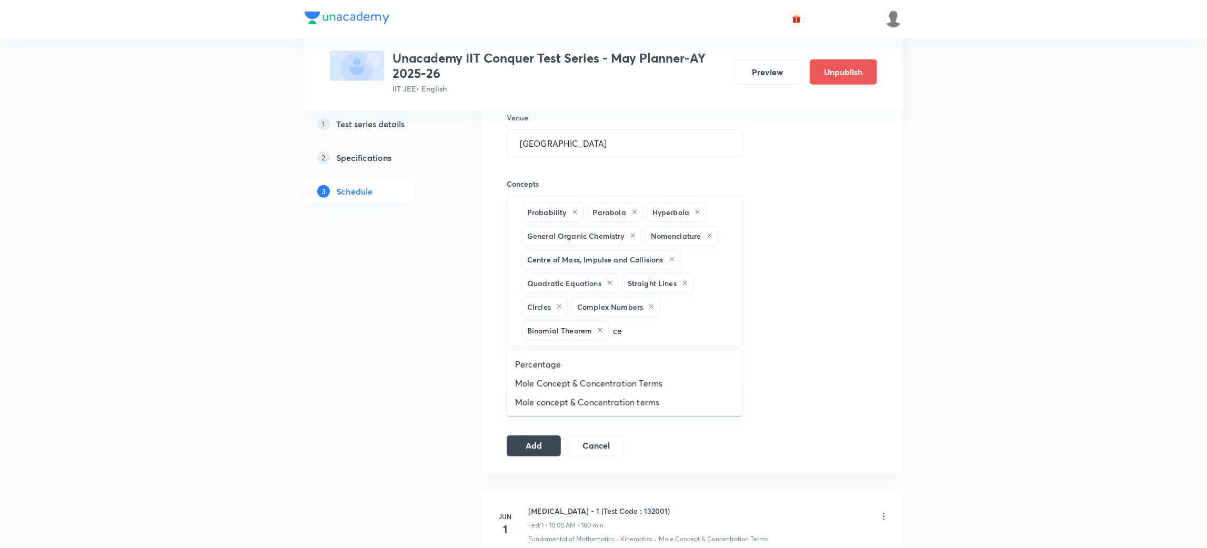
type input "c"
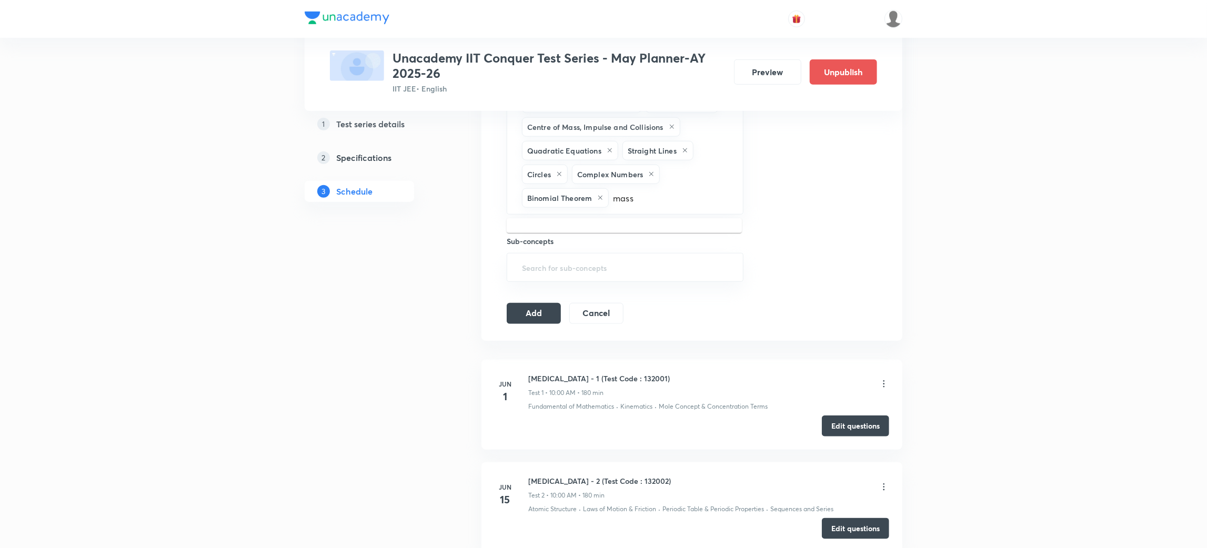
scroll to position [670, 0]
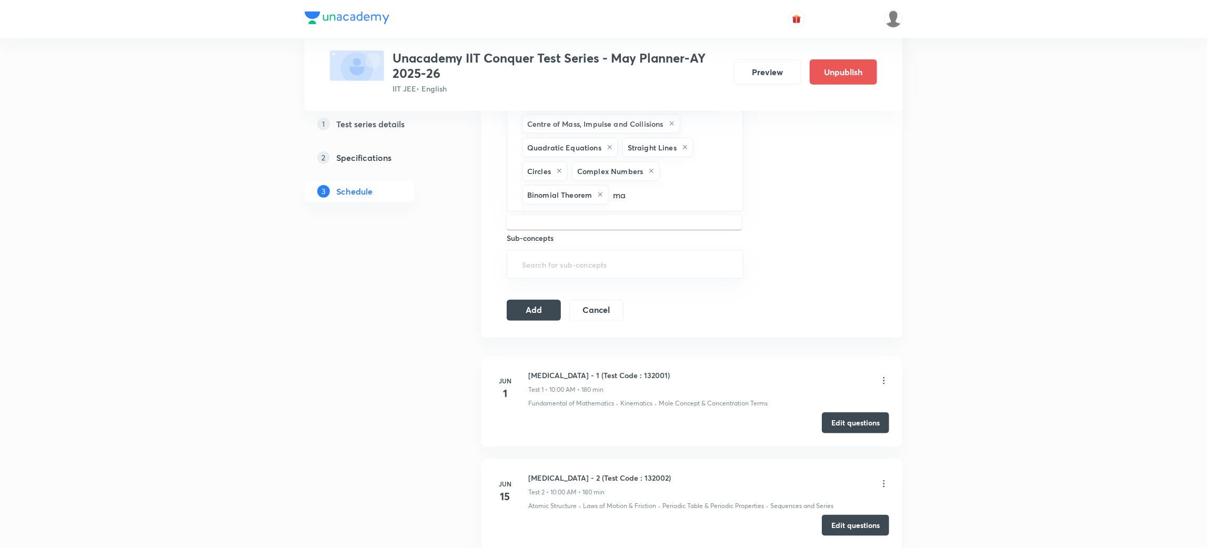
type input "m"
type input "r"
type input "motio"
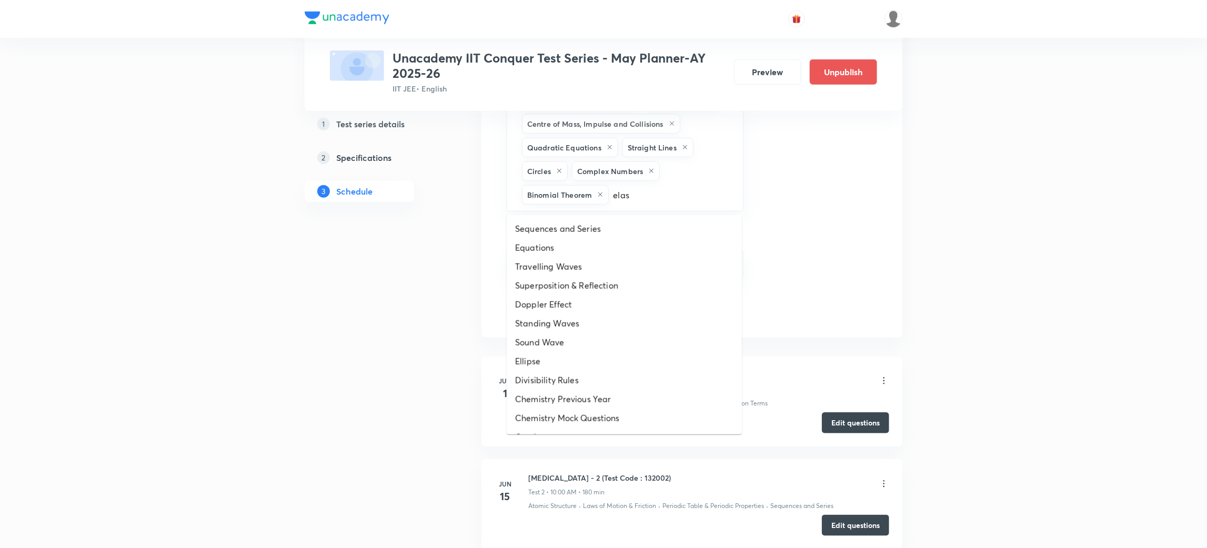
type input "elast"
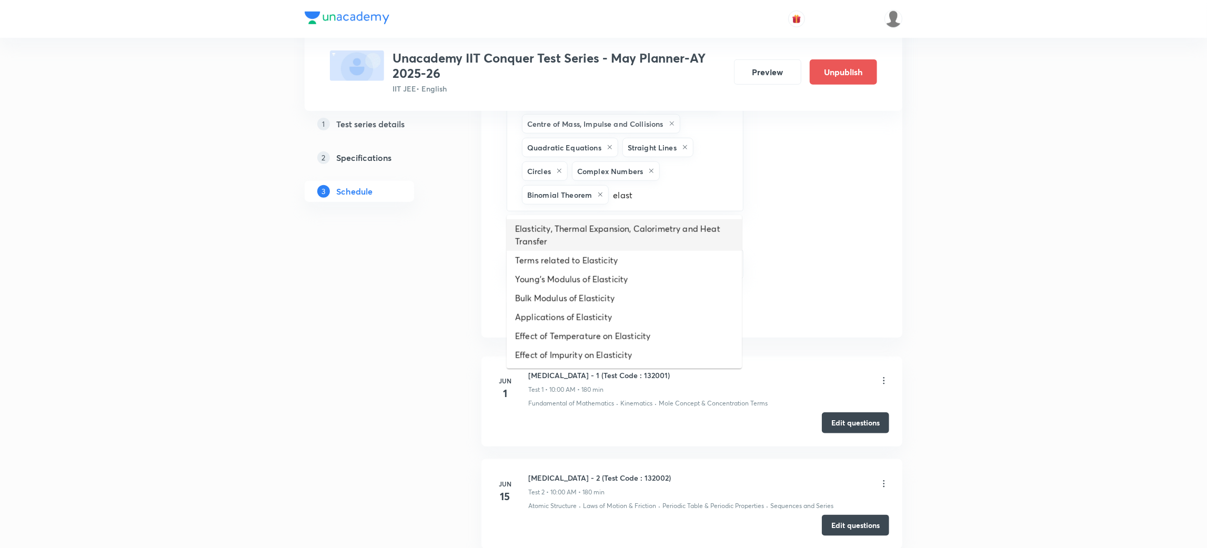
click at [565, 229] on li "Elasticity, Thermal Expansion, Calorimetry and Heat Transfer" at bounding box center [624, 235] width 235 height 32
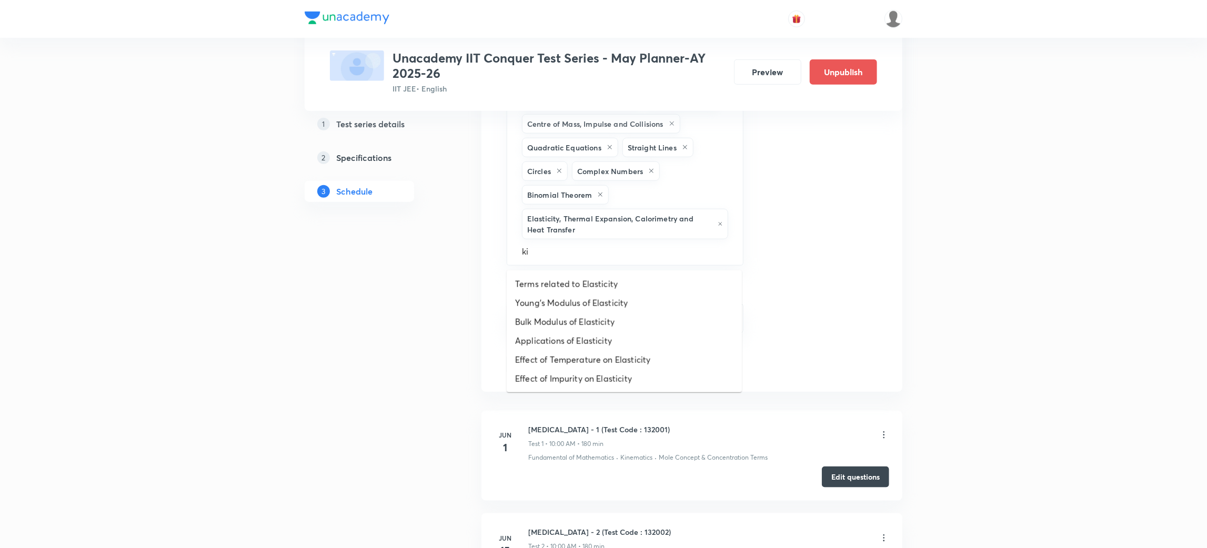
type input "kin"
click at [583, 283] on li "Kinetic Theory of Gases" at bounding box center [624, 284] width 235 height 19
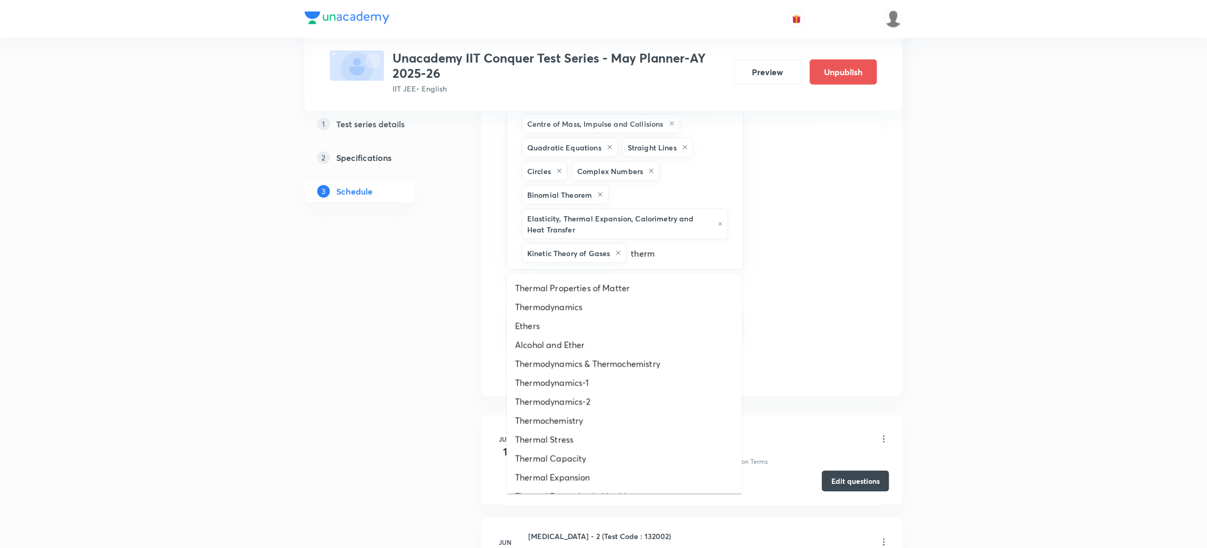
type input "thermo"
click at [567, 309] on li "Thermodynamics" at bounding box center [624, 307] width 235 height 19
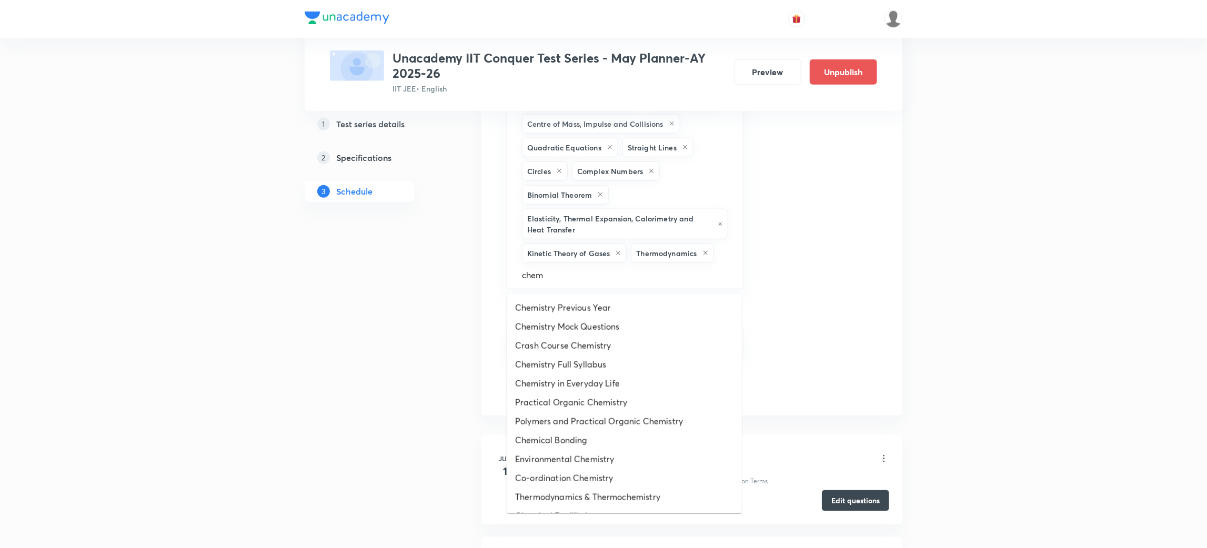
type input "chemi"
click at [588, 369] on li "Chemical Equilibrium" at bounding box center [624, 367] width 235 height 19
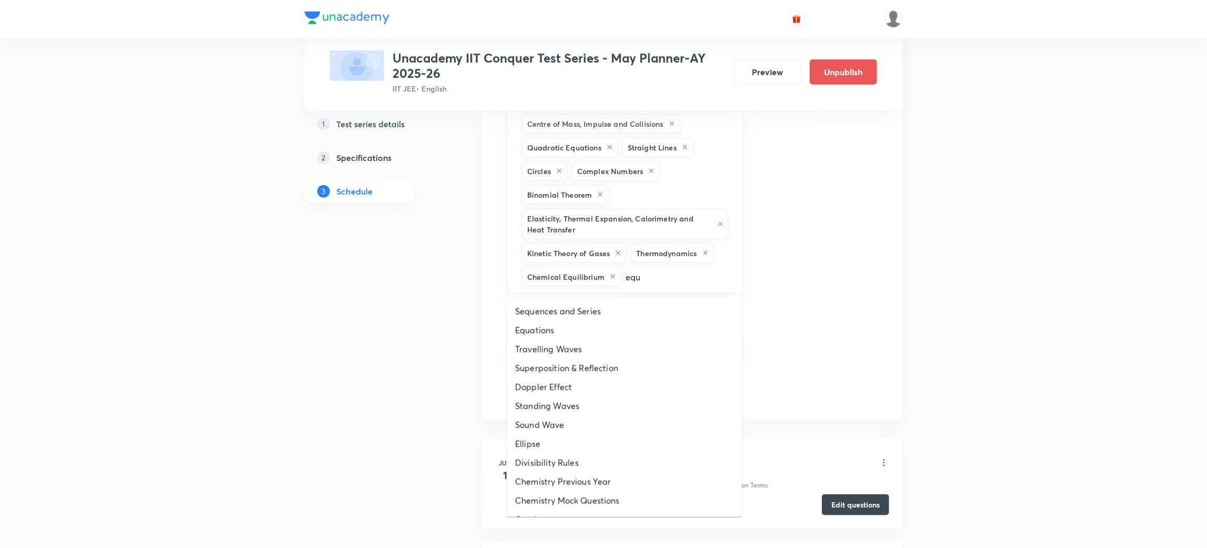
type input "equi"
click at [552, 385] on li "Ionic Equilibrium" at bounding box center [624, 387] width 235 height 19
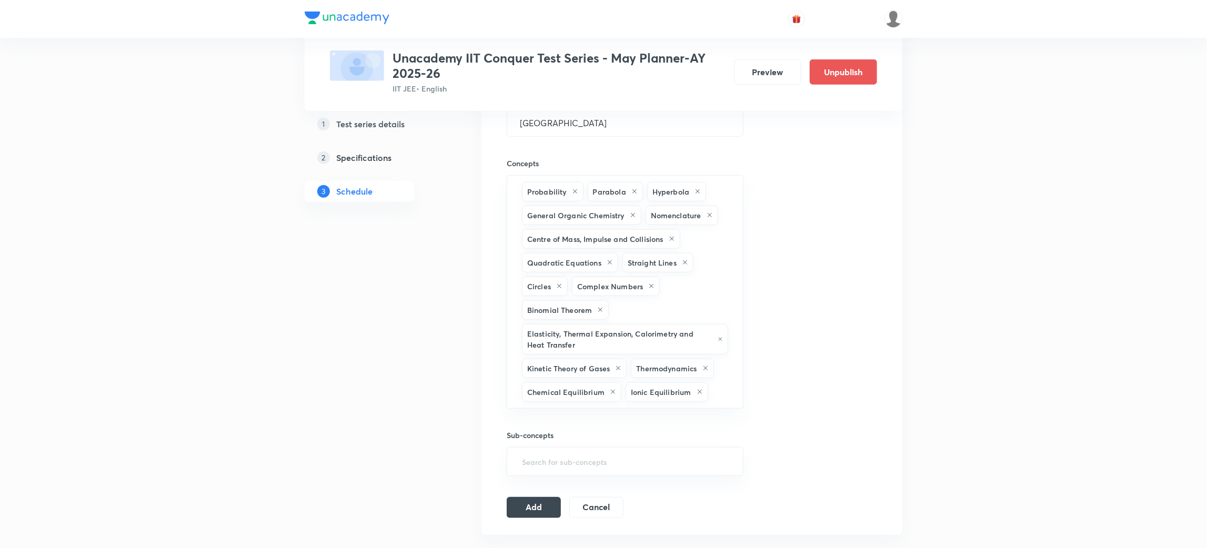
scroll to position [592, 0]
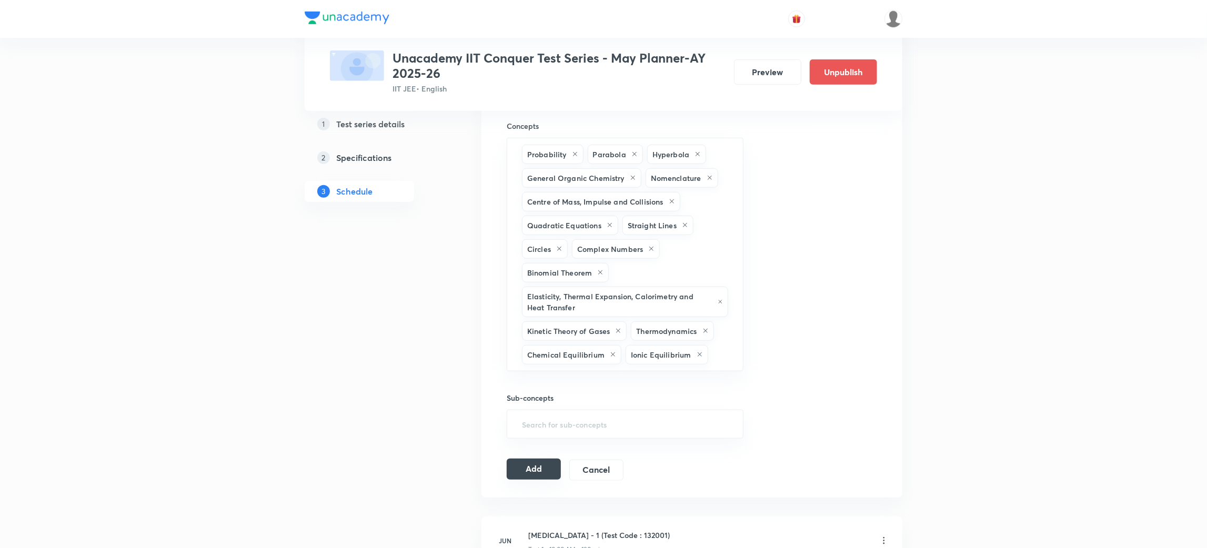
click at [538, 474] on button "Add" at bounding box center [534, 469] width 54 height 21
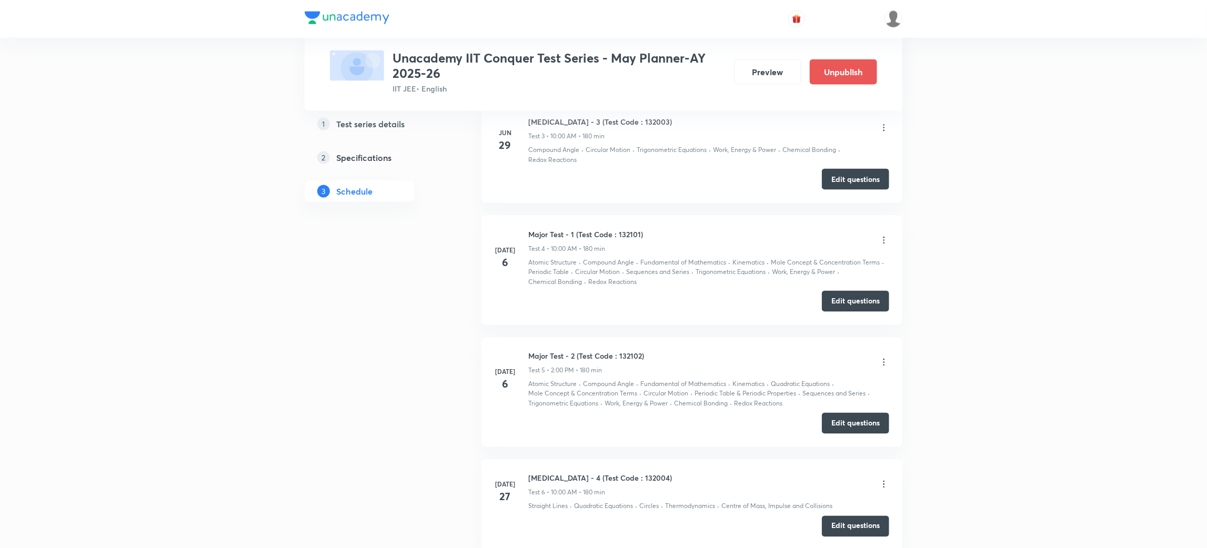
scroll to position [1668, 0]
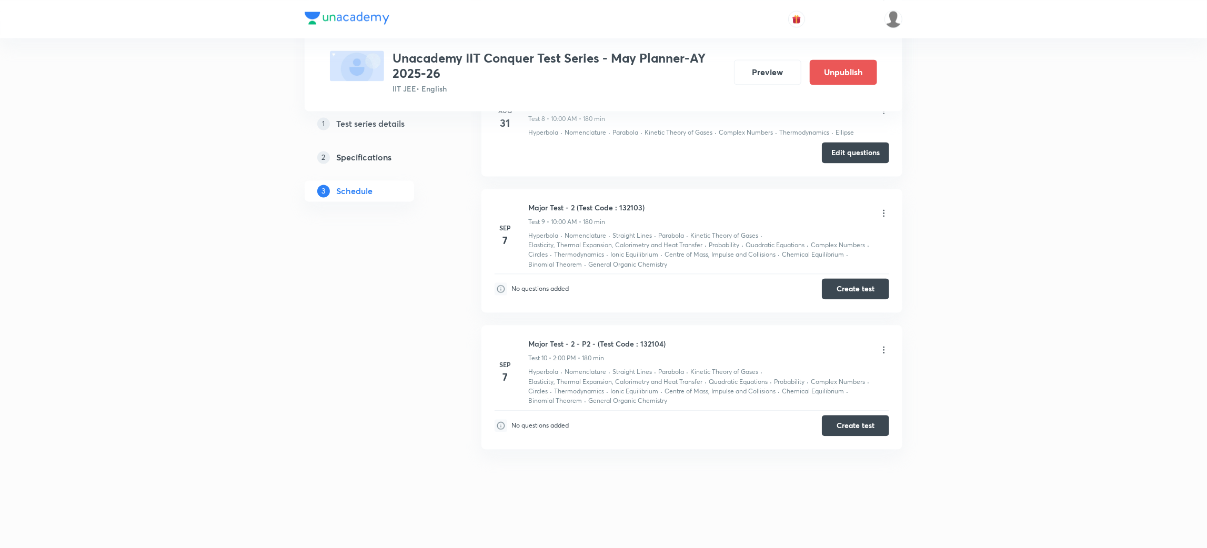
click at [885, 211] on icon at bounding box center [884, 213] width 11 height 11
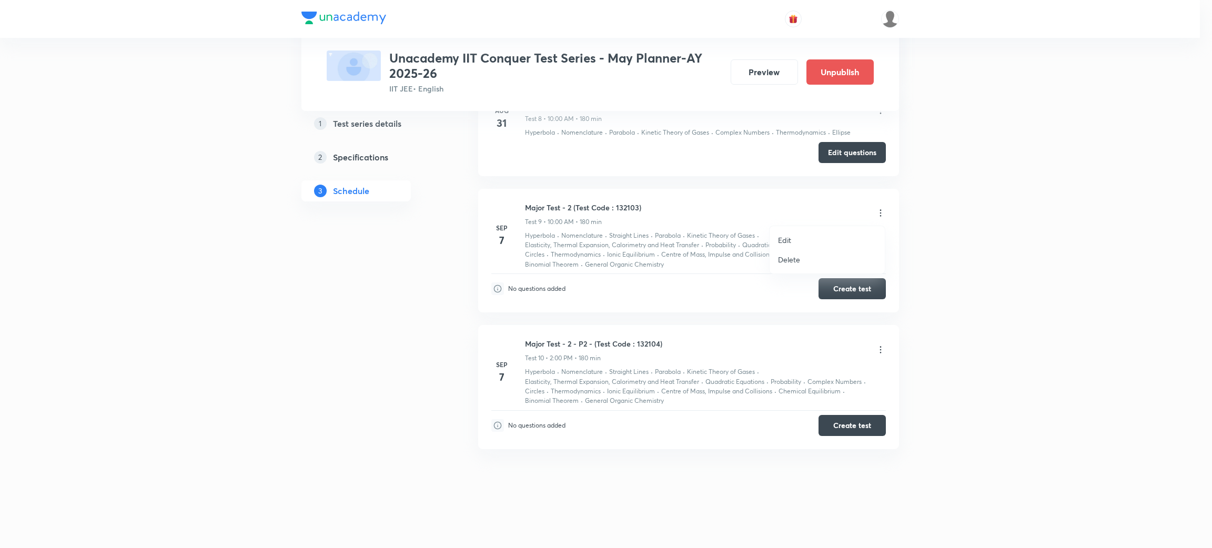
click at [790, 242] on p "Edit" at bounding box center [784, 240] width 13 height 11
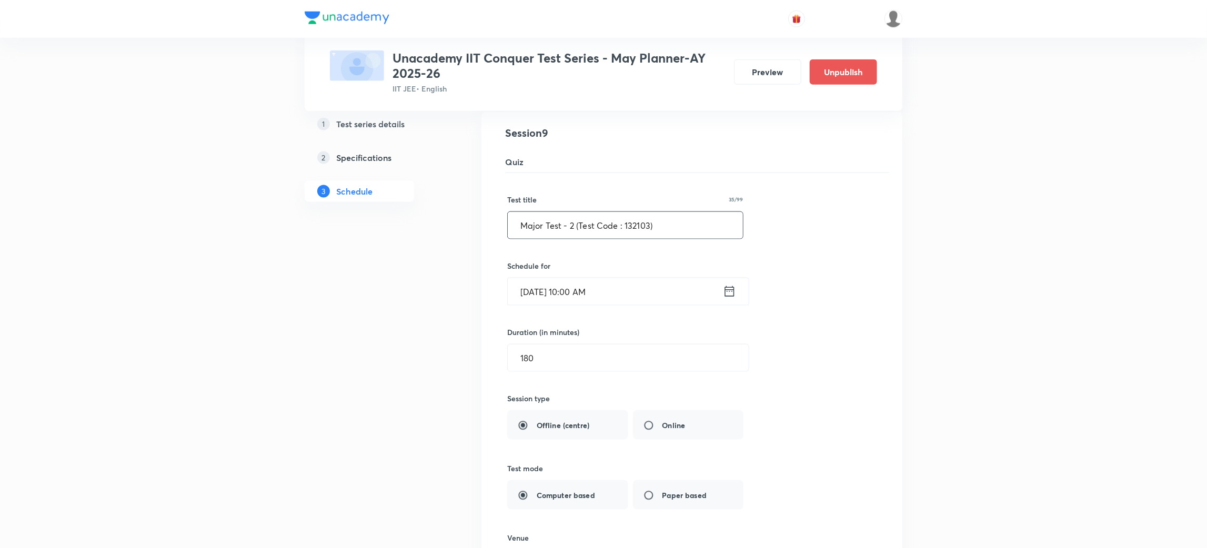
scroll to position [997, 0]
click at [577, 226] on input "Major Test - 2 (Test Code : 132103)" at bounding box center [625, 225] width 235 height 27
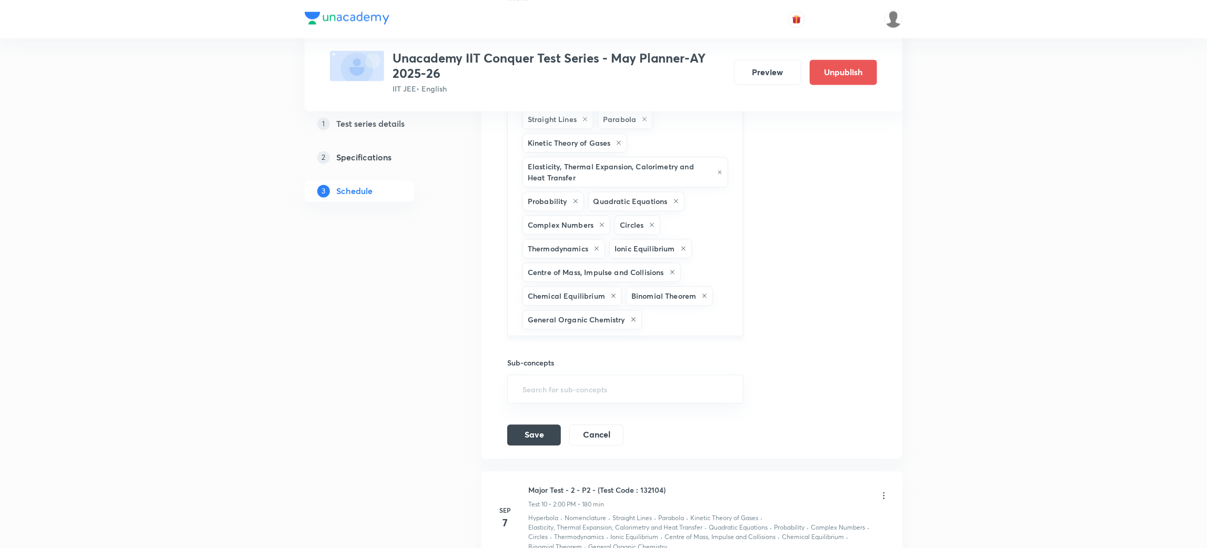
scroll to position [1537, 0]
type input "Major Test - 2 - P1 (Test Code : 132103)"
click at [533, 433] on button "Save" at bounding box center [534, 431] width 54 height 21
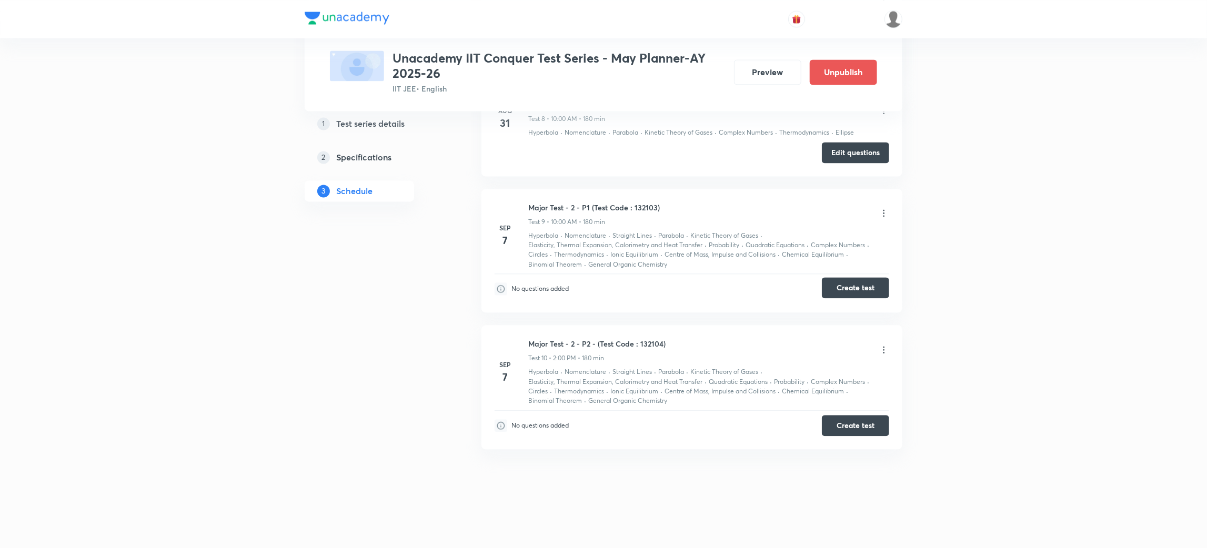
click at [852, 286] on button "Create test" at bounding box center [855, 287] width 67 height 21
click at [851, 418] on button "Create test" at bounding box center [855, 424] width 67 height 21
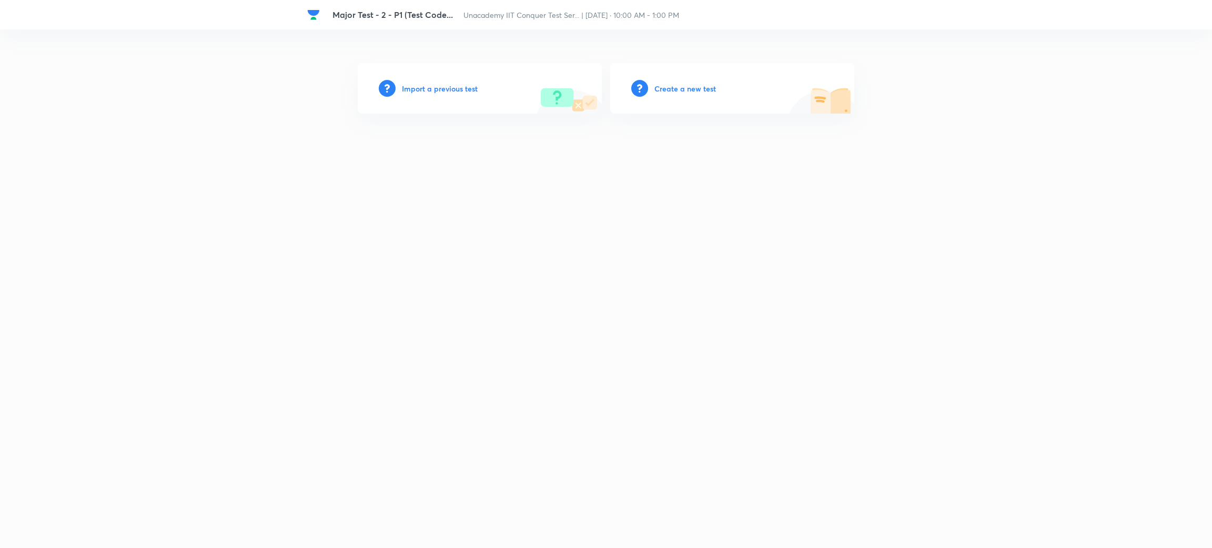
click at [680, 86] on h6 "Create a new test" at bounding box center [686, 88] width 62 height 11
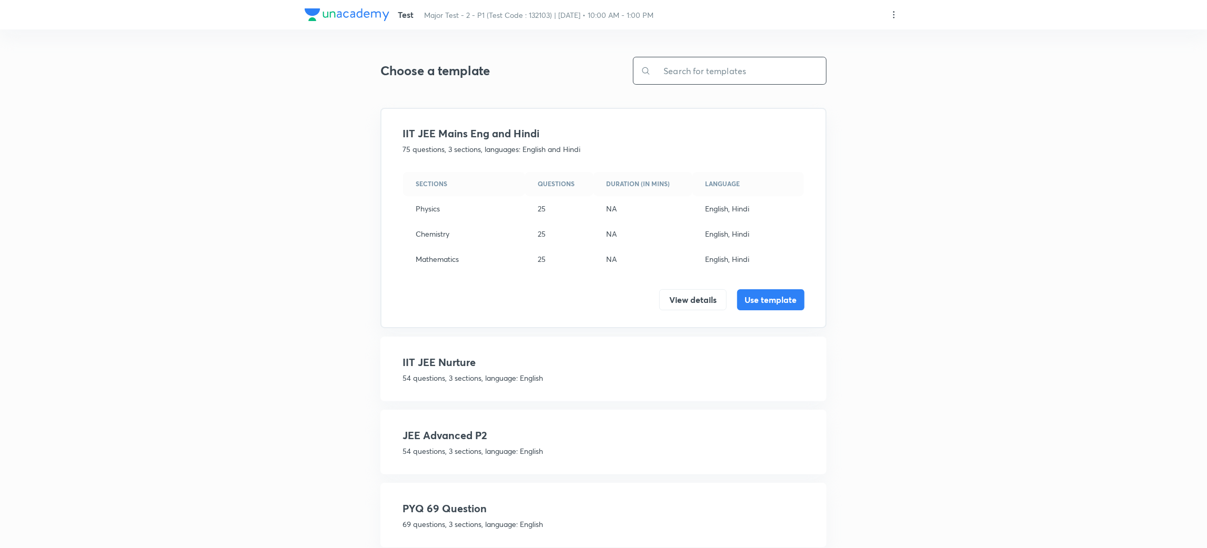
click at [690, 76] on input "text" at bounding box center [738, 70] width 175 height 27
paste input "KOTA JEE AD. 54 J 2(INT 8, MCQ 6, SCQ 4)M+P+C-2022"
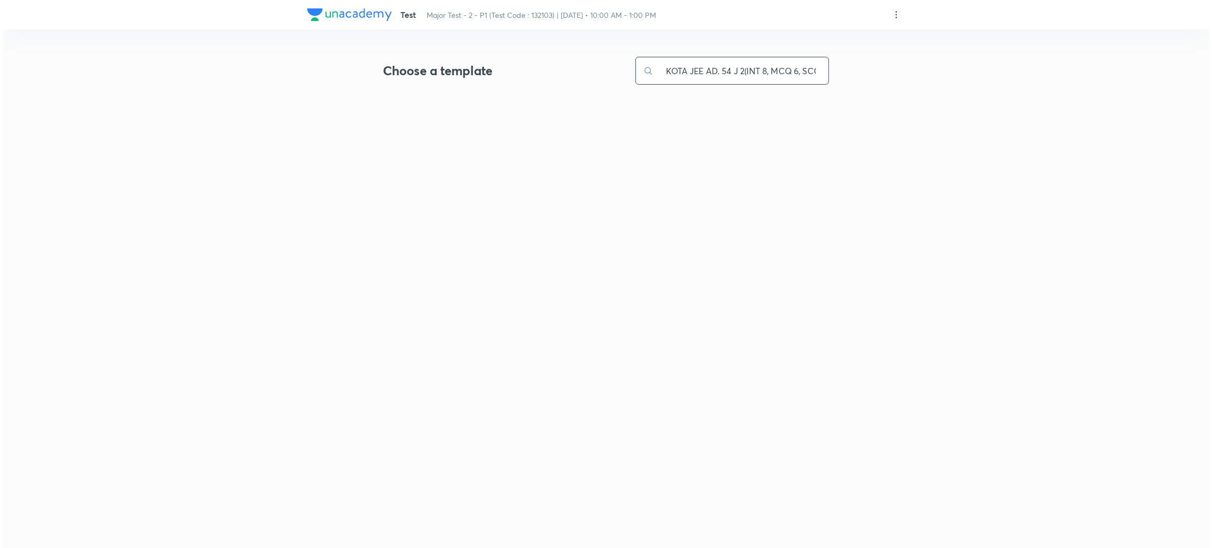
scroll to position [0, 68]
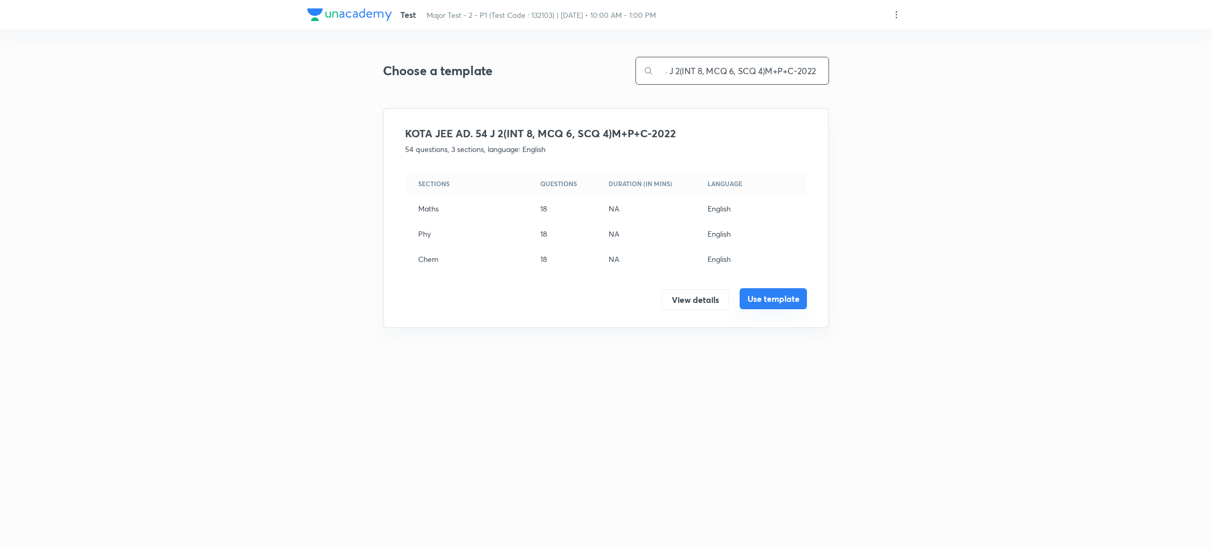
type input "KOTA JEE AD. 54 J 2(INT 8, MCQ 6, SCQ 4)M+P+C-2022"
click at [765, 299] on button "Use template" at bounding box center [773, 298] width 67 height 21
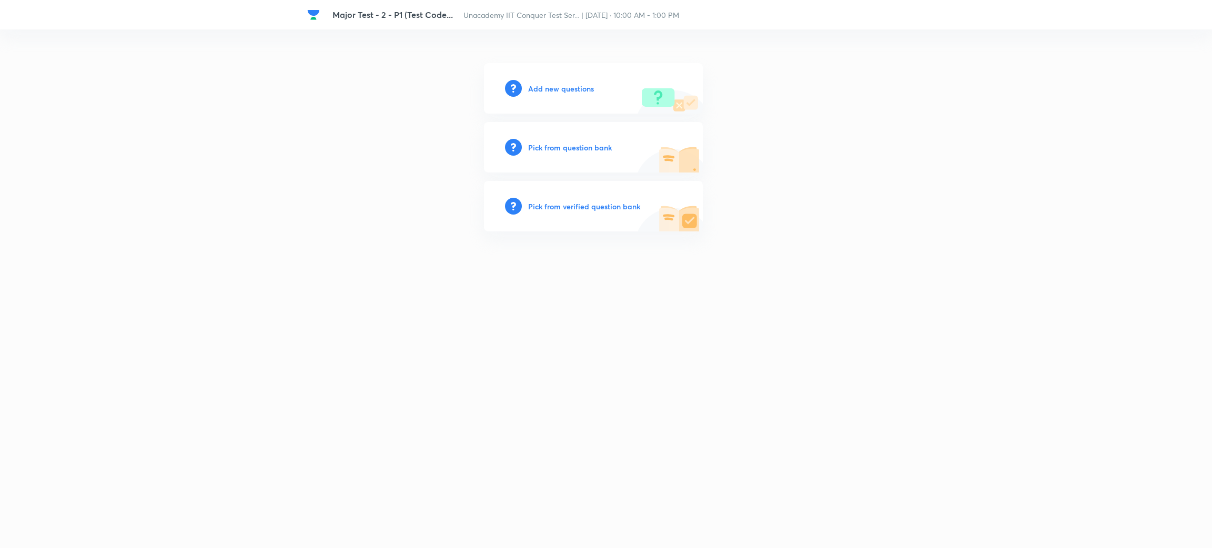
click at [554, 86] on h6 "Add new questions" at bounding box center [561, 88] width 66 height 11
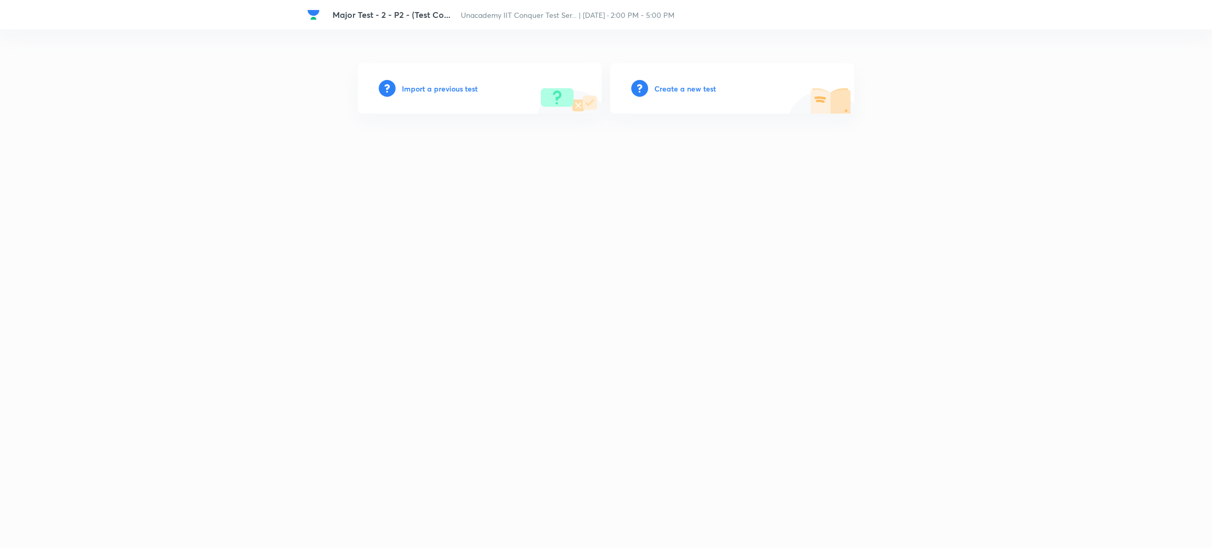
click at [697, 87] on h6 "Create a new test" at bounding box center [686, 88] width 62 height 11
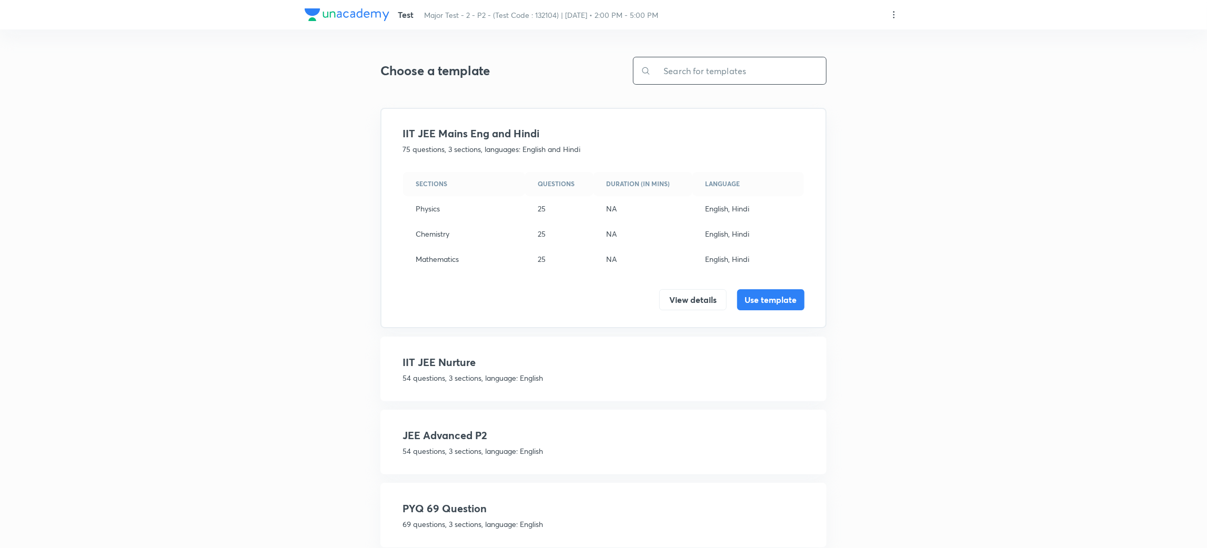
click at [695, 73] on input "text" at bounding box center [738, 70] width 175 height 27
paste input "KOTA JEE AD. 54 J 2(INT 8, MCQ 6, SCQ 4)M+P+C-2022"
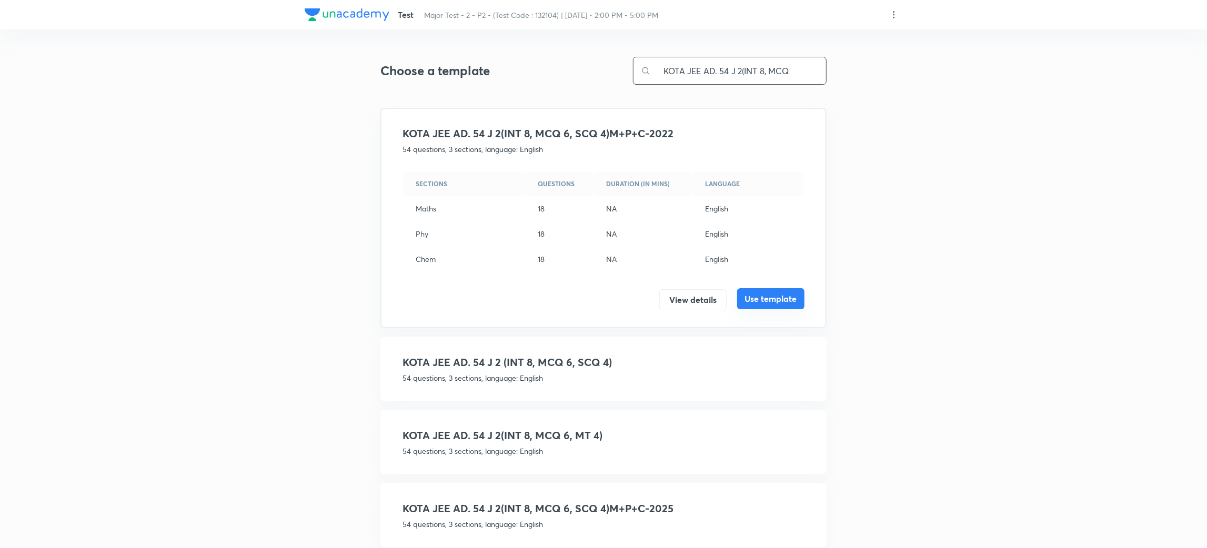
type input "KOTA JEE AD. 54 J 2(INT 8, MCQ"
click at [760, 297] on button "Use template" at bounding box center [770, 298] width 67 height 21
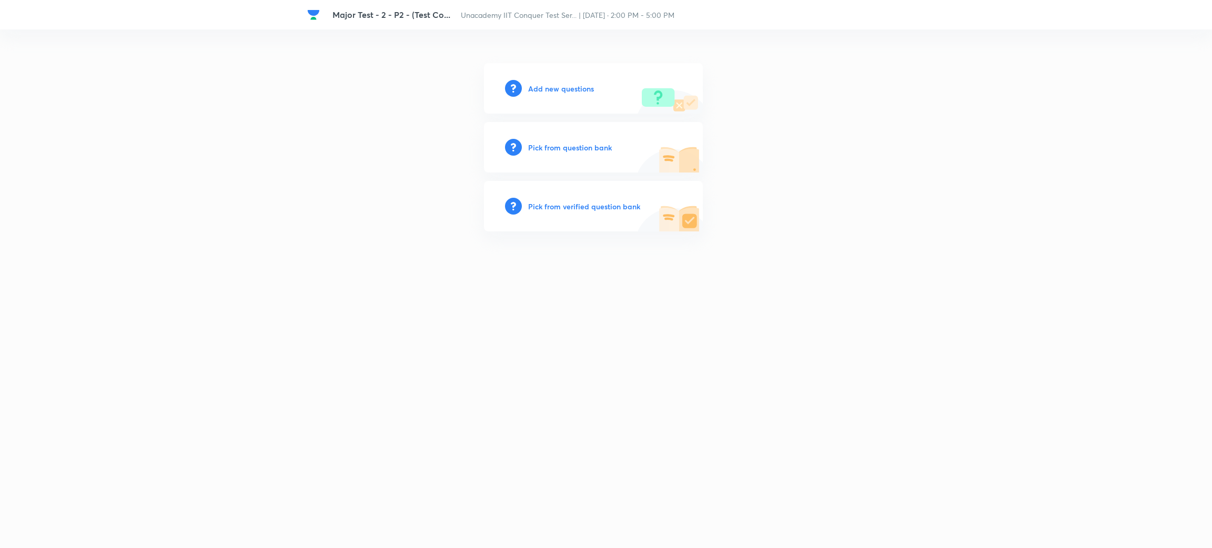
click at [558, 87] on h6 "Add new questions" at bounding box center [561, 88] width 66 height 11
